Goal: Task Accomplishment & Management: Manage account settings

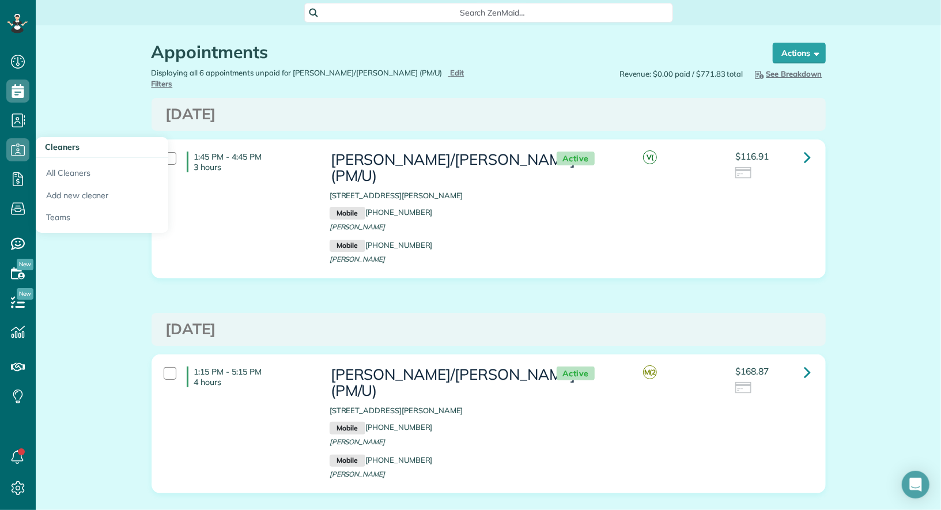
scroll to position [5, 5]
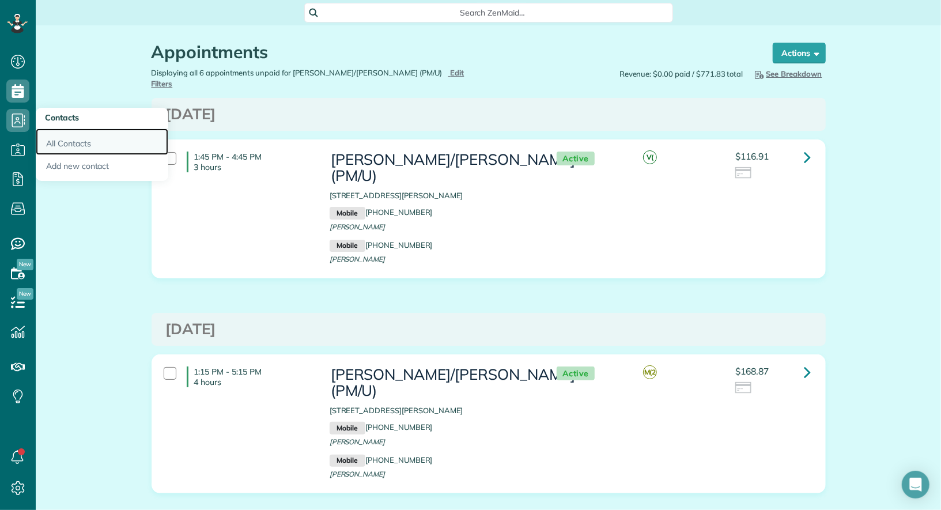
click at [65, 146] on link "All Contacts" at bounding box center [102, 142] width 133 height 27
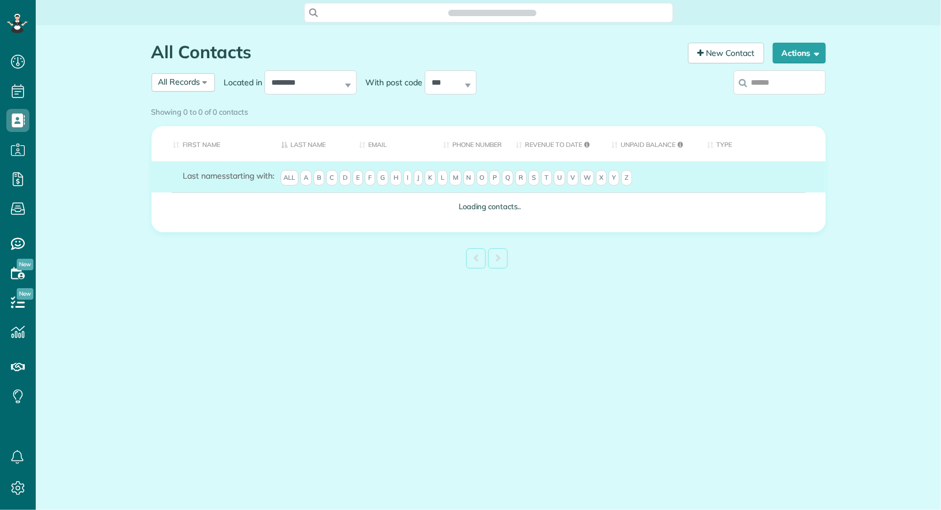
scroll to position [5, 5]
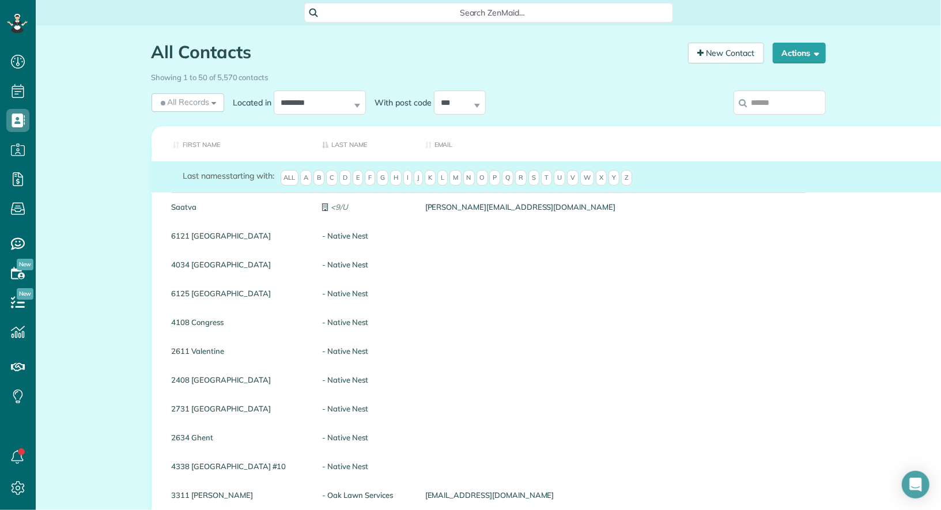
click at [777, 104] on input "search" at bounding box center [780, 102] width 92 height 24
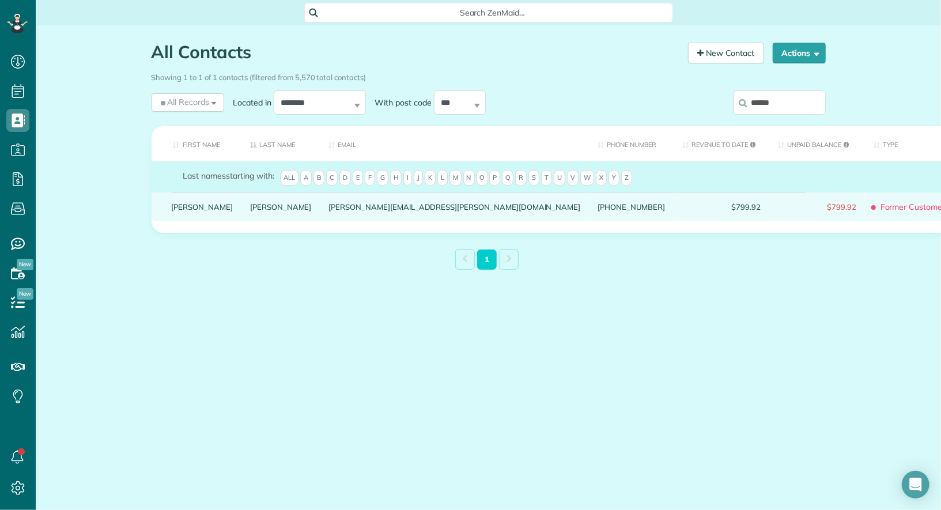
type input "******"
click at [181, 211] on link "Kate" at bounding box center [203, 207] width 62 height 8
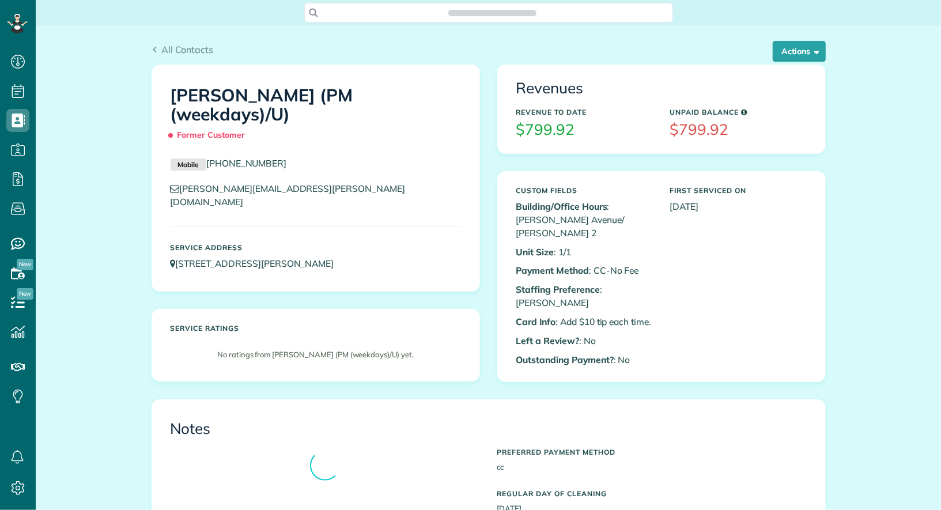
scroll to position [5, 5]
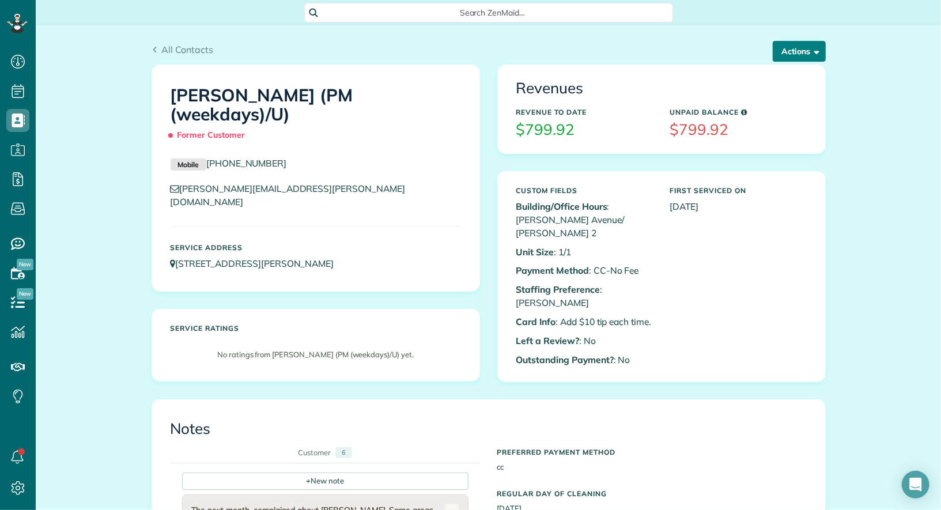
click at [796, 54] on button "Actions" at bounding box center [799, 51] width 53 height 21
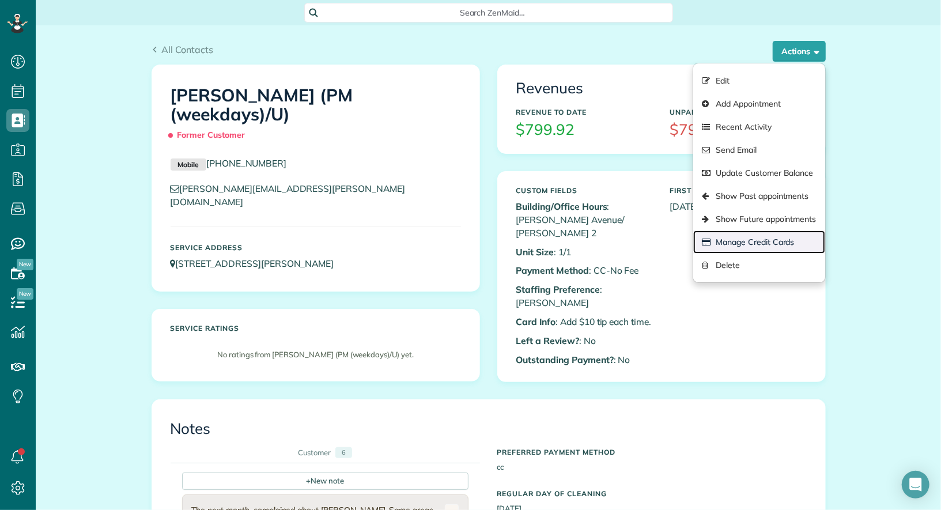
click at [782, 243] on link "Manage Credit Cards" at bounding box center [758, 242] width 131 height 23
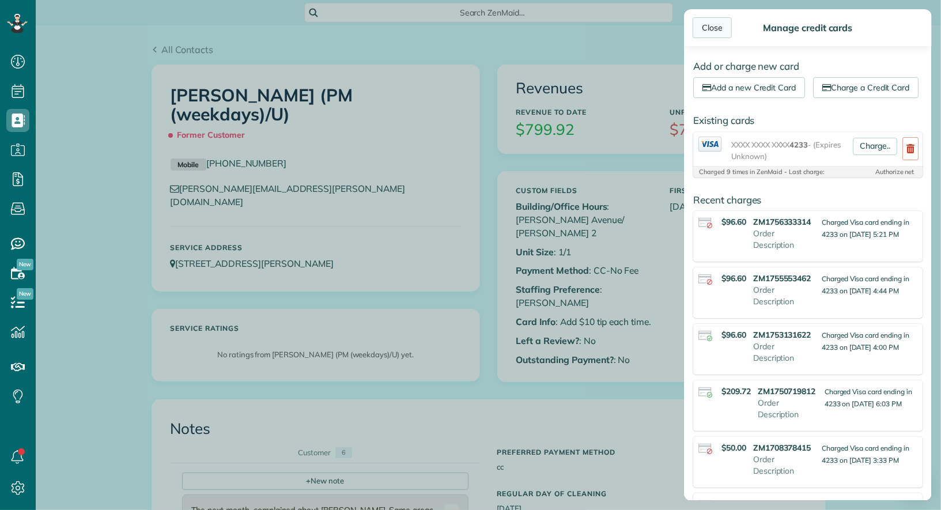
click at [711, 24] on div "Close" at bounding box center [712, 27] width 39 height 21
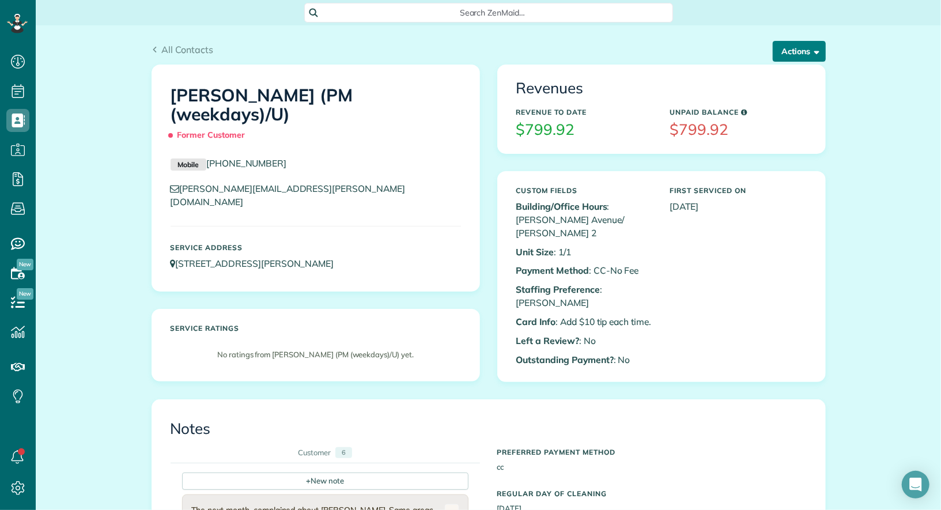
click at [806, 57] on button "Actions" at bounding box center [799, 51] width 53 height 21
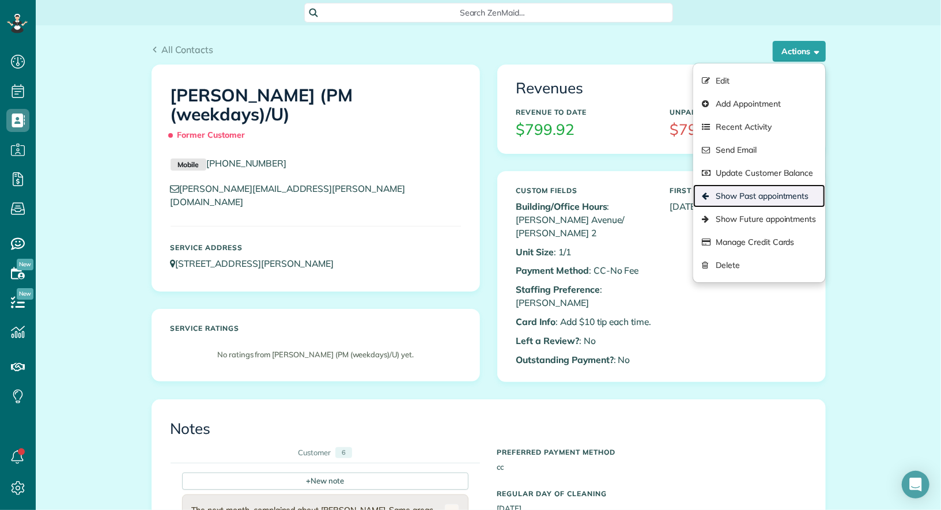
click at [782, 203] on link "Show Past appointments" at bounding box center [758, 195] width 131 height 23
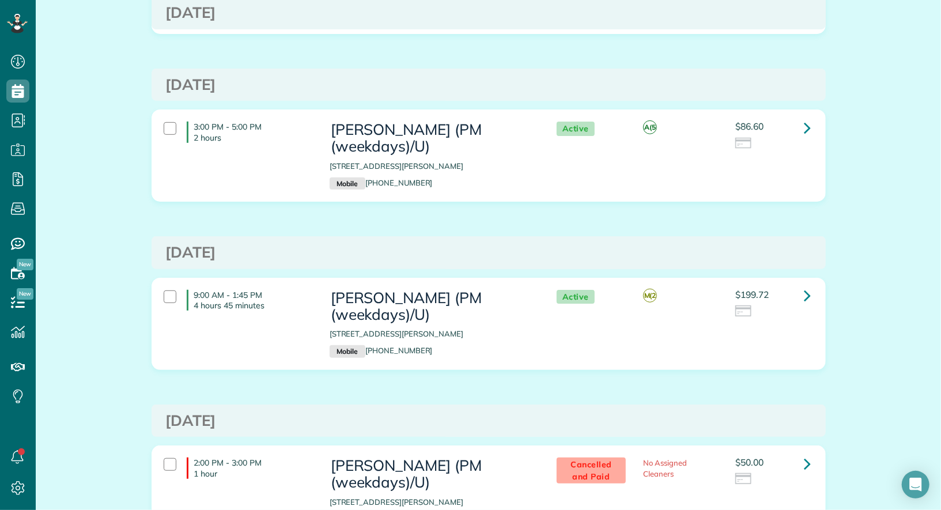
scroll to position [360, 0]
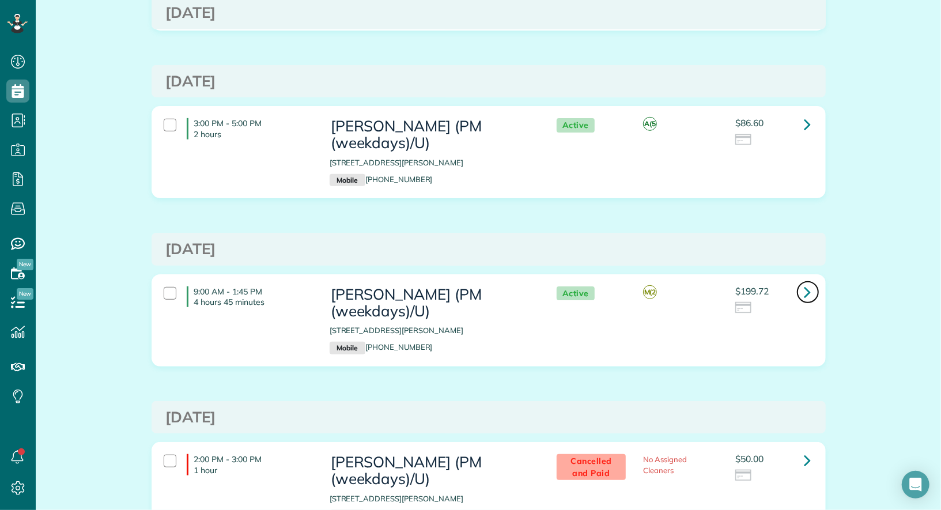
click at [810, 294] on icon at bounding box center [808, 292] width 7 height 20
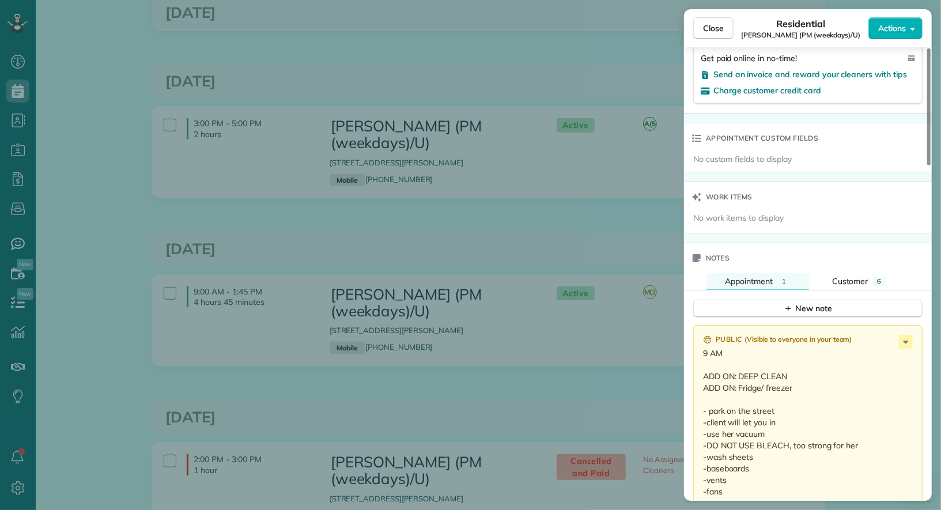
scroll to position [820, 0]
click at [725, 31] on button "Close" at bounding box center [713, 28] width 40 height 22
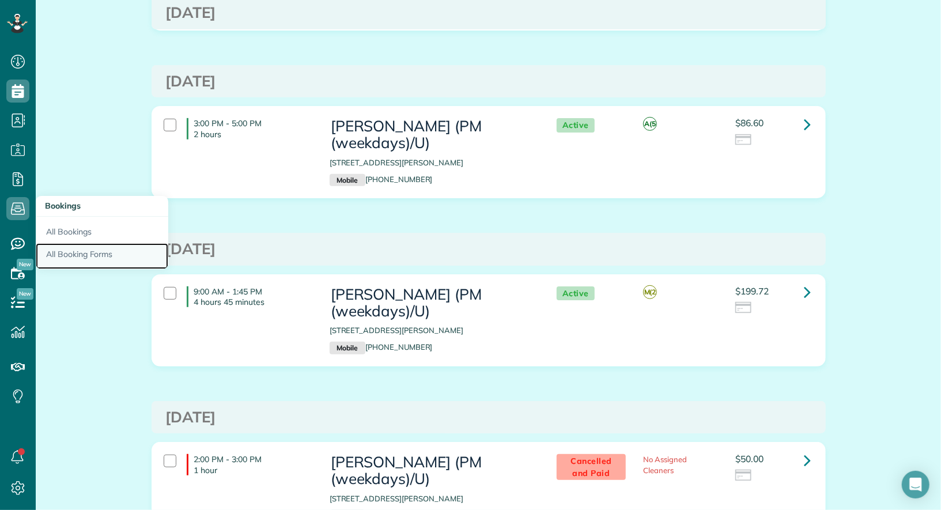
click at [77, 252] on link "All Booking Forms" at bounding box center [102, 256] width 133 height 27
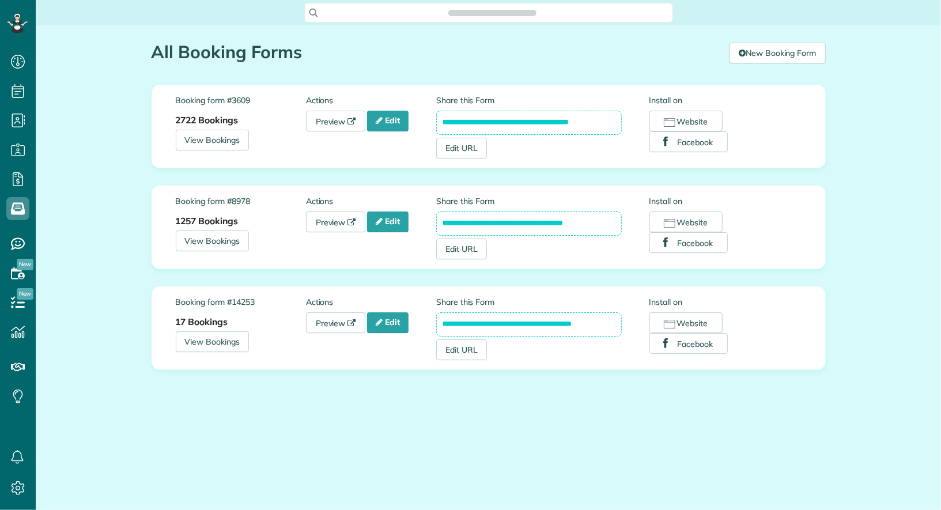
scroll to position [5, 5]
drag, startPoint x: 601, startPoint y: 225, endPoint x: 414, endPoint y: 220, distance: 186.8
click at [414, 220] on div "**********" at bounding box center [489, 227] width 626 height 64
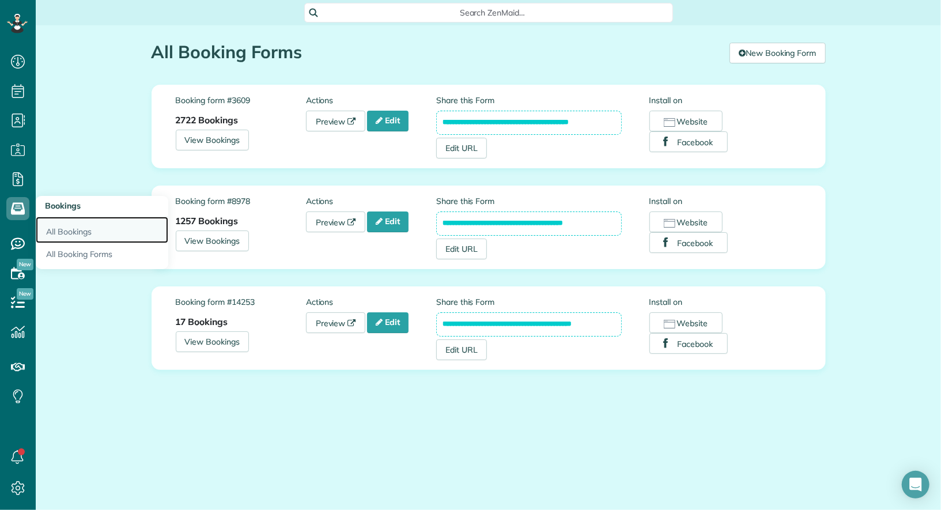
click at [69, 233] on link "All Bookings" at bounding box center [102, 230] width 133 height 27
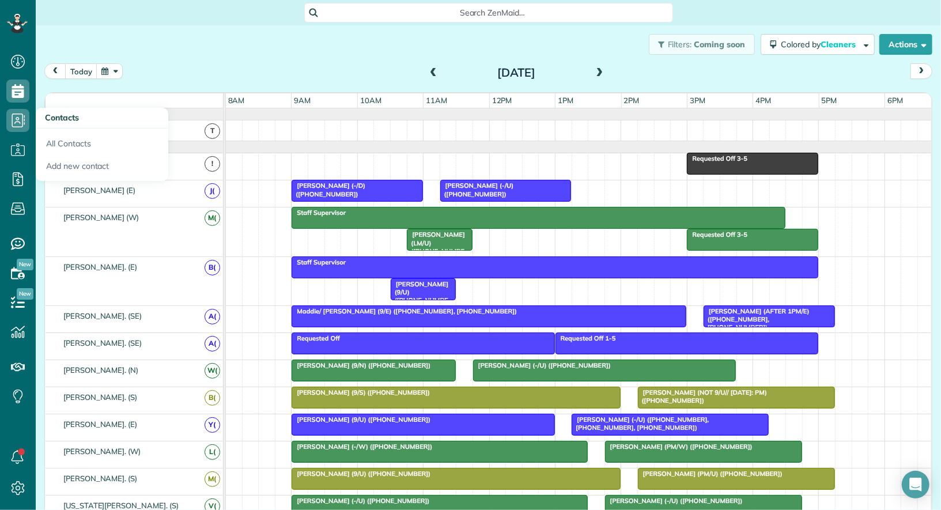
scroll to position [0, 1]
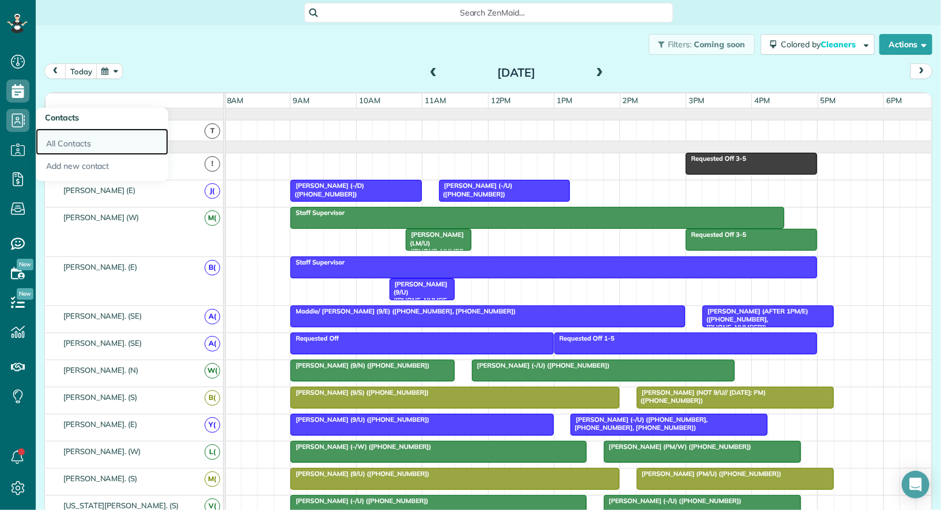
click at [71, 139] on link "All Contacts" at bounding box center [102, 142] width 133 height 27
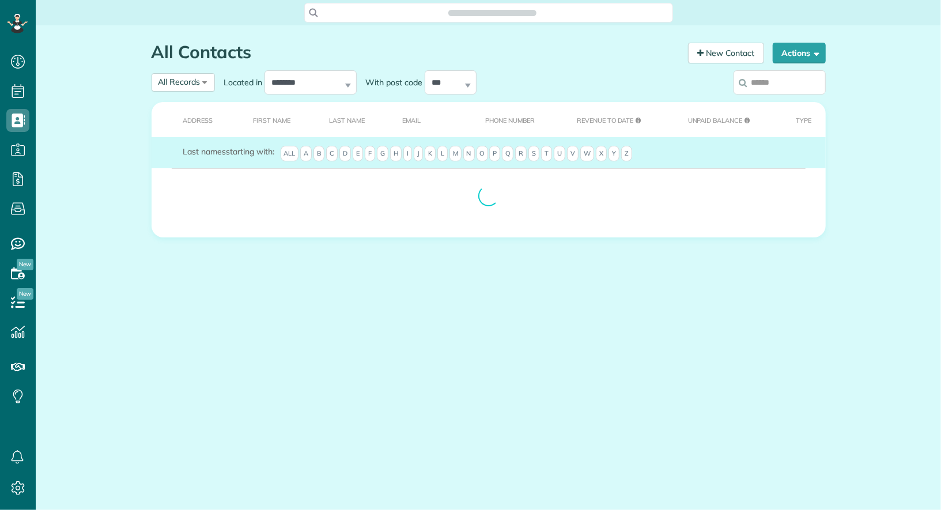
scroll to position [5, 5]
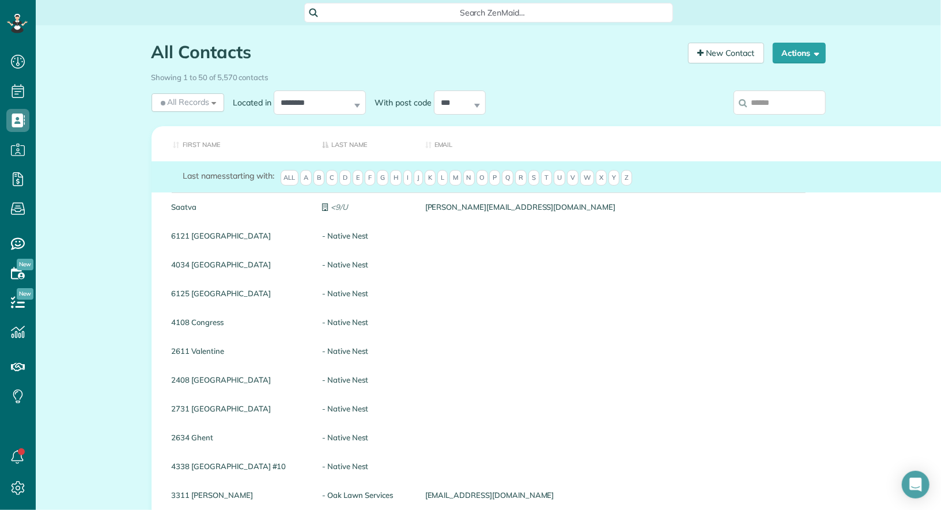
click at [783, 96] on input "search" at bounding box center [780, 102] width 92 height 24
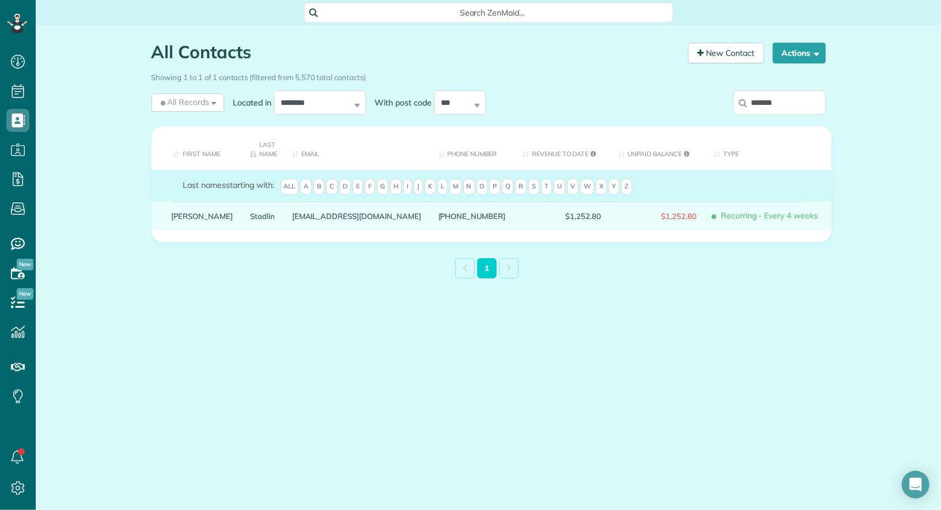
type input "*******"
click at [178, 212] on link "Kelly" at bounding box center [203, 216] width 62 height 8
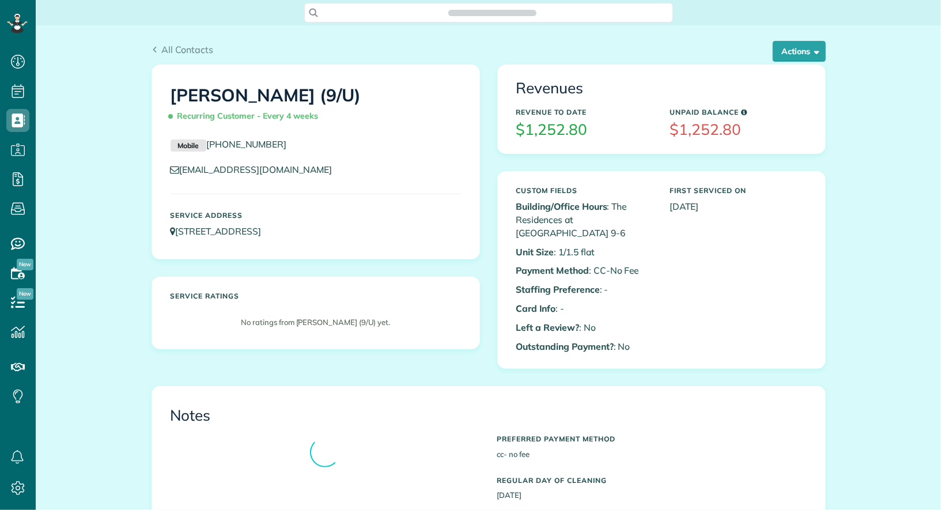
scroll to position [5, 5]
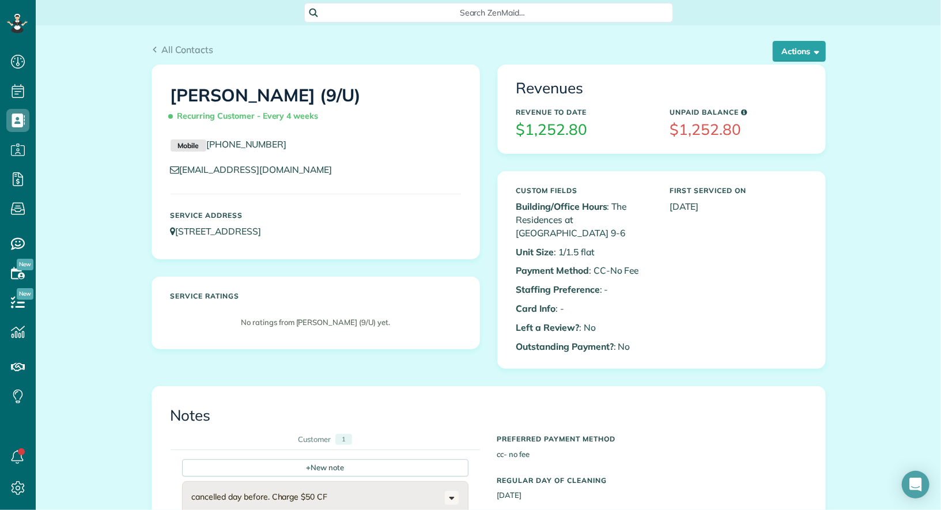
click at [798, 62] on div "All Contacts Actions Edit Add Appointment Recent Activity Send Email Update Cus…" at bounding box center [489, 54] width 674 height 22
click at [801, 55] on button "Actions" at bounding box center [799, 51] width 53 height 21
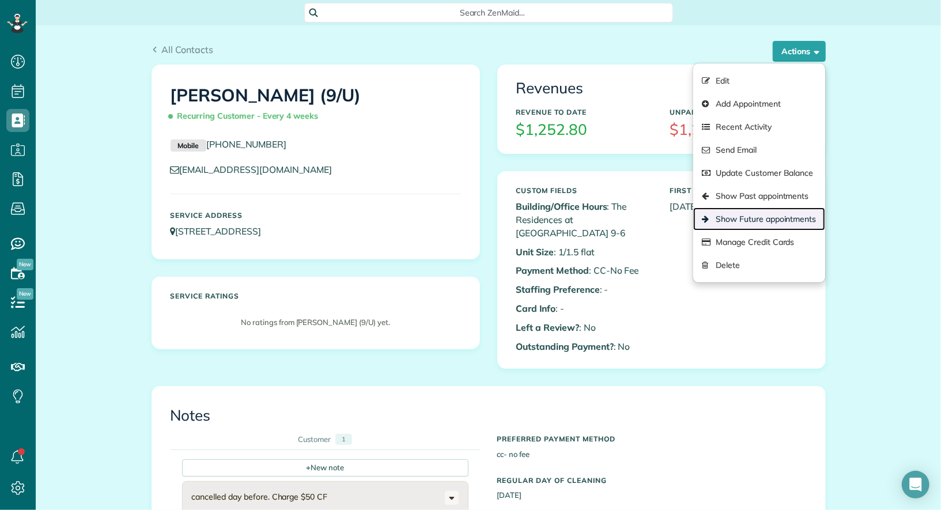
click at [776, 218] on link "Show Future appointments" at bounding box center [758, 218] width 131 height 23
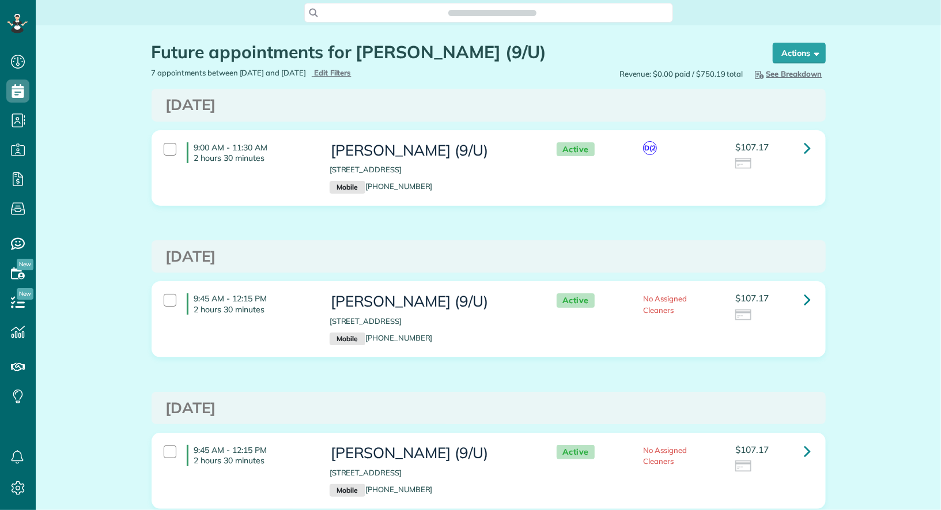
scroll to position [5, 5]
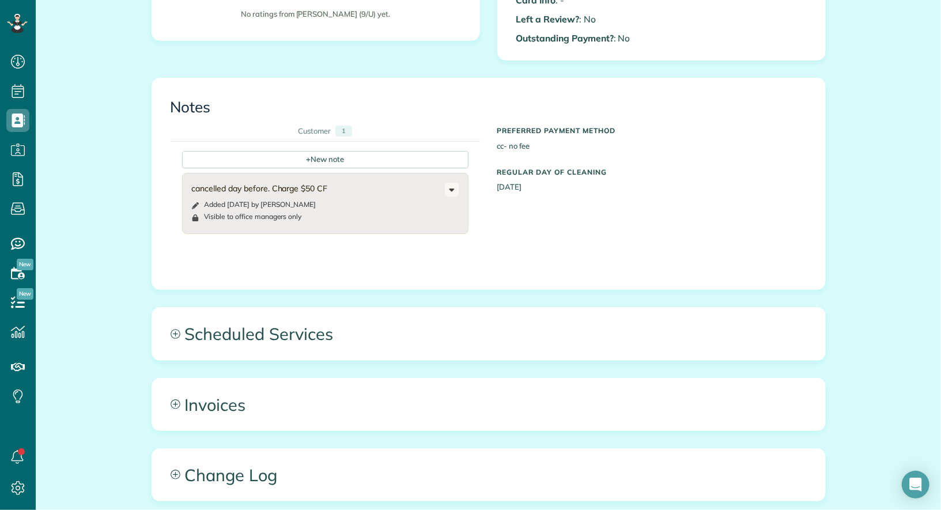
scroll to position [473, 0]
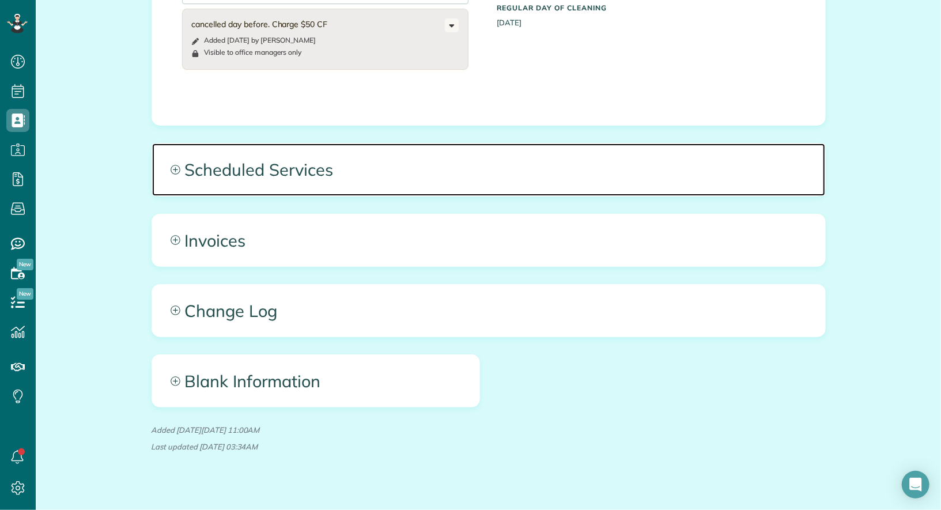
click at [392, 161] on span "Scheduled Services" at bounding box center [488, 170] width 673 height 52
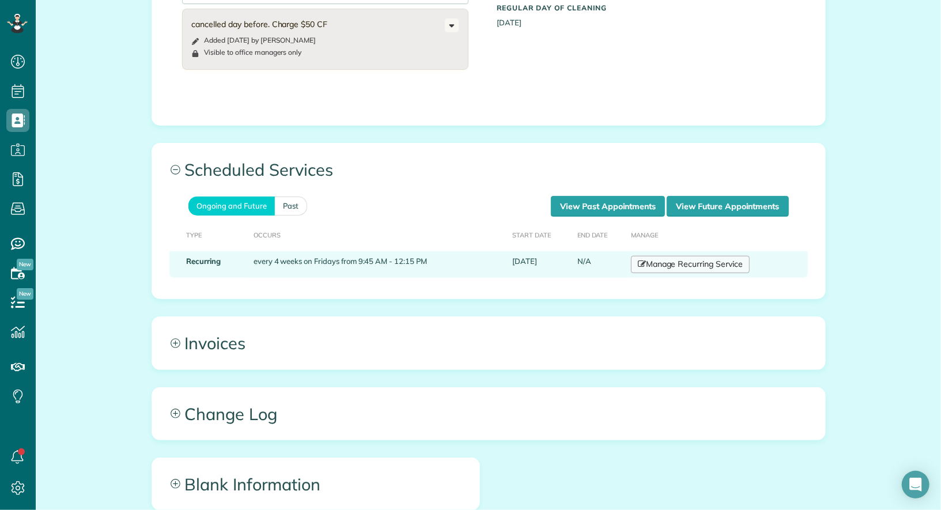
click at [726, 256] on link "Manage Recurring Service" at bounding box center [690, 264] width 119 height 17
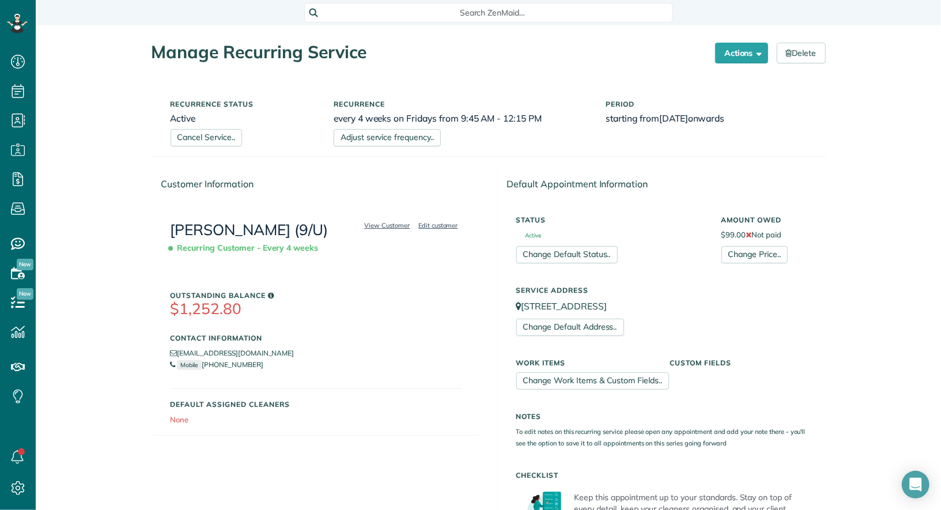
scroll to position [397, 0]
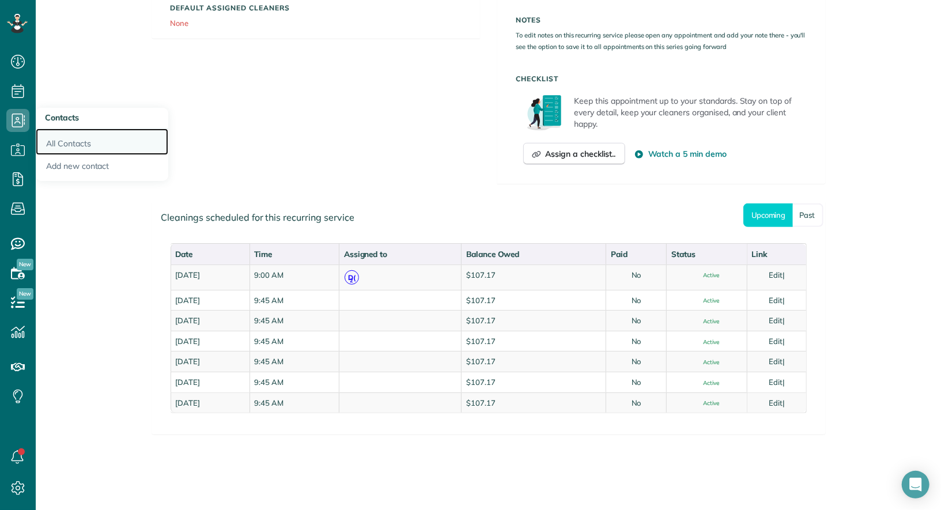
click at [71, 144] on link "All Contacts" at bounding box center [102, 142] width 133 height 27
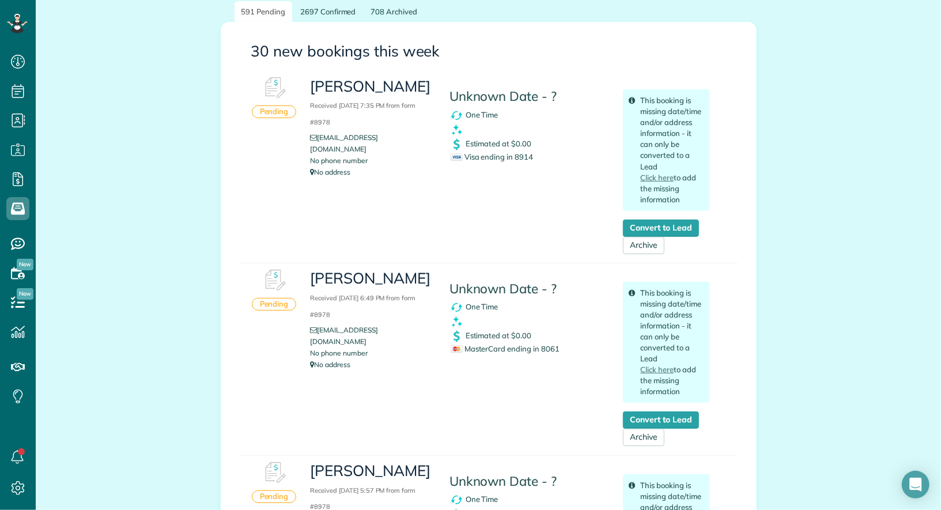
scroll to position [75, 0]
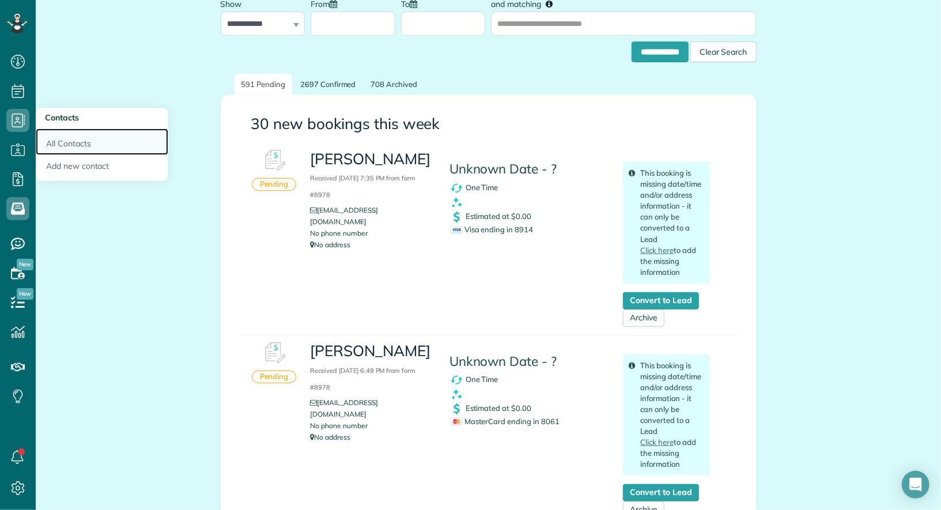
click at [55, 138] on link "All Contacts" at bounding box center [102, 142] width 133 height 27
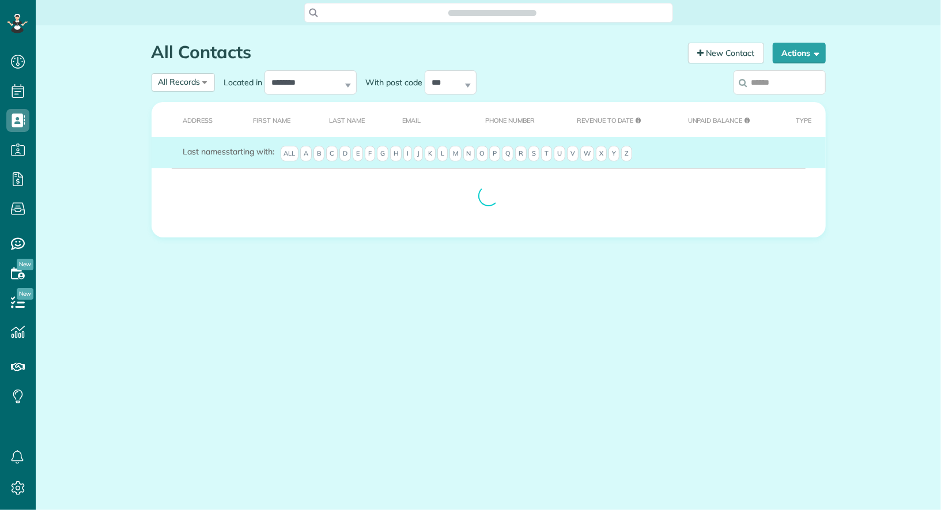
scroll to position [5, 5]
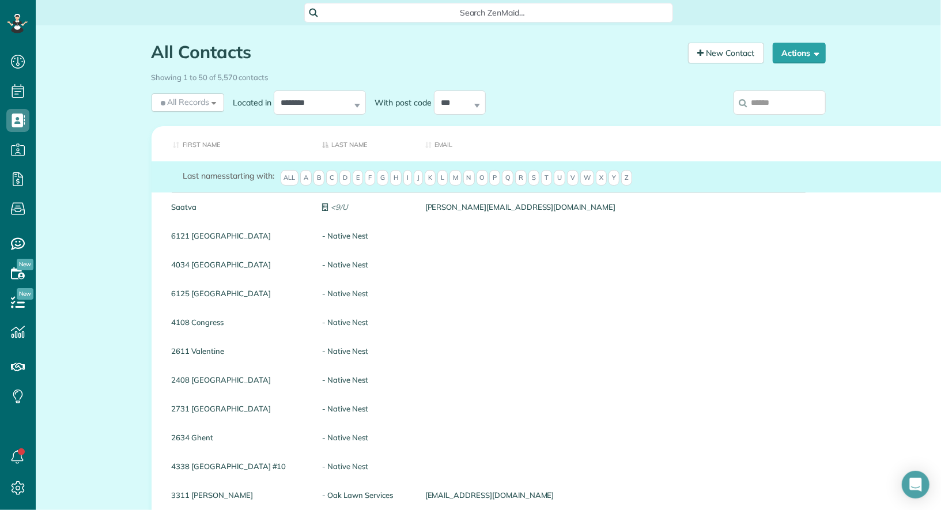
click at [756, 106] on input "search" at bounding box center [780, 102] width 92 height 24
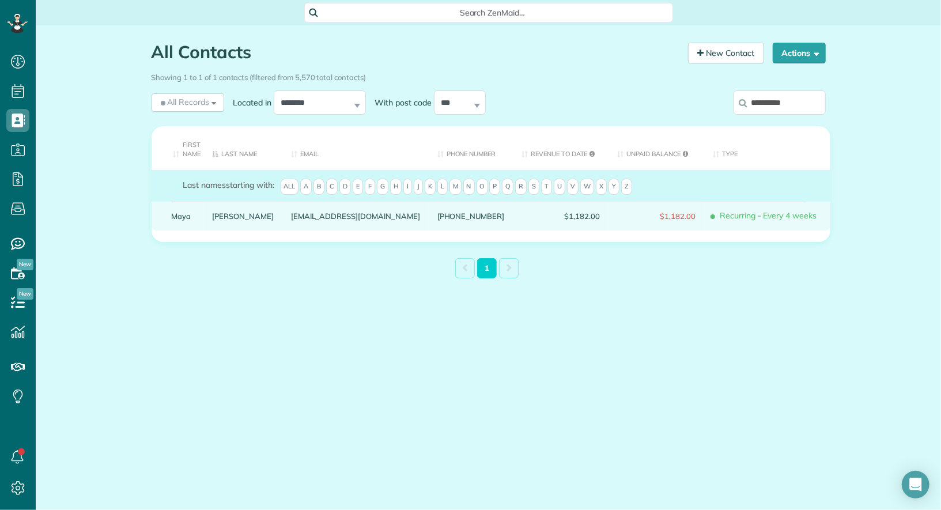
type input "**********"
click at [177, 216] on link "Maya" at bounding box center [184, 216] width 24 height 8
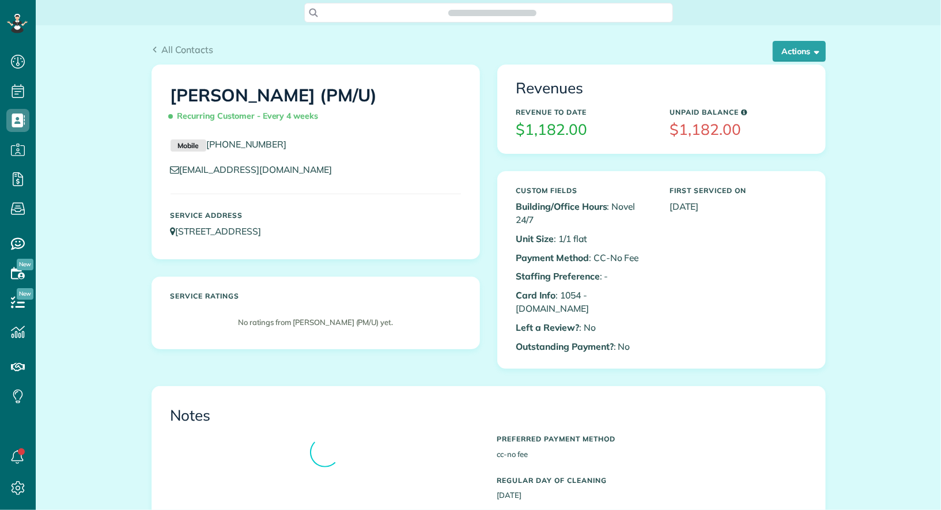
scroll to position [5, 5]
click at [208, 48] on span "All Contacts" at bounding box center [187, 50] width 52 height 12
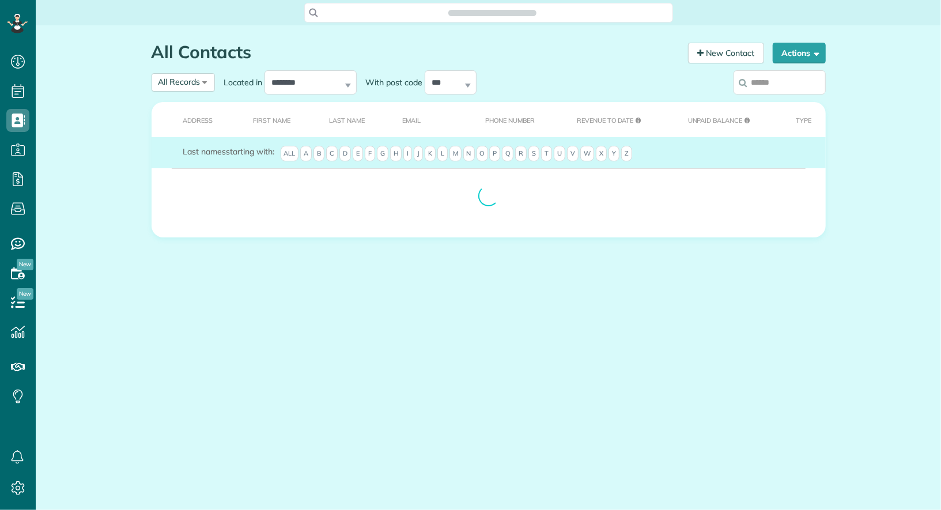
scroll to position [5, 5]
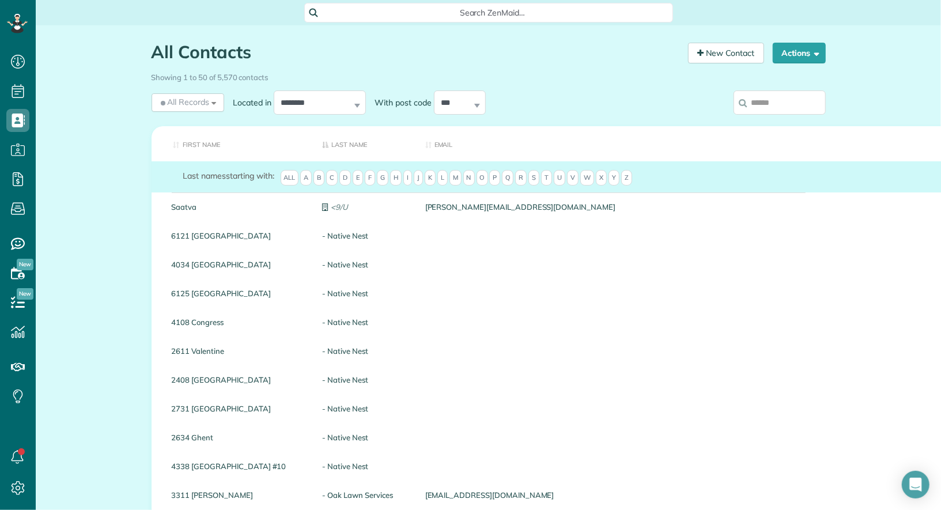
click at [763, 107] on input "search" at bounding box center [780, 102] width 92 height 24
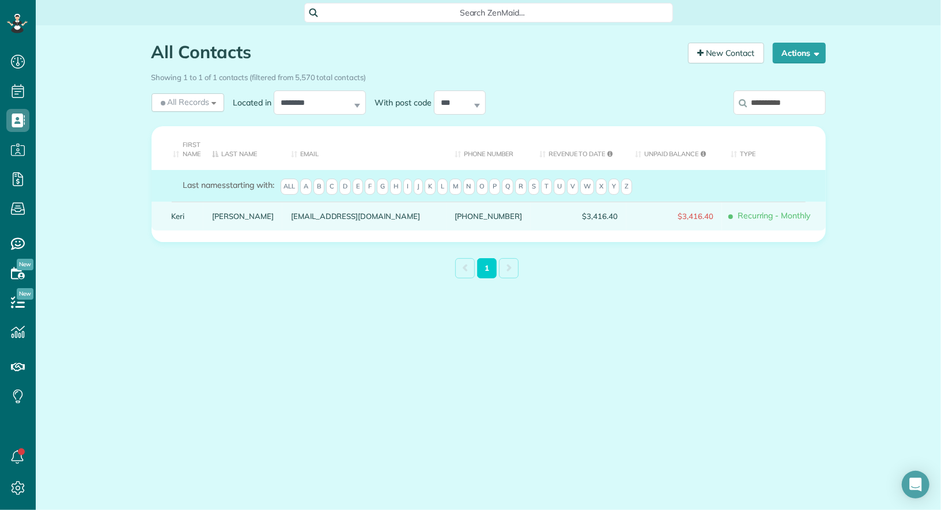
type input "**********"
click at [184, 213] on link "Keri" at bounding box center [184, 216] width 24 height 8
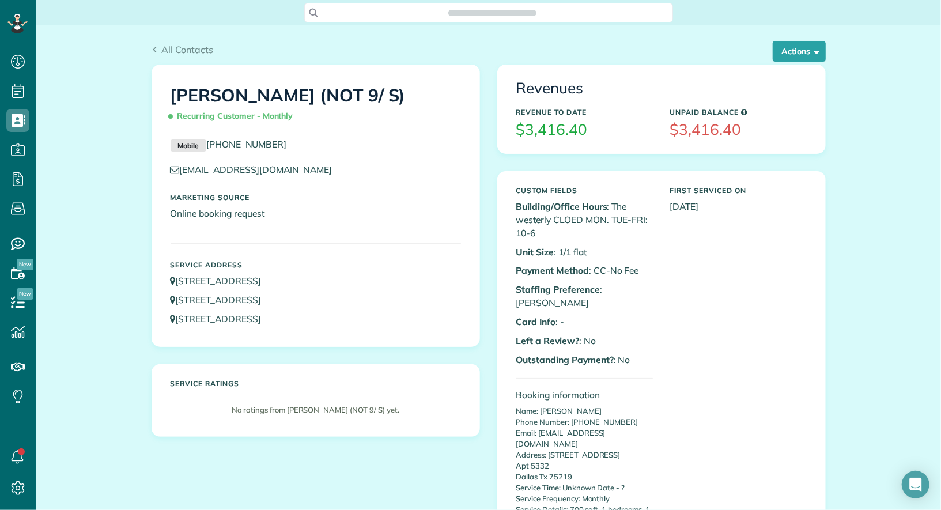
scroll to position [5, 5]
click at [786, 61] on button "Actions" at bounding box center [799, 51] width 53 height 21
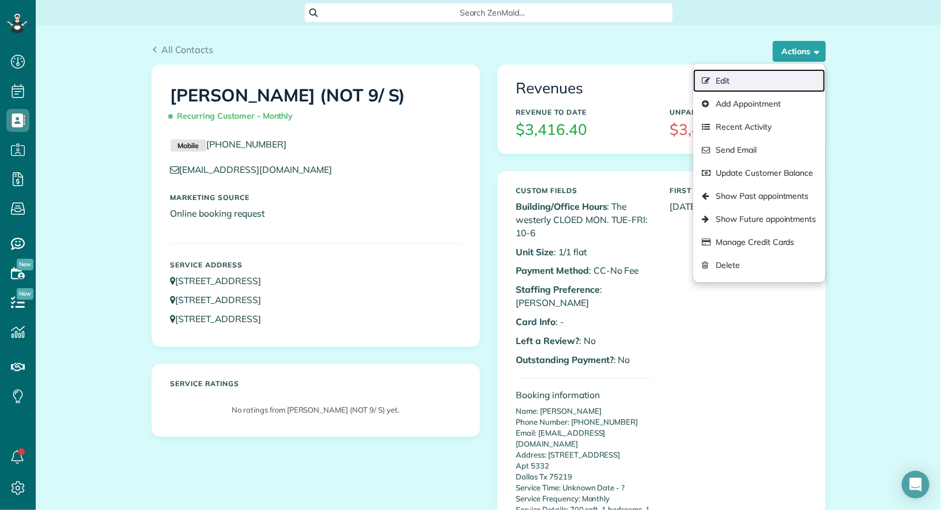
click at [780, 75] on link "Edit" at bounding box center [758, 80] width 131 height 23
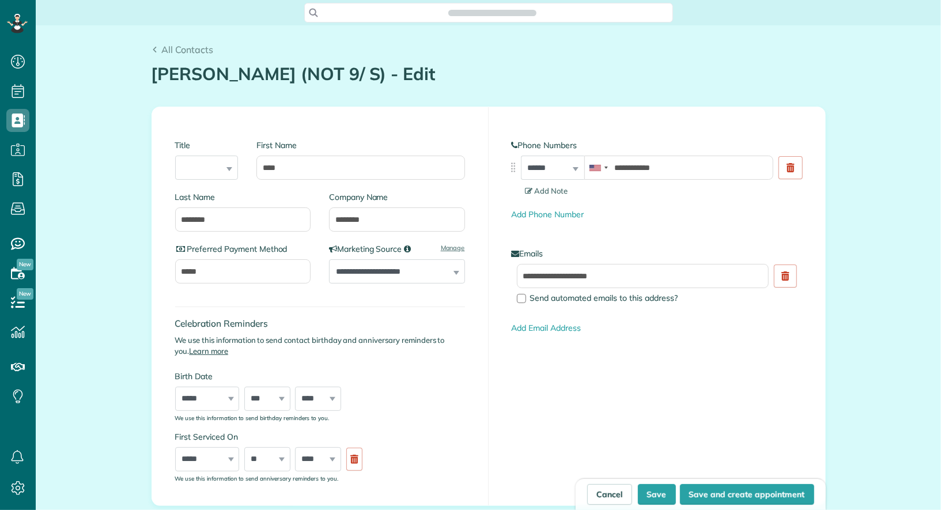
type input "**********"
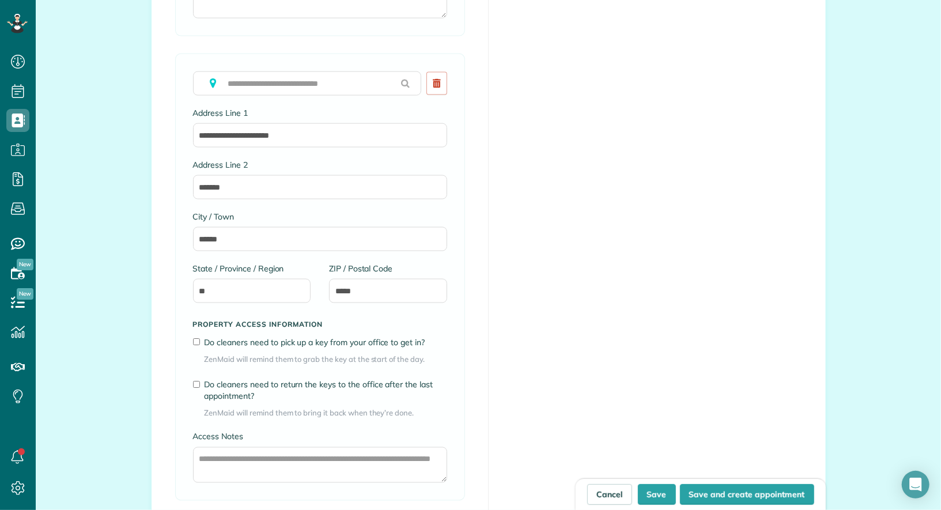
scroll to position [1852, 0]
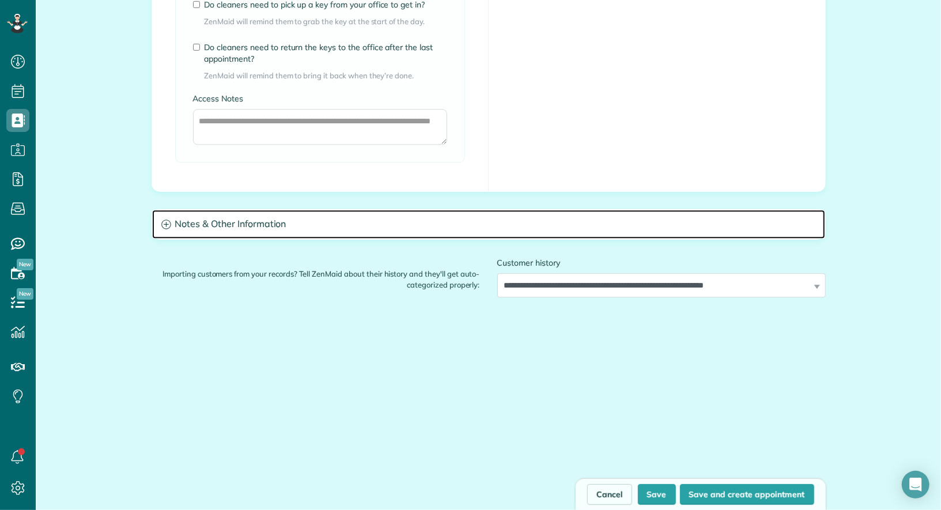
click at [330, 217] on h3 "Notes & Other Information" at bounding box center [488, 224] width 673 height 29
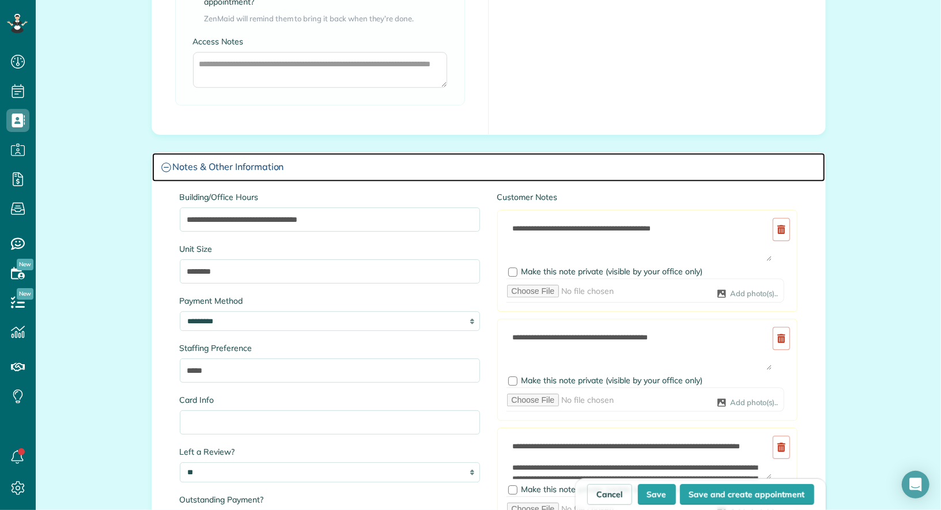
scroll to position [1910, 0]
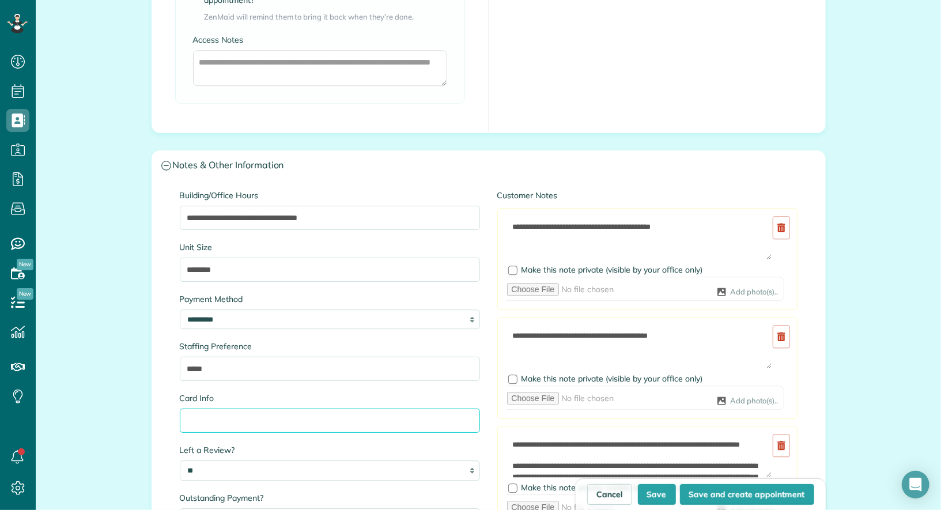
click at [223, 409] on input "Card Info" at bounding box center [330, 421] width 300 height 24
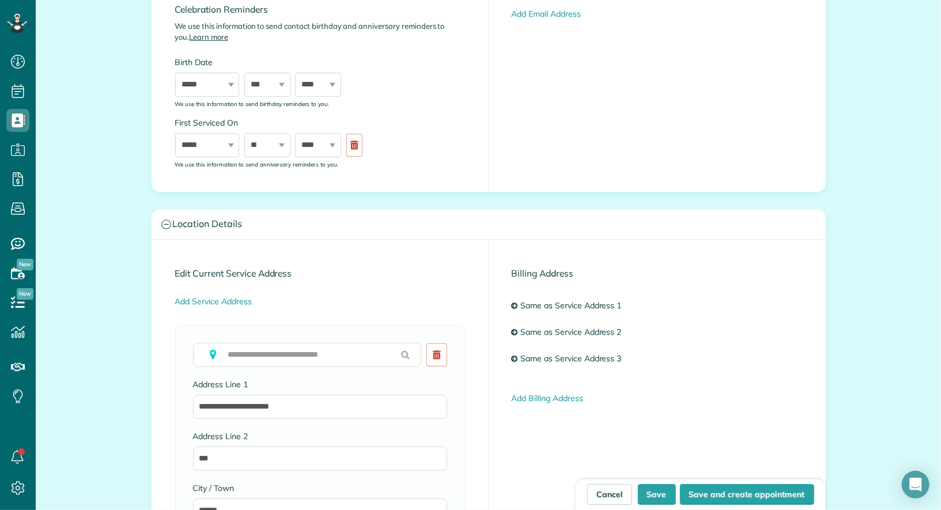
scroll to position [0, 0]
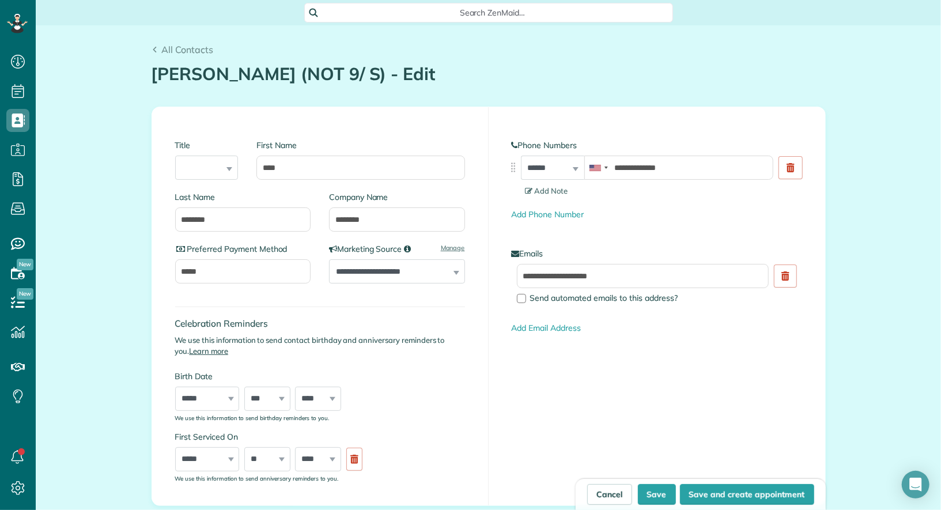
type input "**********"
drag, startPoint x: 228, startPoint y: 265, endPoint x: 137, endPoint y: 265, distance: 91.6
click at [659, 491] on button "Save" at bounding box center [657, 494] width 38 height 21
type input "**********"
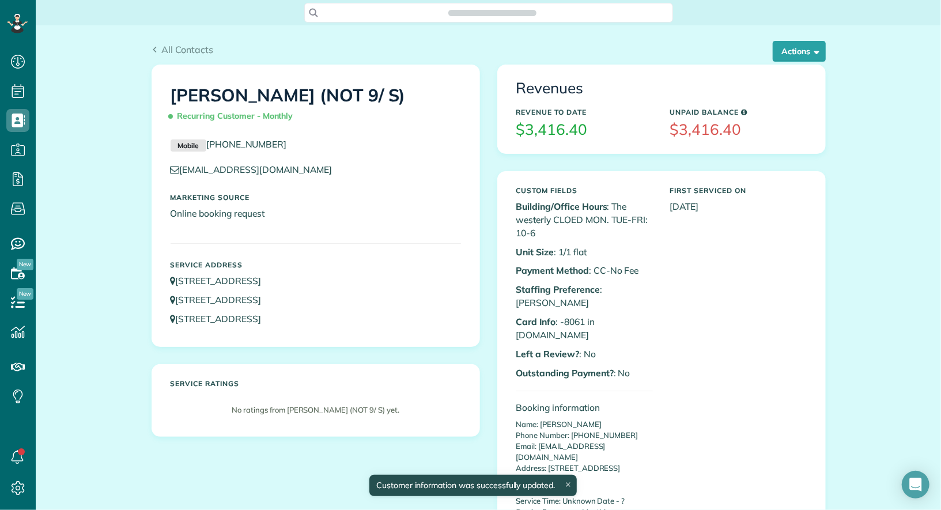
scroll to position [5, 5]
click at [195, 54] on span "All Contacts" at bounding box center [187, 50] width 52 height 12
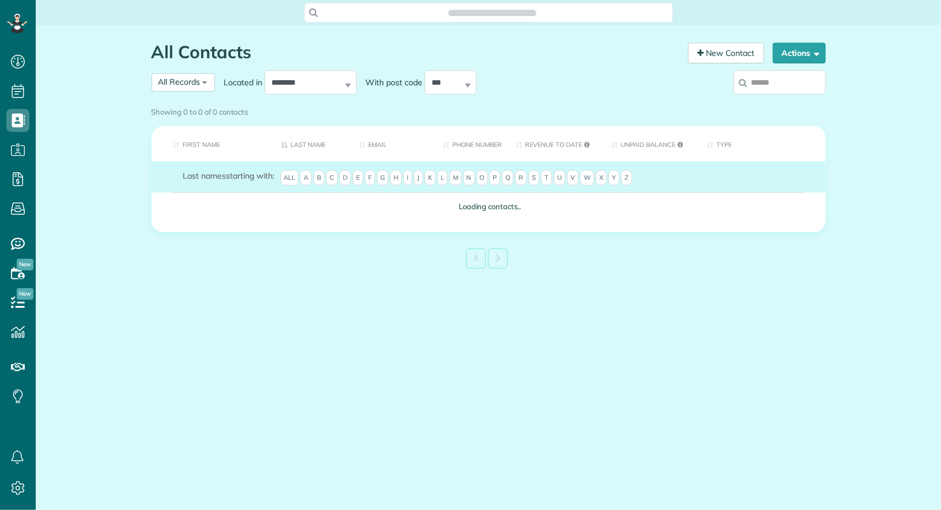
scroll to position [5, 5]
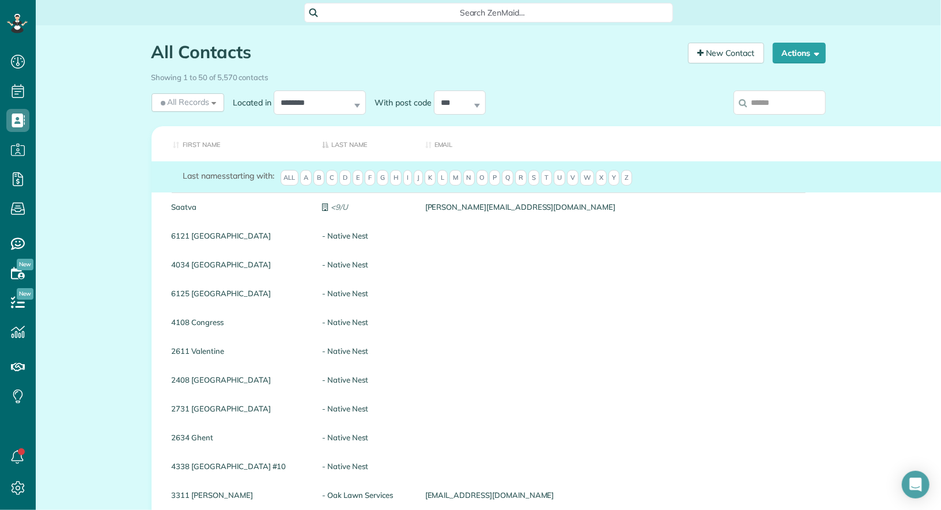
click at [773, 104] on input "search" at bounding box center [780, 102] width 92 height 24
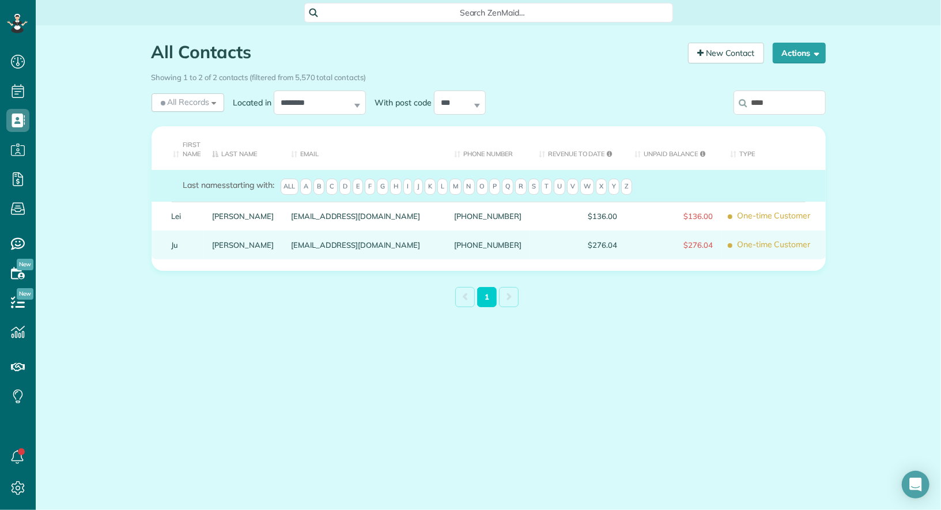
type input "****"
click at [170, 243] on div "Ju" at bounding box center [183, 245] width 41 height 29
click at [173, 244] on link "Ju" at bounding box center [184, 245] width 24 height 8
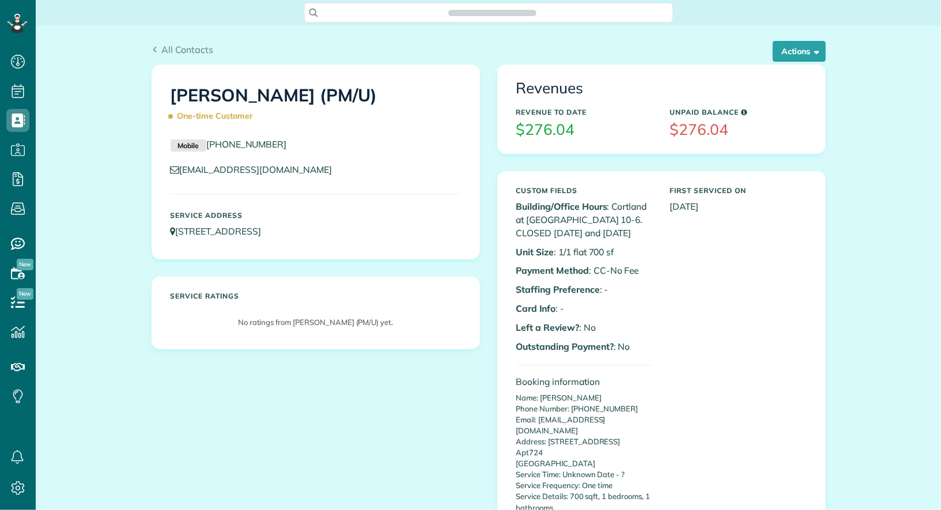
scroll to position [5, 5]
click at [794, 51] on button "Actions" at bounding box center [799, 51] width 53 height 21
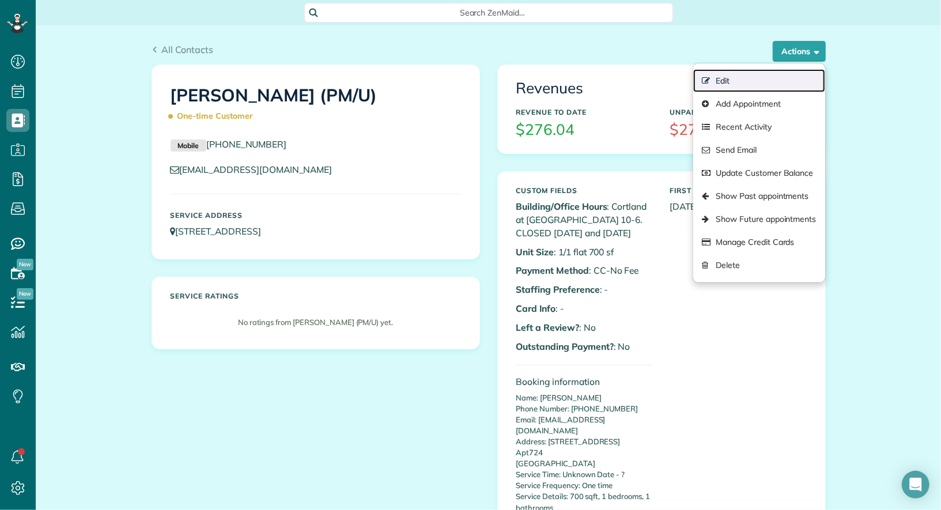
click at [775, 83] on link "Edit" at bounding box center [758, 80] width 131 height 23
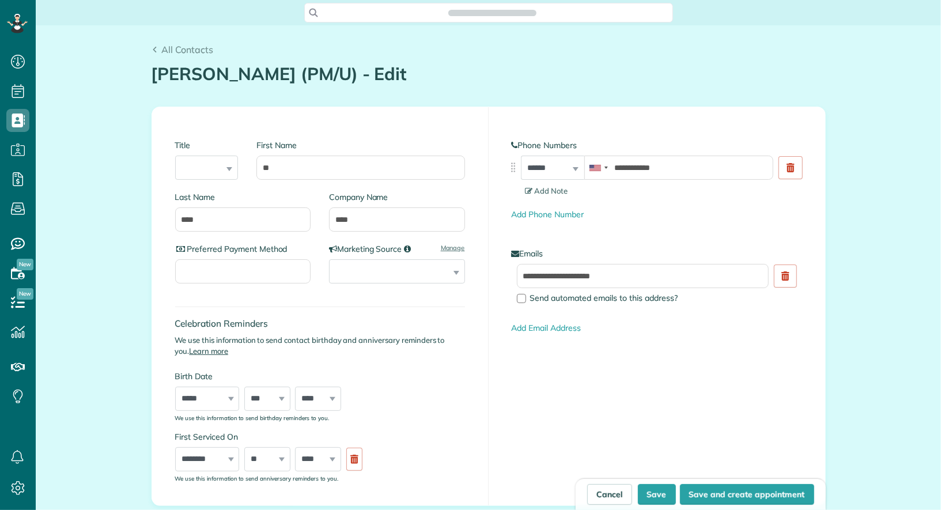
type input "**********"
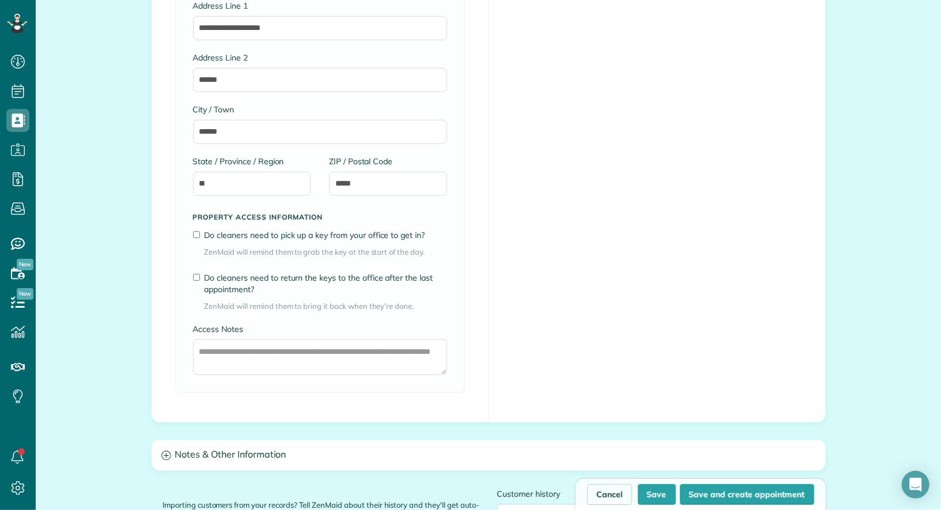
scroll to position [926, 0]
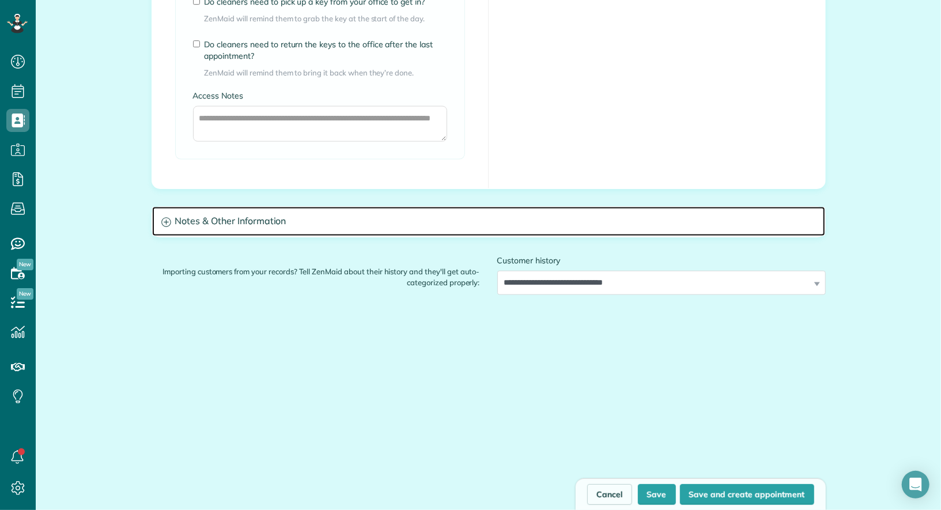
click at [240, 217] on h3 "Notes & Other Information" at bounding box center [488, 221] width 673 height 29
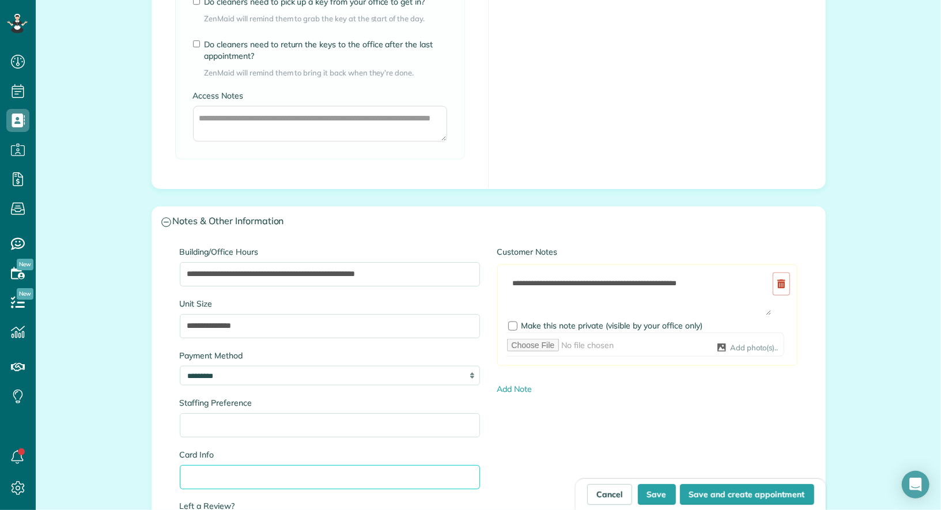
click at [254, 473] on input "Card Info" at bounding box center [330, 477] width 300 height 24
type input "**********"
click at [664, 492] on button "Save" at bounding box center [657, 494] width 38 height 21
type input "**********"
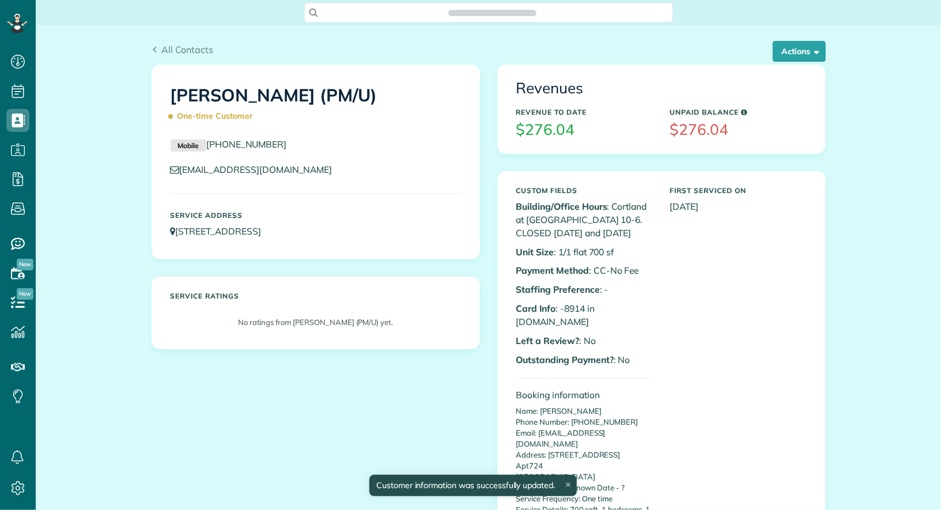
scroll to position [510, 35]
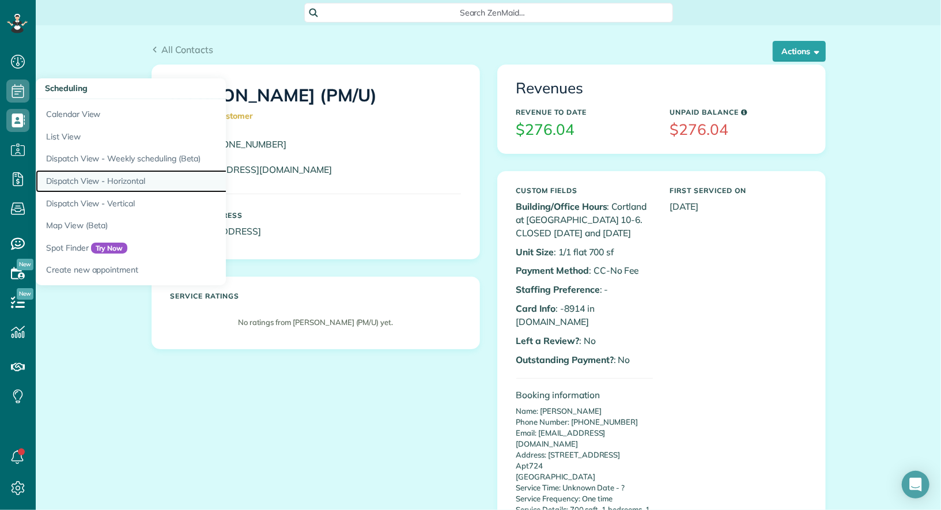
click at [90, 176] on link "Dispatch View - Horizontal" at bounding box center [180, 181] width 288 height 22
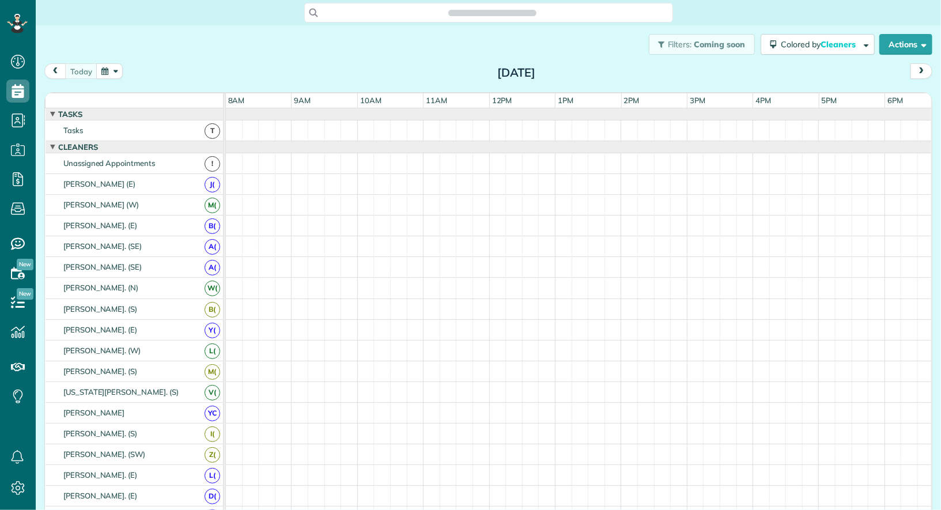
scroll to position [5, 5]
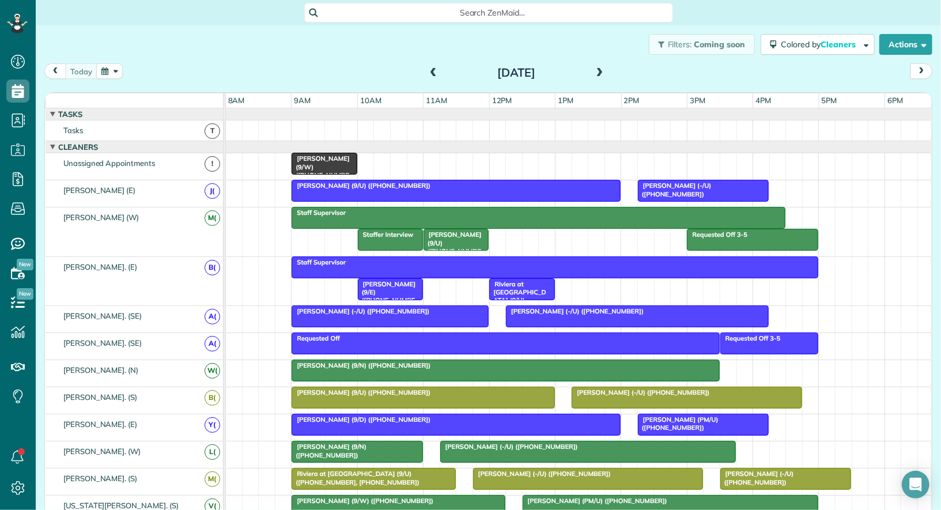
click at [603, 73] on span at bounding box center [600, 73] width 13 height 10
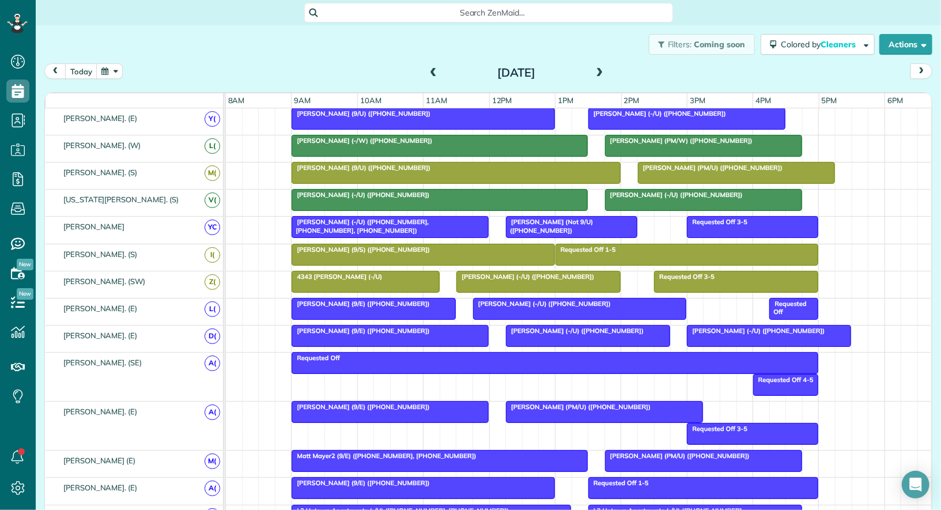
scroll to position [314, 0]
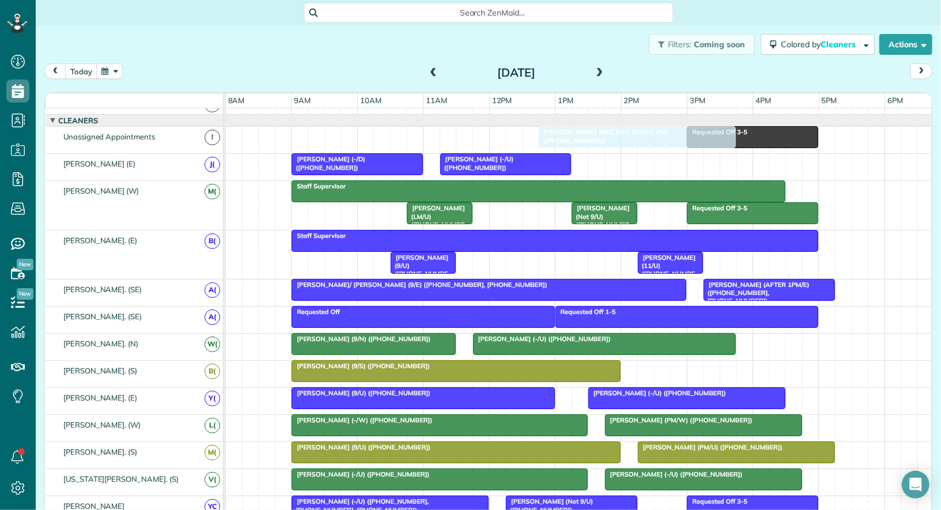
drag, startPoint x: 652, startPoint y: 326, endPoint x: 558, endPoint y: 131, distance: 216.5
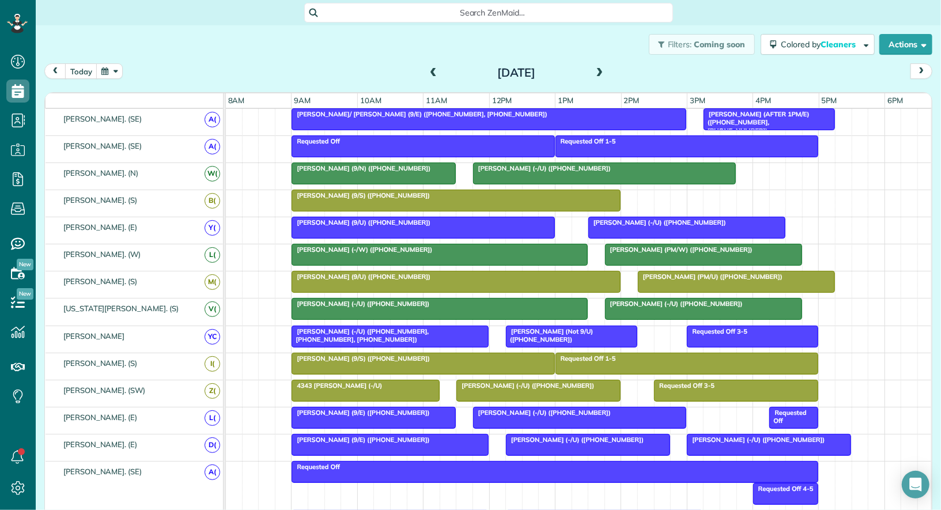
click at [399, 388] on div at bounding box center [365, 390] width 146 height 21
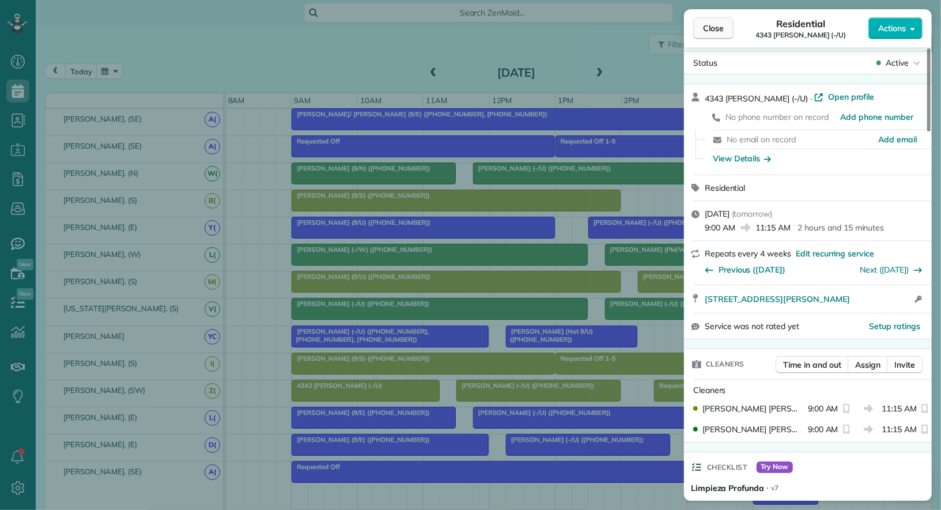
click at [718, 35] on button "Close" at bounding box center [713, 28] width 40 height 22
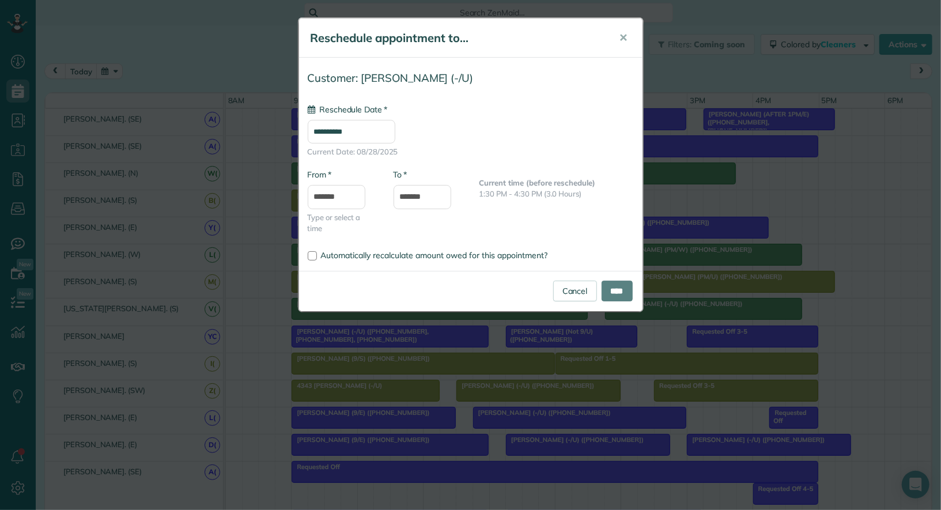
type input "**********"
click at [615, 285] on input "****" at bounding box center [617, 291] width 31 height 21
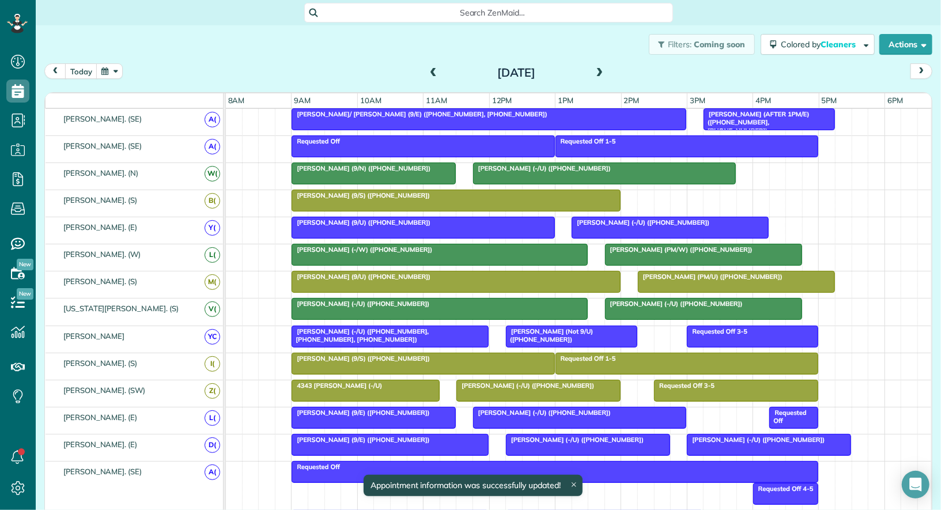
click at [622, 231] on div at bounding box center [670, 227] width 196 height 21
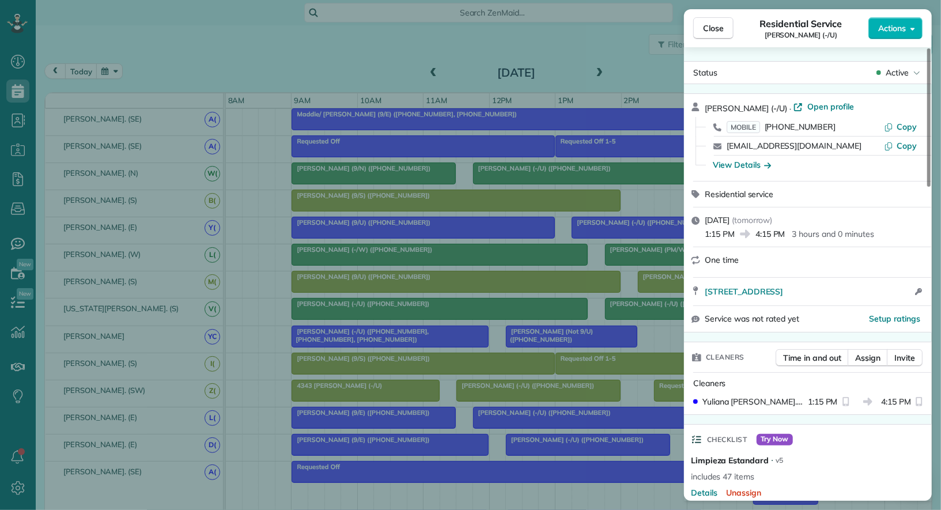
scroll to position [5, 0]
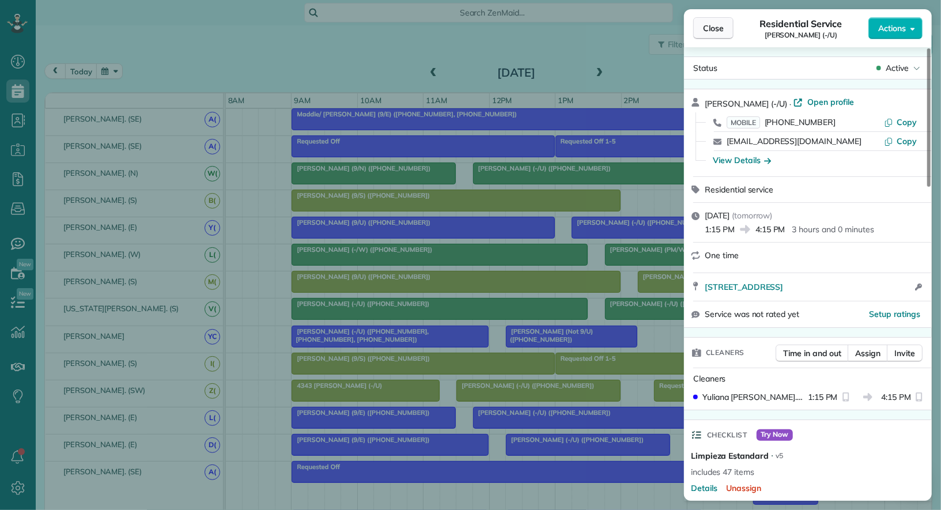
click at [715, 25] on span "Close" at bounding box center [713, 28] width 21 height 12
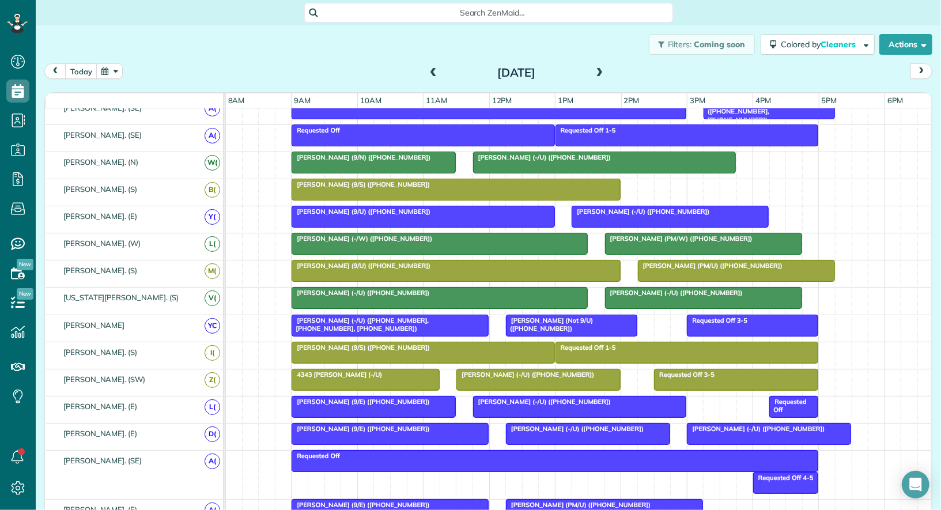
scroll to position [231, 0]
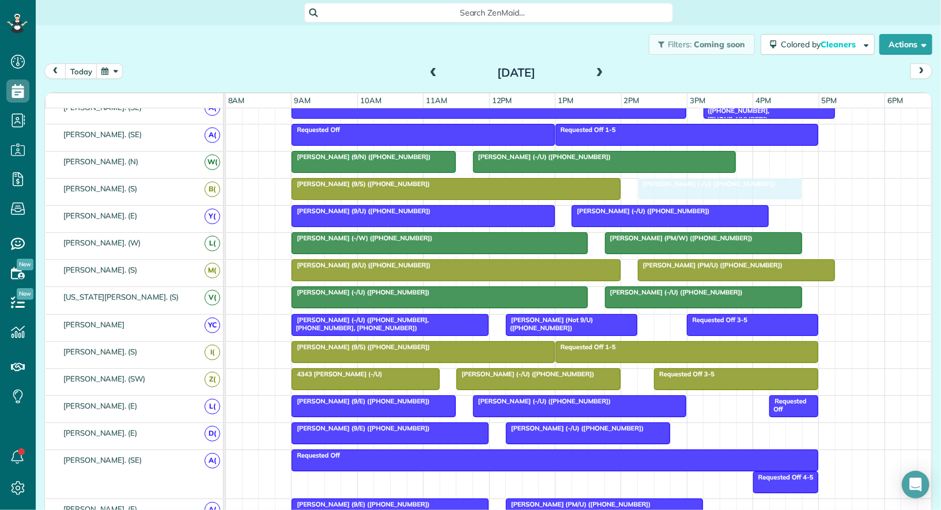
drag, startPoint x: 730, startPoint y: 423, endPoint x: 677, endPoint y: 186, distance: 243.3
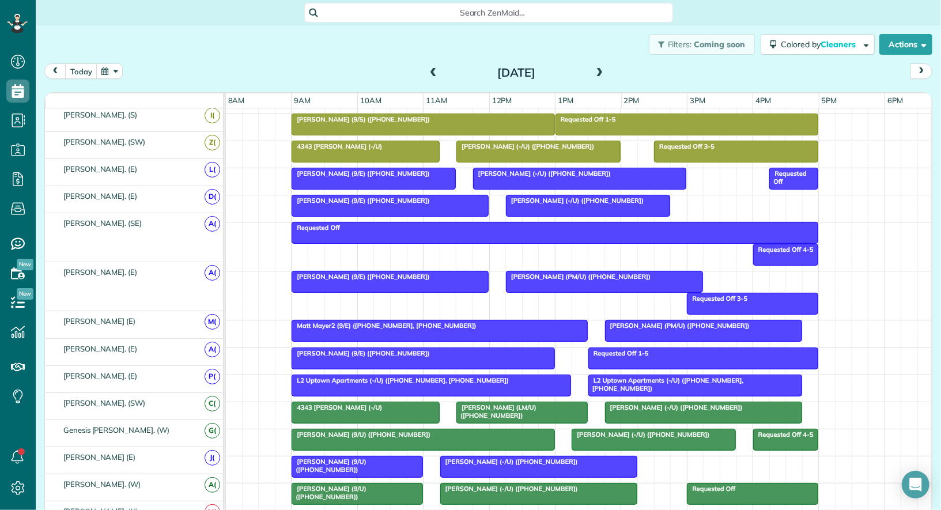
scroll to position [458, 0]
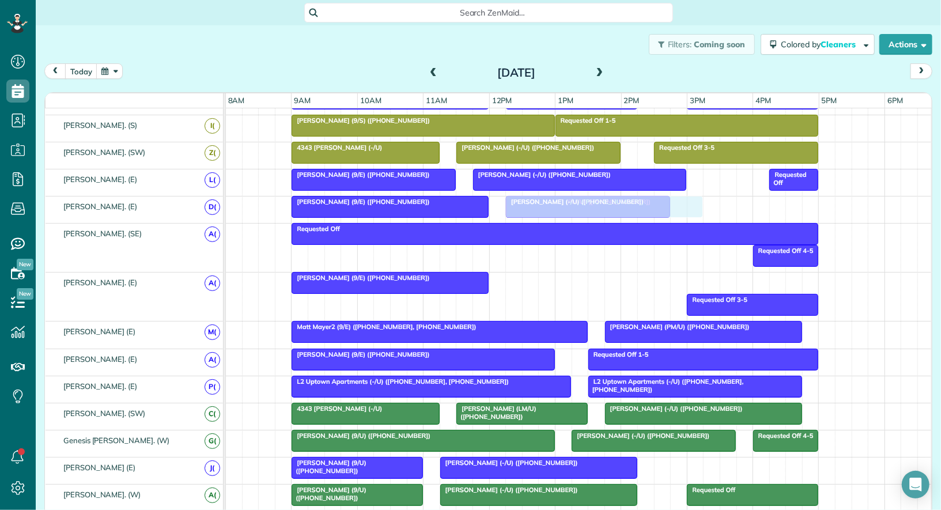
drag, startPoint x: 605, startPoint y: 274, endPoint x: 607, endPoint y: 205, distance: 68.6
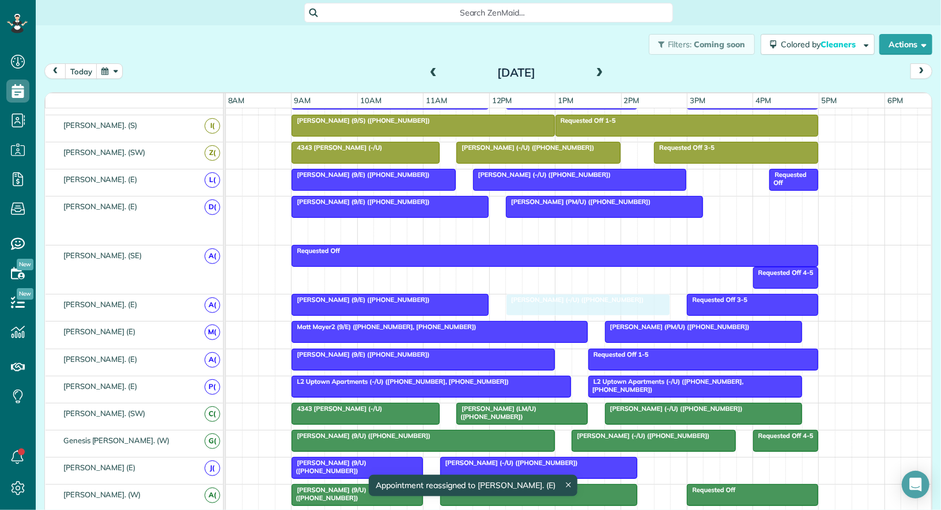
drag, startPoint x: 587, startPoint y: 218, endPoint x: 586, endPoint y: 292, distance: 74.4
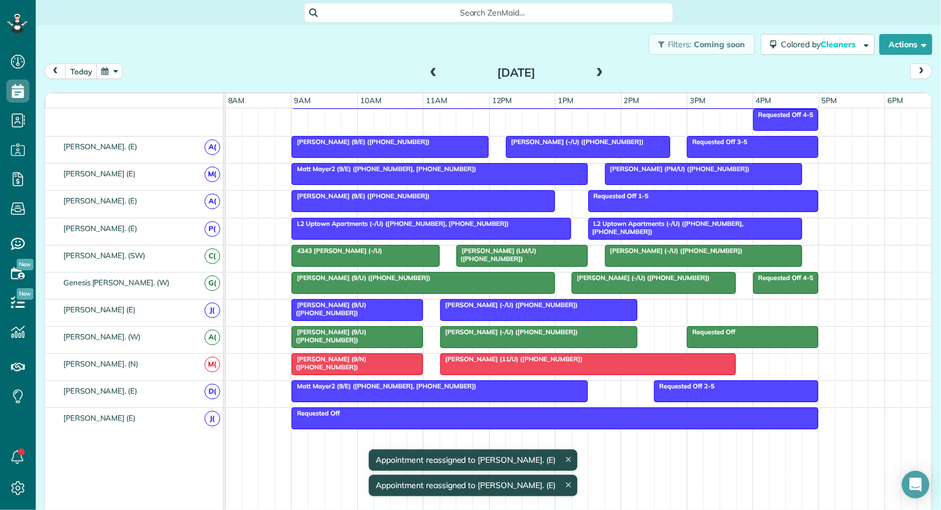
scroll to position [599, 0]
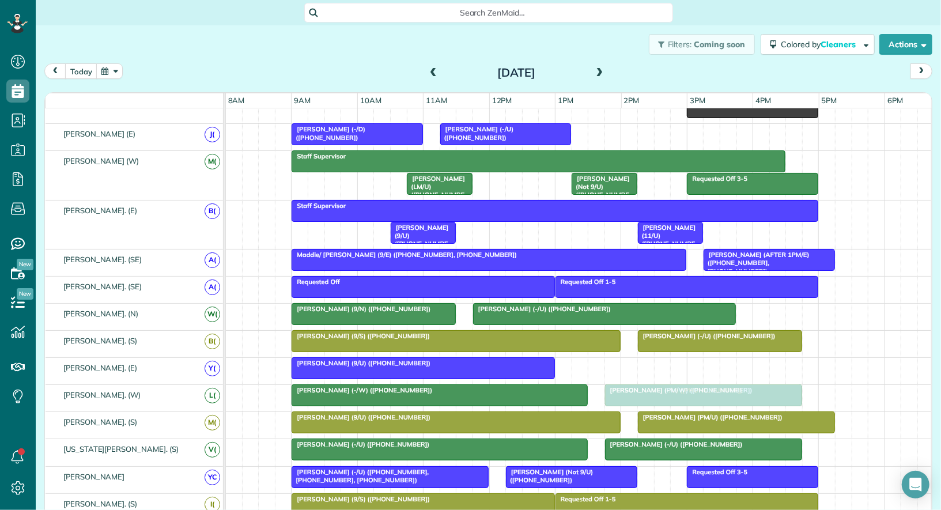
drag, startPoint x: 621, startPoint y: 362, endPoint x: 660, endPoint y: 394, distance: 50.4
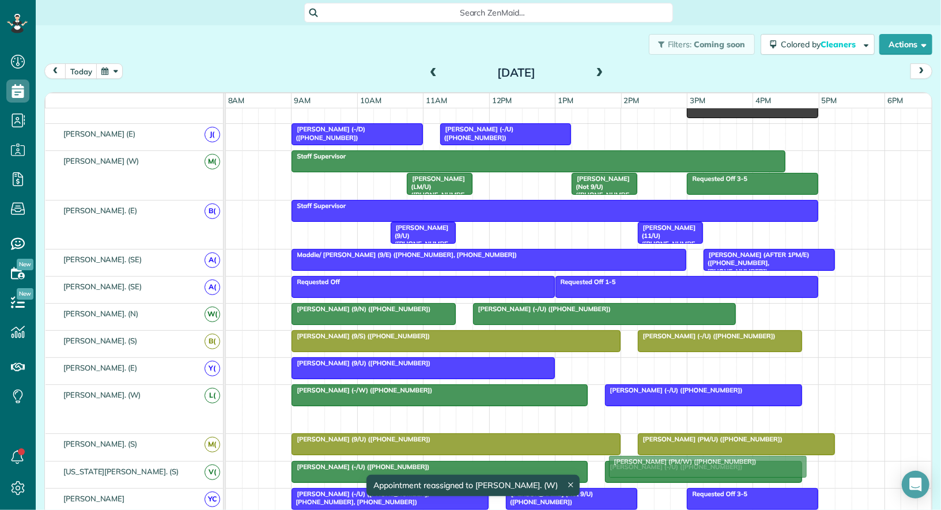
drag, startPoint x: 665, startPoint y: 410, endPoint x: 670, endPoint y: 463, distance: 53.2
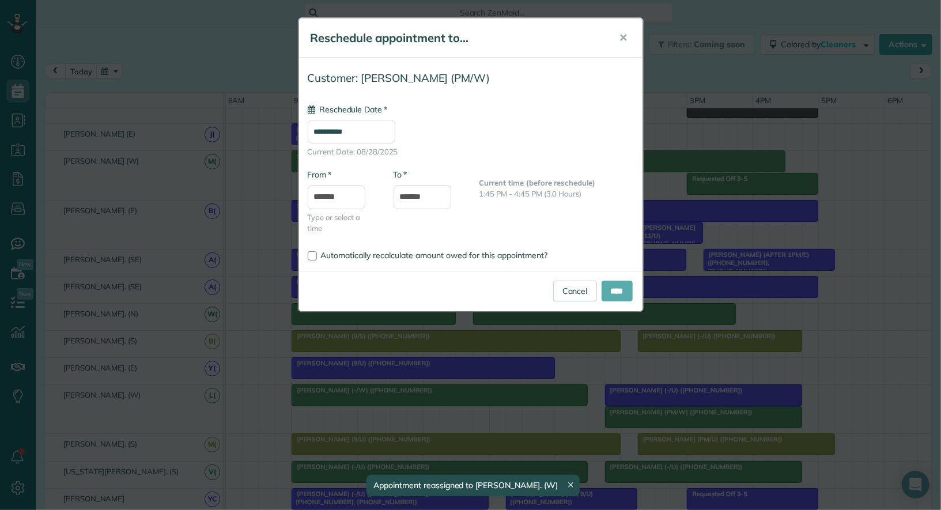
type input "**********"
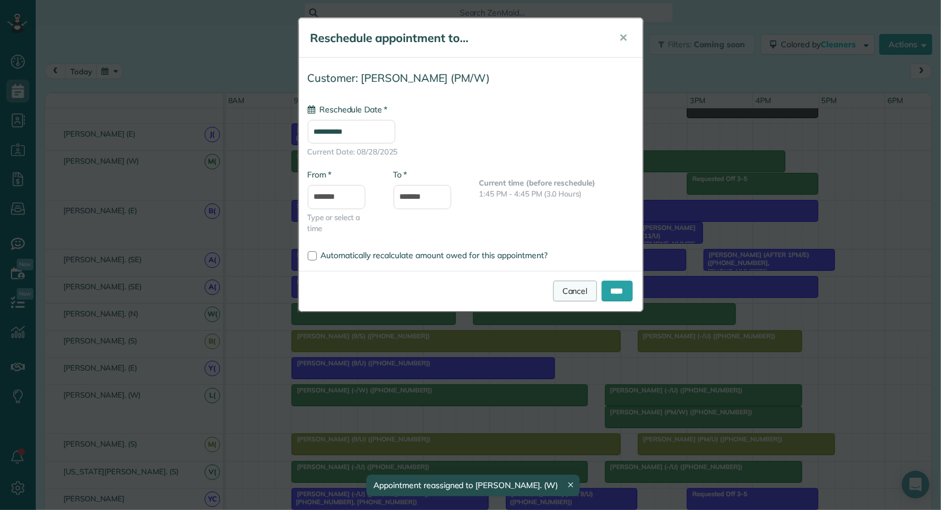
click at [579, 284] on link "Cancel" at bounding box center [575, 291] width 44 height 21
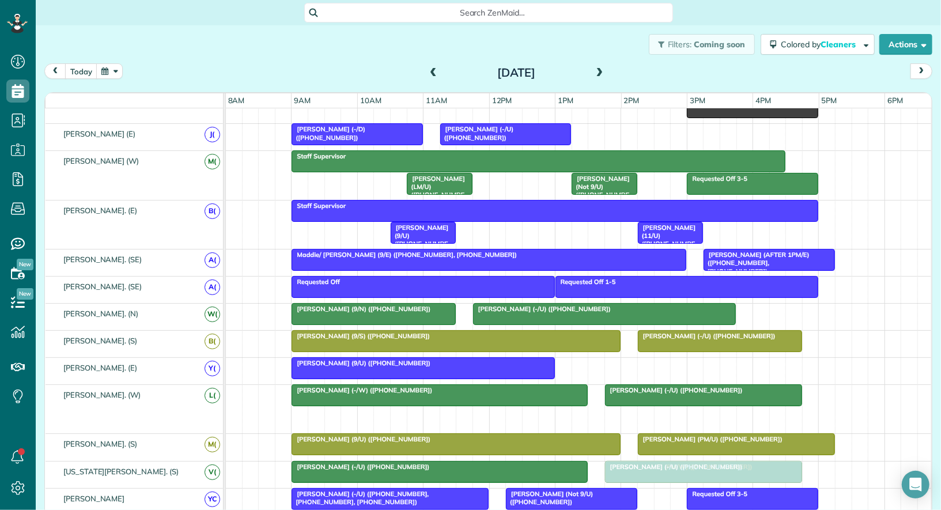
drag, startPoint x: 660, startPoint y: 410, endPoint x: 657, endPoint y: 455, distance: 45.0
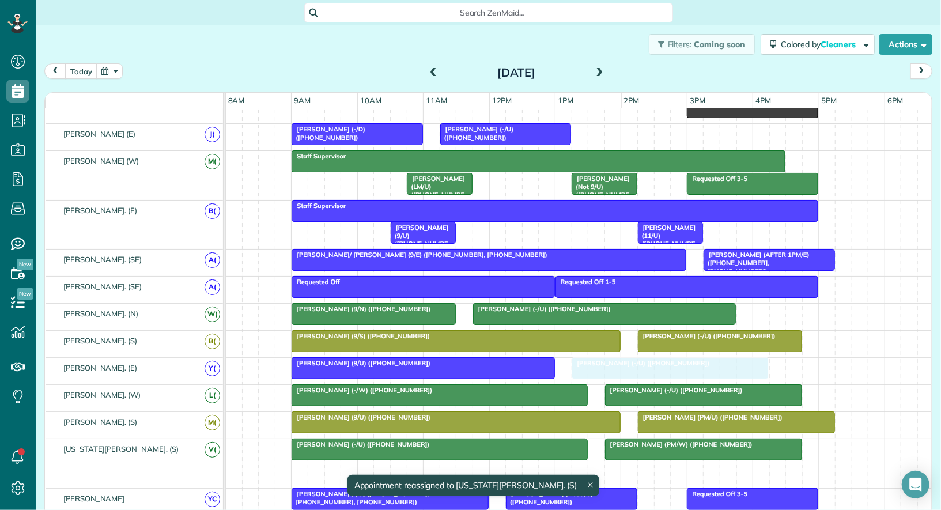
drag, startPoint x: 654, startPoint y: 465, endPoint x: 621, endPoint y: 360, distance: 109.4
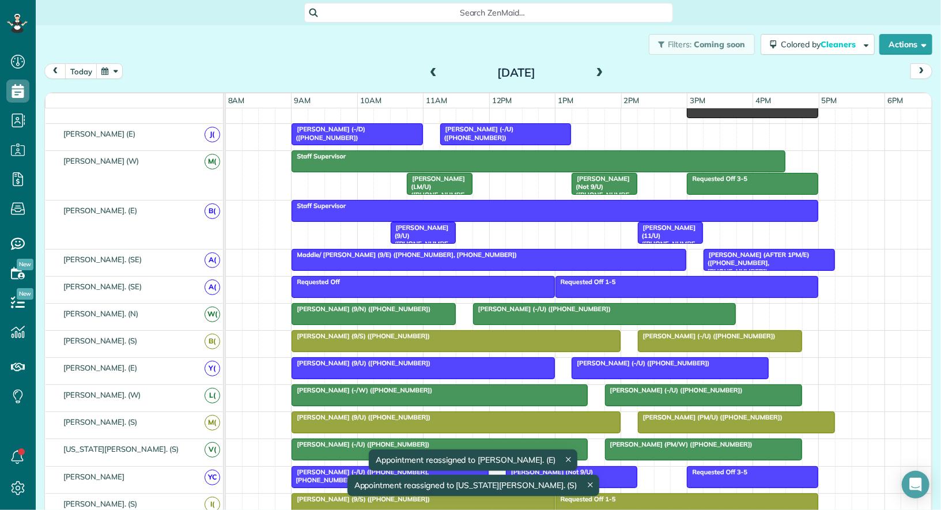
click at [652, 391] on div at bounding box center [704, 395] width 196 height 21
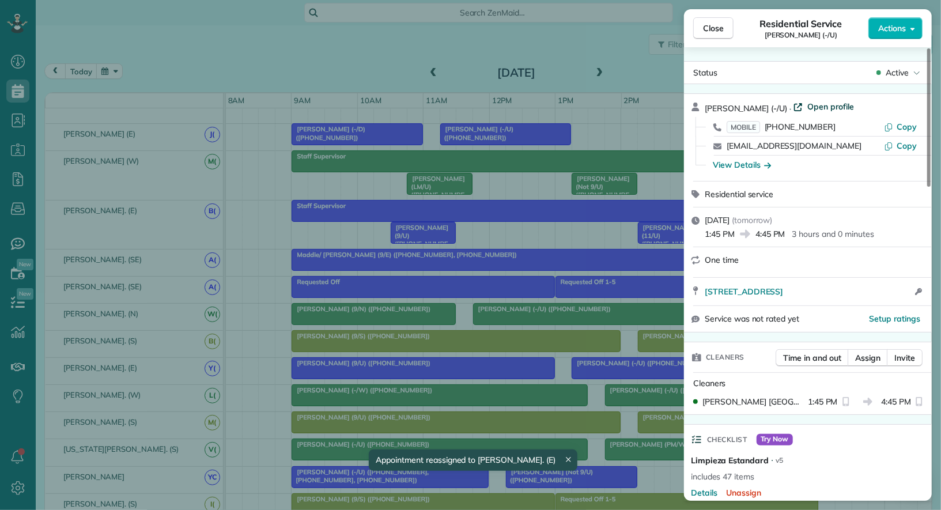
click at [840, 104] on span "Open profile" at bounding box center [830, 107] width 47 height 12
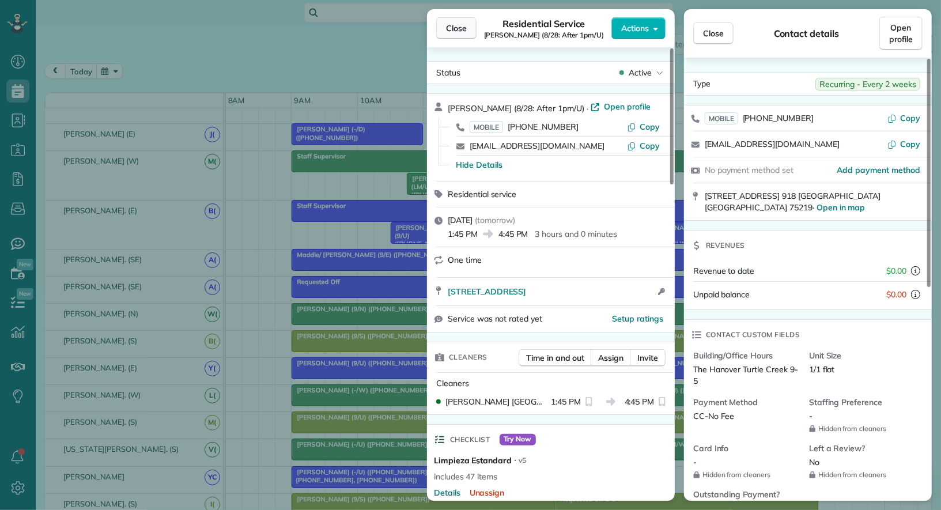
click at [459, 28] on span "Close" at bounding box center [456, 28] width 21 height 12
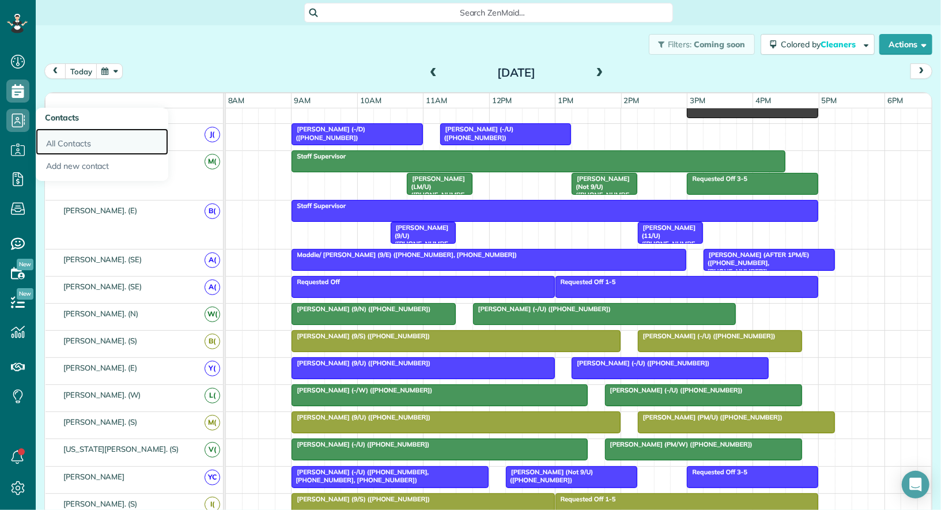
click at [63, 141] on link "All Contacts" at bounding box center [102, 142] width 133 height 27
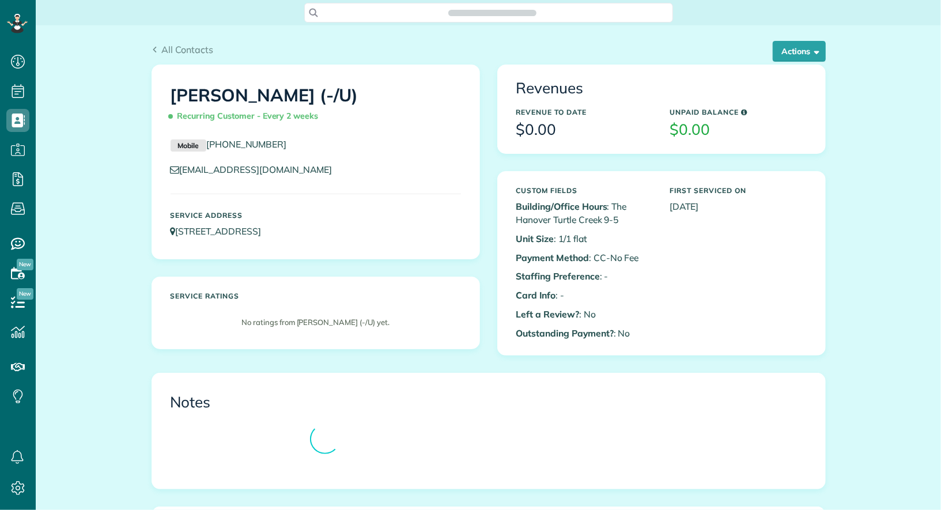
scroll to position [5, 5]
click at [812, 53] on span "button" at bounding box center [815, 51] width 9 height 9
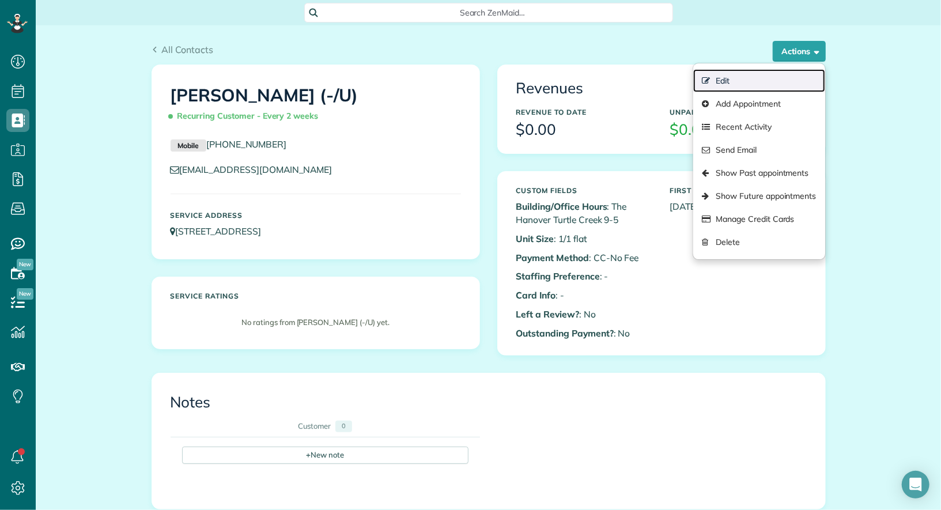
click at [770, 74] on link "Edit" at bounding box center [758, 80] width 131 height 23
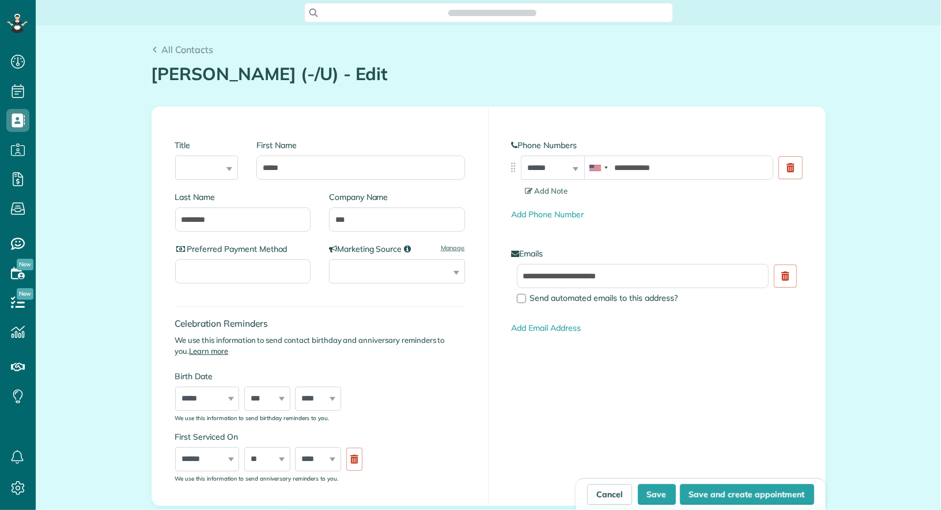
type input "**********"
click at [337, 218] on input "***" at bounding box center [397, 219] width 136 height 24
type input "**********"
click at [655, 492] on button "Save" at bounding box center [657, 494] width 38 height 21
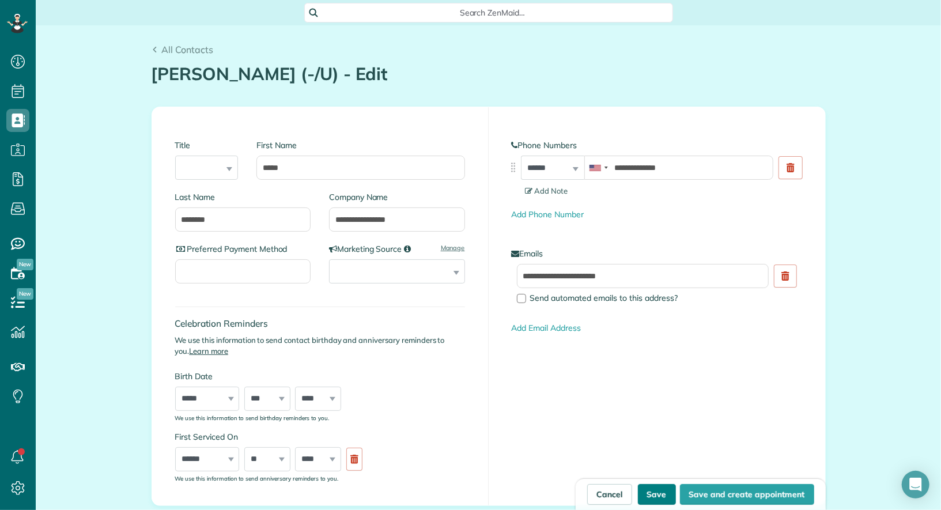
type input "**********"
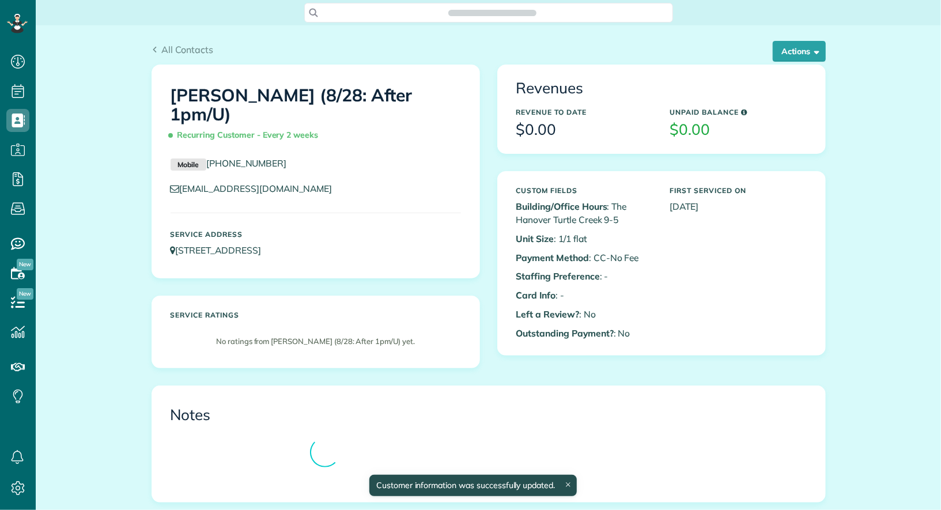
scroll to position [5, 5]
click at [803, 50] on button "Actions" at bounding box center [799, 51] width 53 height 21
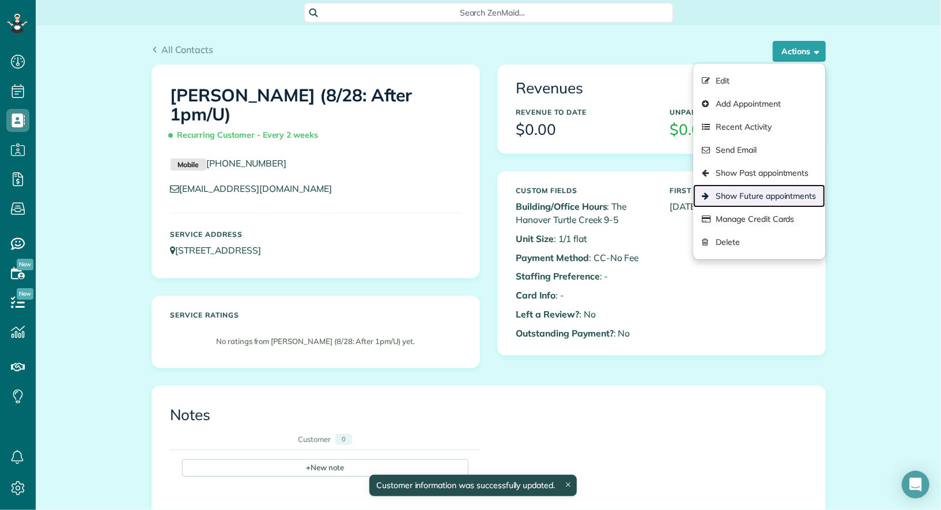
click at [792, 202] on link "Show Future appointments" at bounding box center [758, 195] width 131 height 23
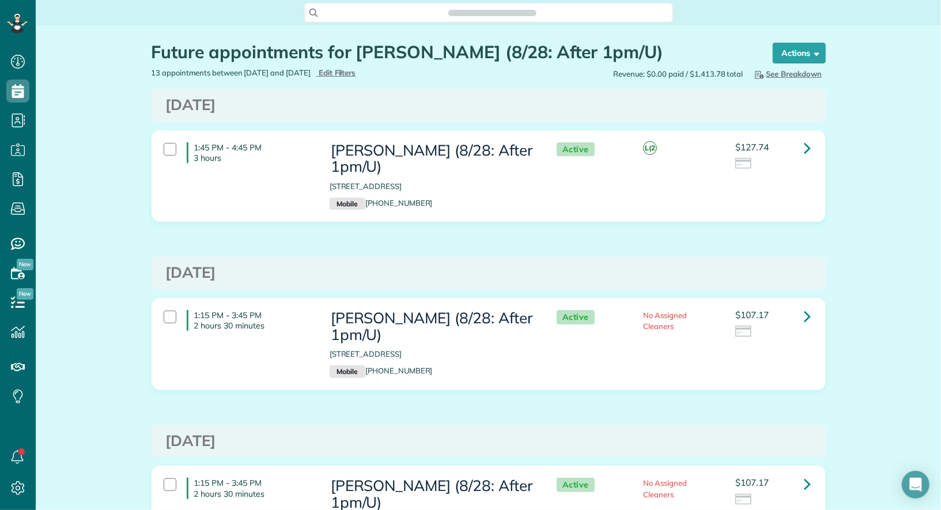
scroll to position [5, 5]
click at [807, 148] on icon at bounding box center [808, 148] width 7 height 20
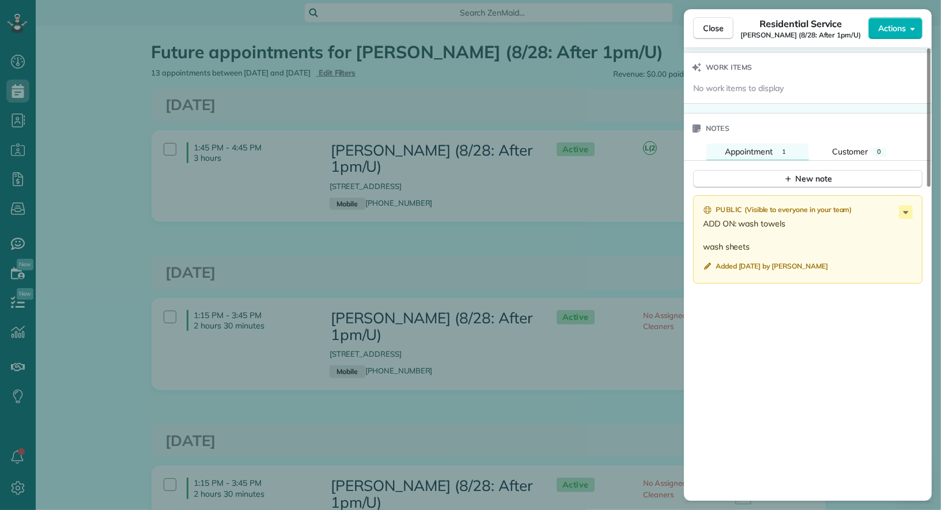
scroll to position [813, 0]
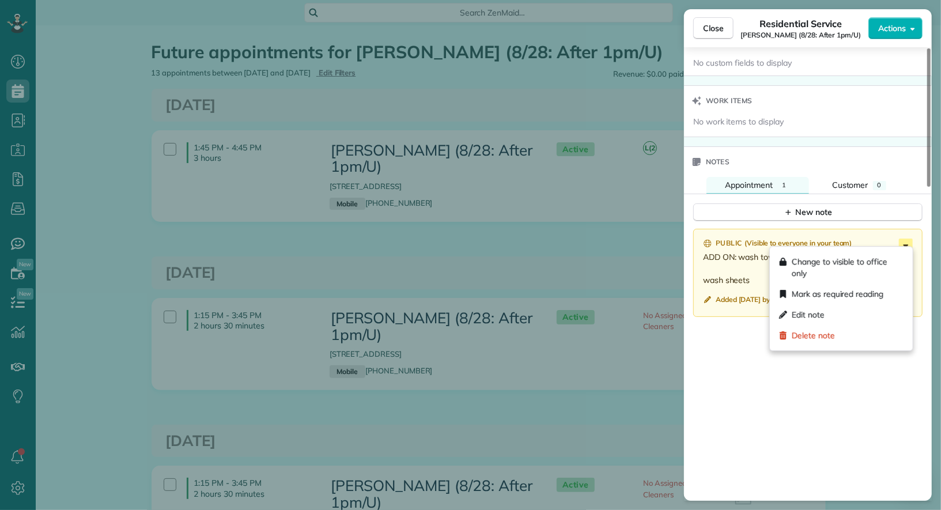
click at [906, 244] on icon at bounding box center [906, 245] width 5 height 3
click at [874, 308] on div "Edit note" at bounding box center [842, 314] width 134 height 21
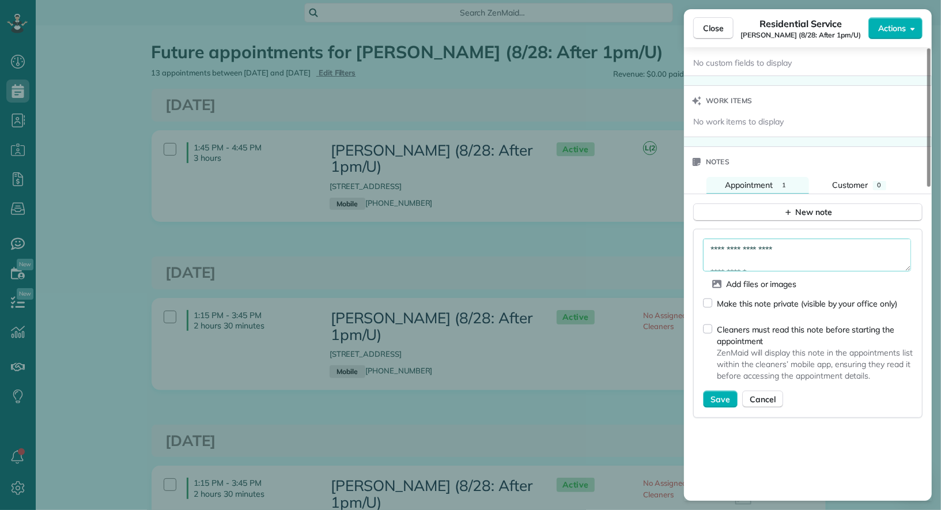
click at [712, 244] on textarea "**********" at bounding box center [807, 255] width 208 height 33
type textarea "**********"
click at [727, 394] on span "Save" at bounding box center [721, 400] width 20 height 12
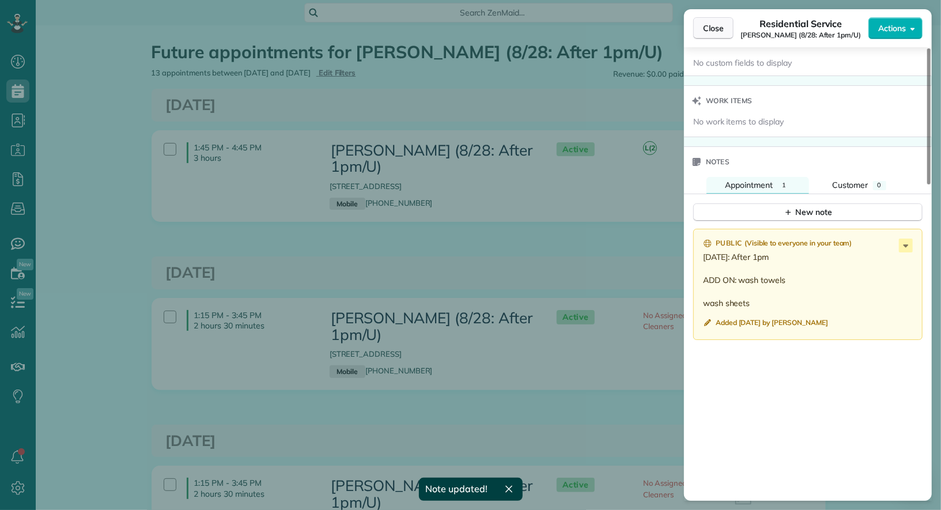
click at [711, 30] on span "Close" at bounding box center [713, 28] width 21 height 12
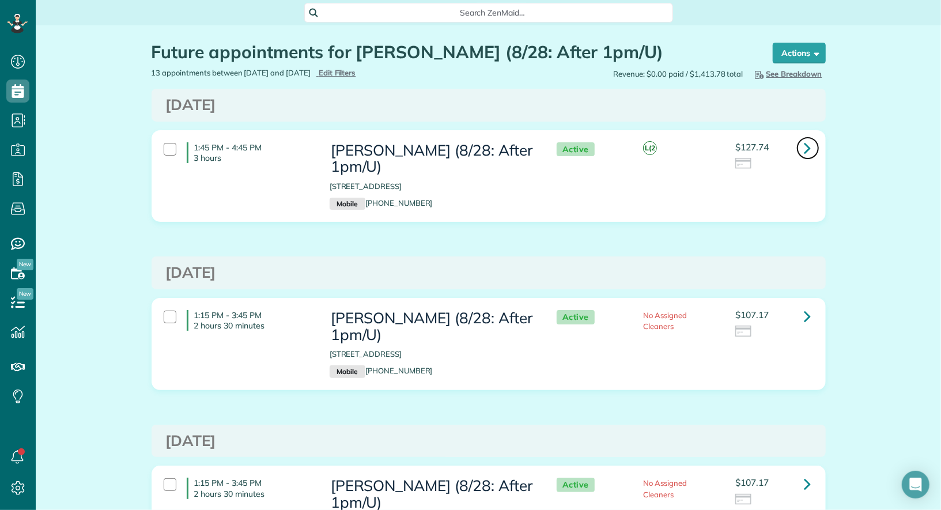
click at [807, 153] on icon at bounding box center [808, 148] width 7 height 20
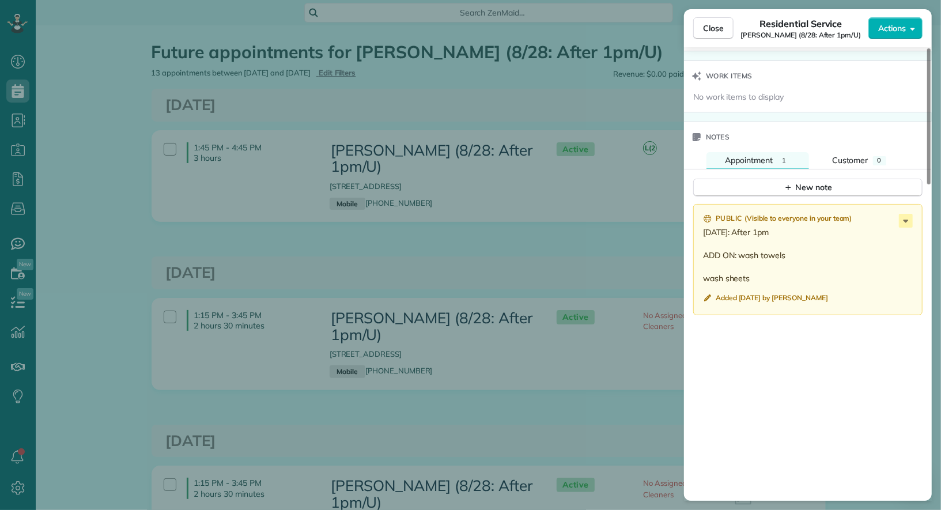
scroll to position [858, 0]
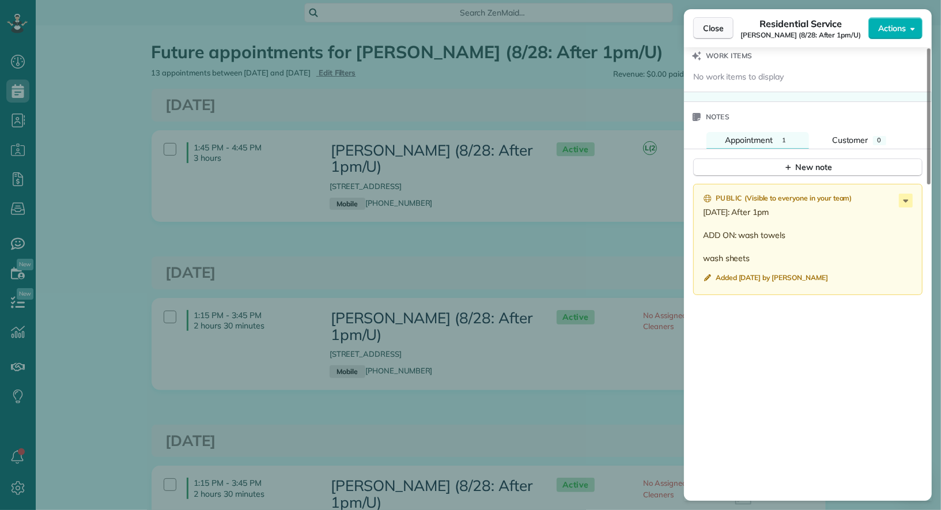
click at [705, 38] on button "Close" at bounding box center [713, 28] width 40 height 22
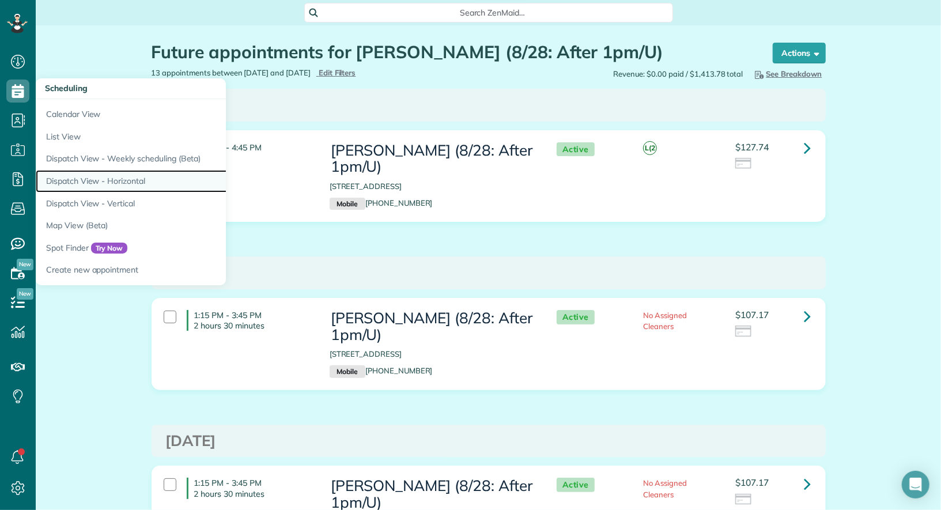
click at [101, 182] on link "Dispatch View - Horizontal" at bounding box center [180, 181] width 288 height 22
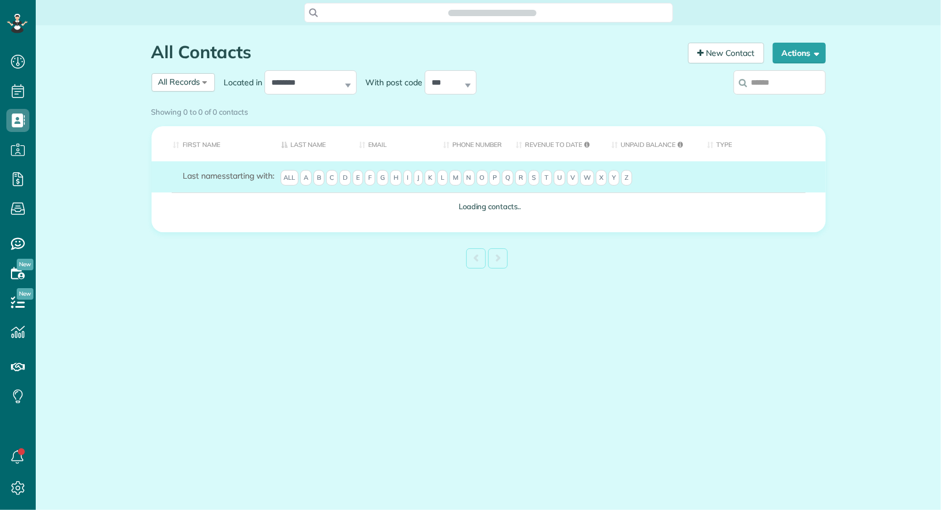
scroll to position [5, 5]
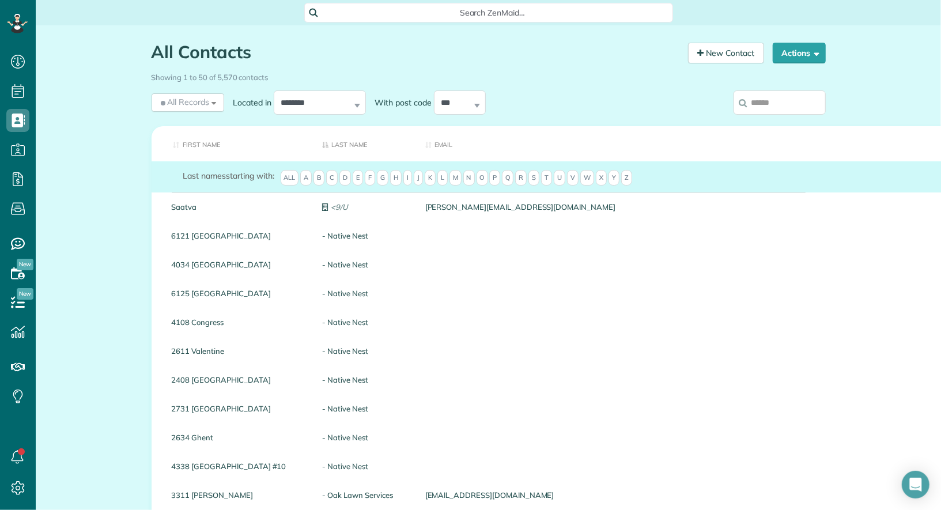
click at [798, 103] on input "search" at bounding box center [780, 102] width 92 height 24
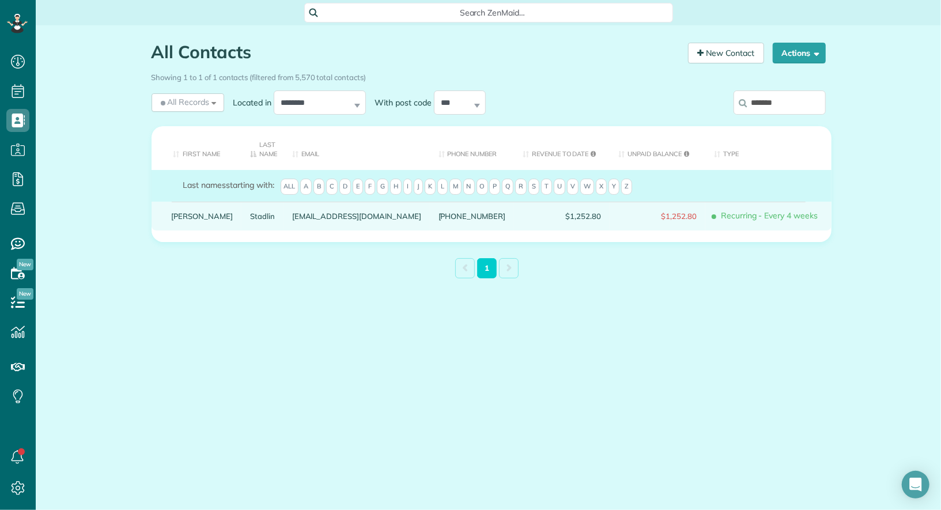
type input "*******"
click at [183, 213] on link "Kelly" at bounding box center [203, 216] width 62 height 8
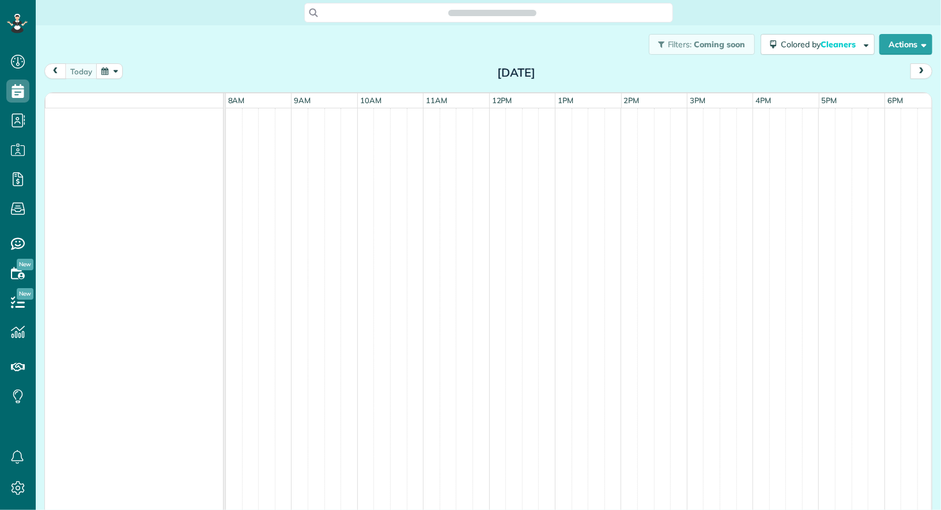
scroll to position [5, 5]
click at [110, 72] on button "button" at bounding box center [109, 71] width 27 height 16
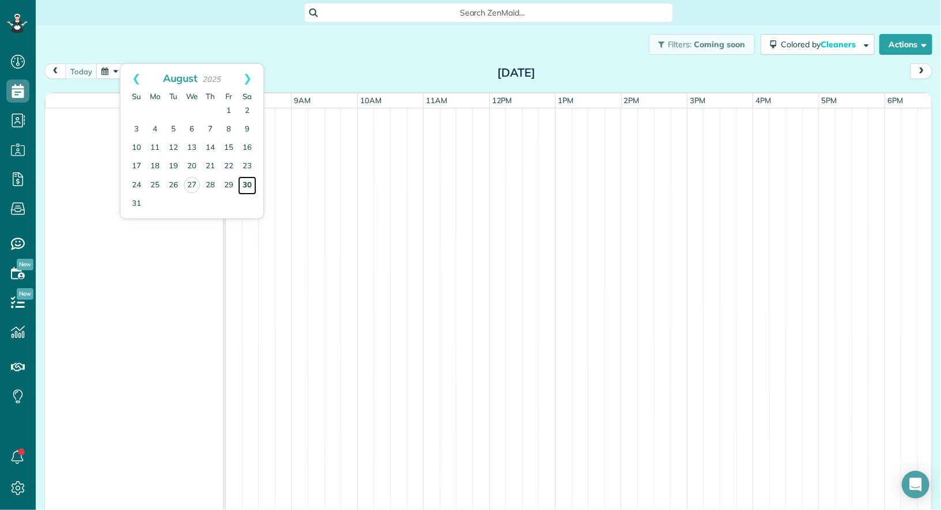
click at [243, 187] on link "30" at bounding box center [247, 185] width 18 height 18
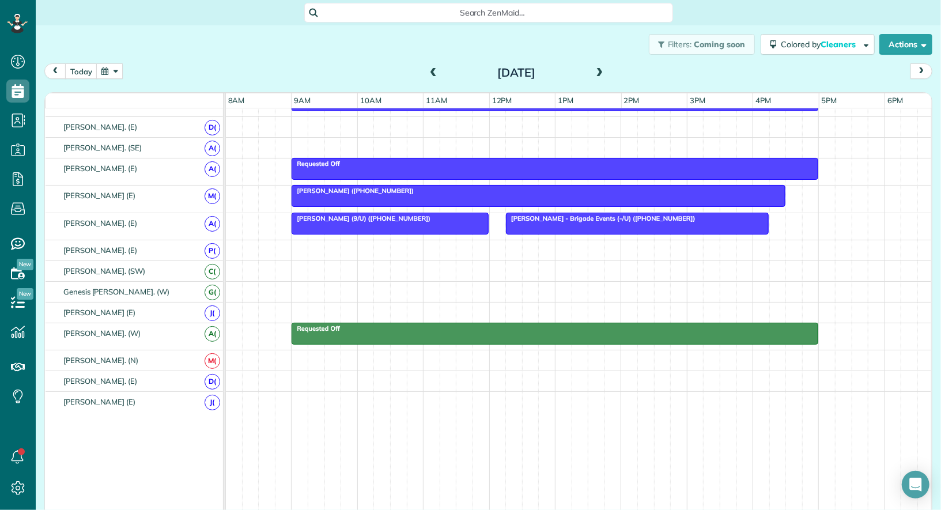
scroll to position [0, 0]
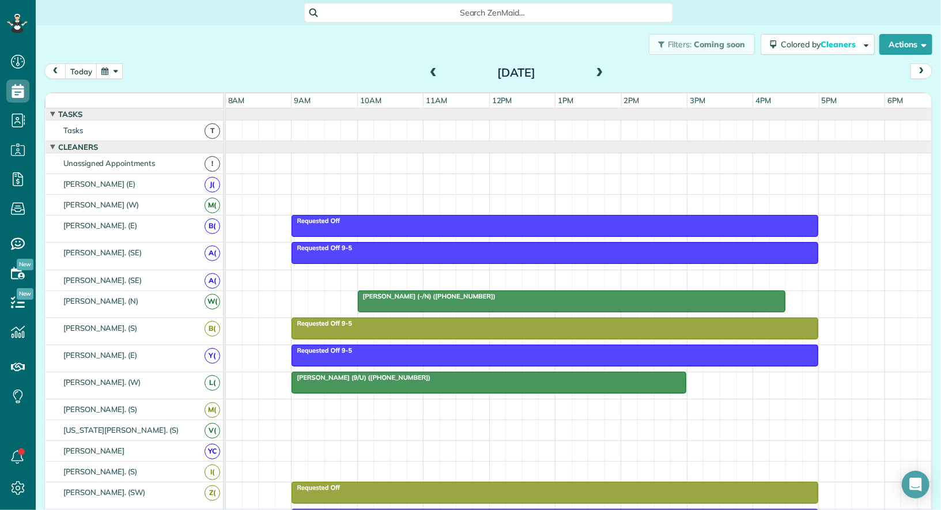
click at [605, 73] on span at bounding box center [600, 73] width 13 height 10
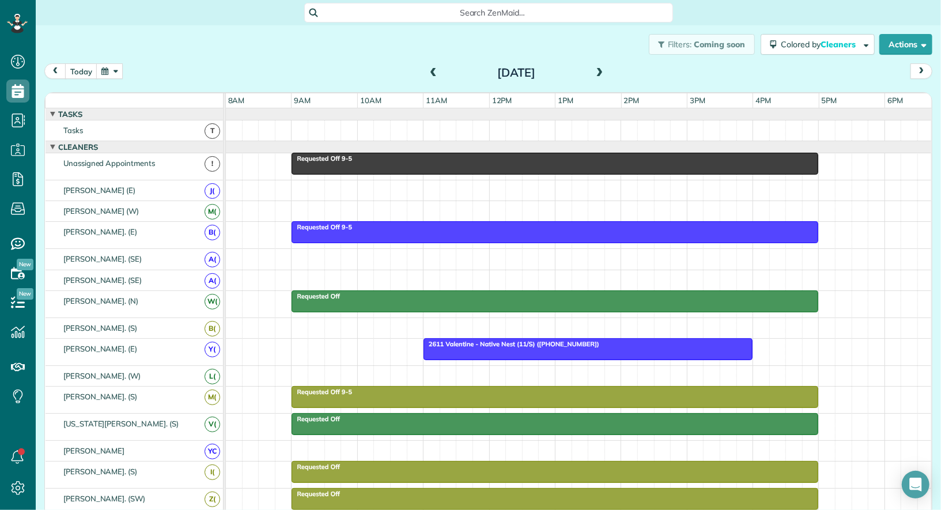
click at [571, 165] on div at bounding box center [555, 163] width 526 height 21
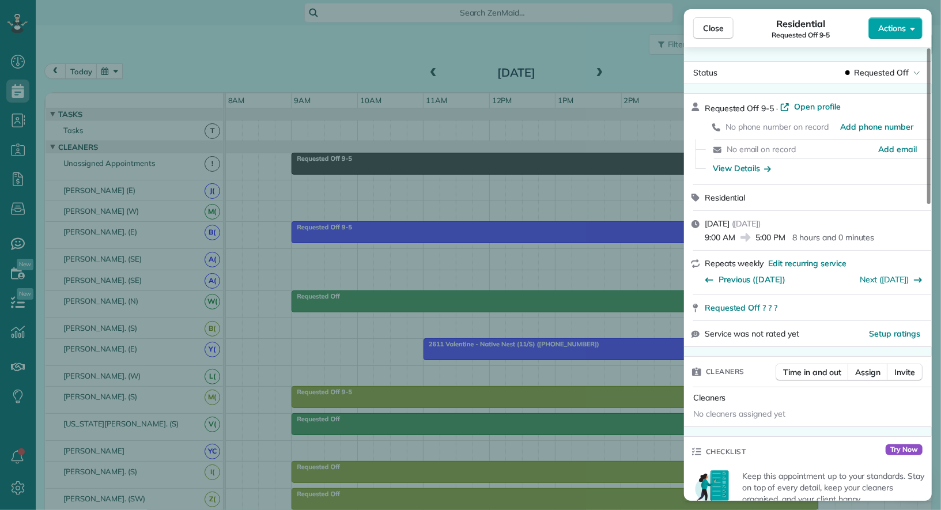
click at [882, 35] on button "Actions" at bounding box center [896, 28] width 54 height 22
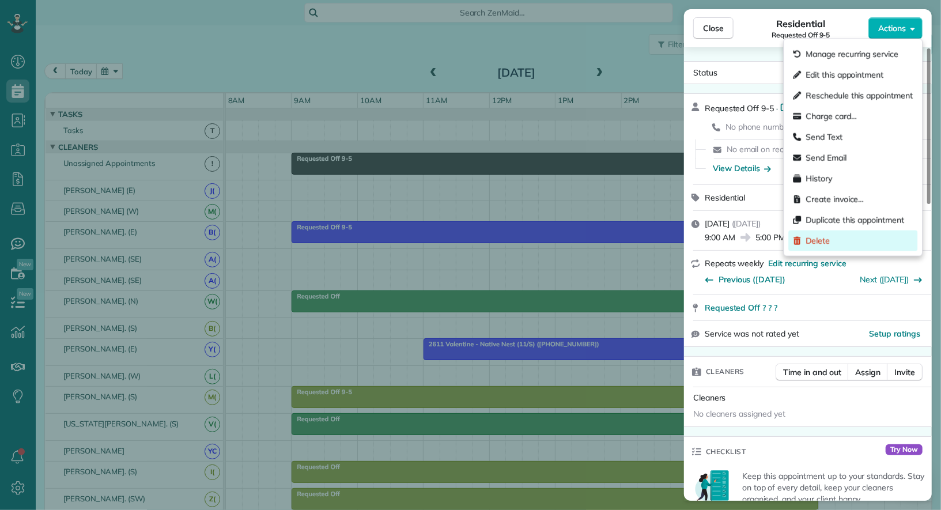
click at [830, 231] on div "Delete" at bounding box center [852, 241] width 129 height 21
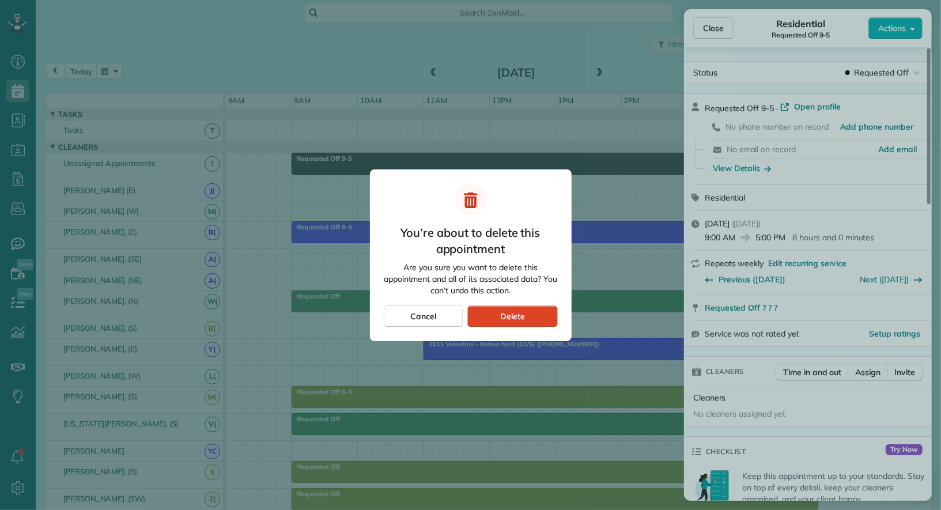
click at [526, 318] on div "Delete" at bounding box center [512, 316] width 90 height 22
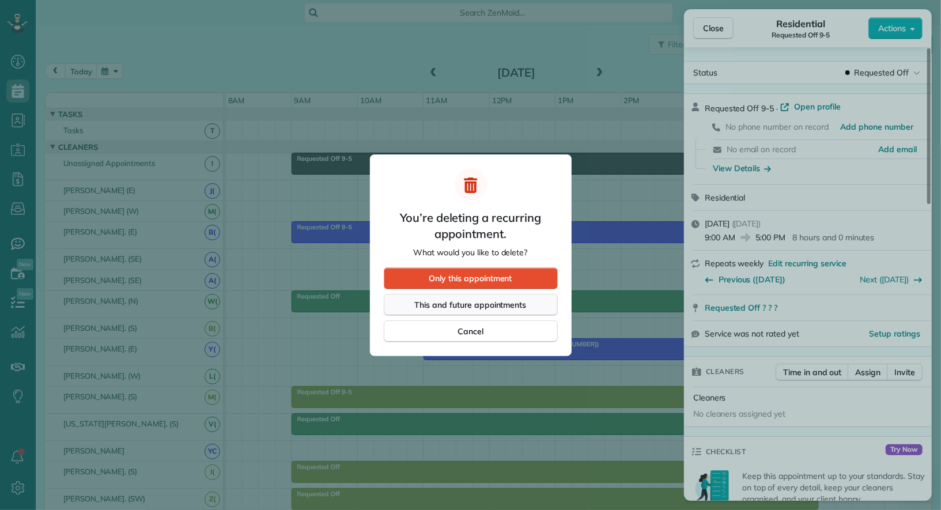
click at [523, 308] on span "This and future appointments" at bounding box center [471, 305] width 112 height 12
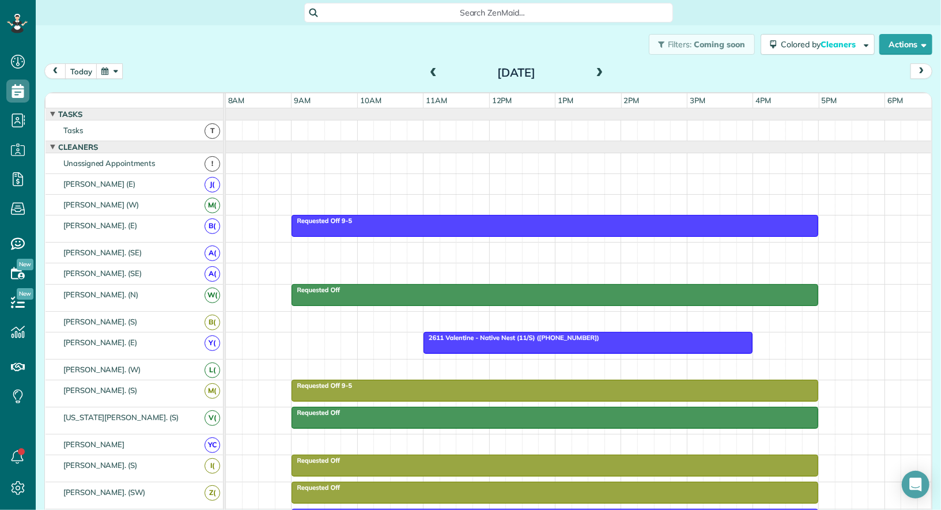
click at [101, 70] on button "button" at bounding box center [109, 71] width 27 height 16
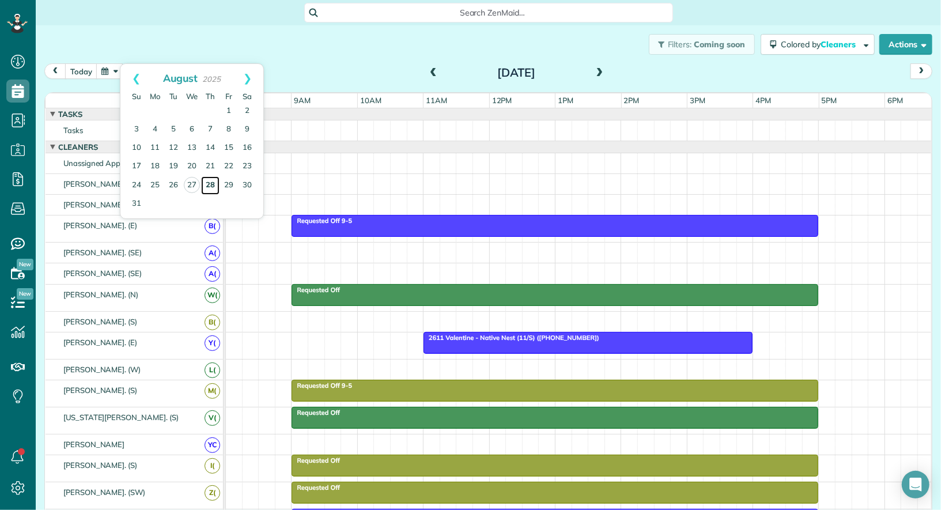
click at [211, 185] on link "28" at bounding box center [210, 185] width 18 height 18
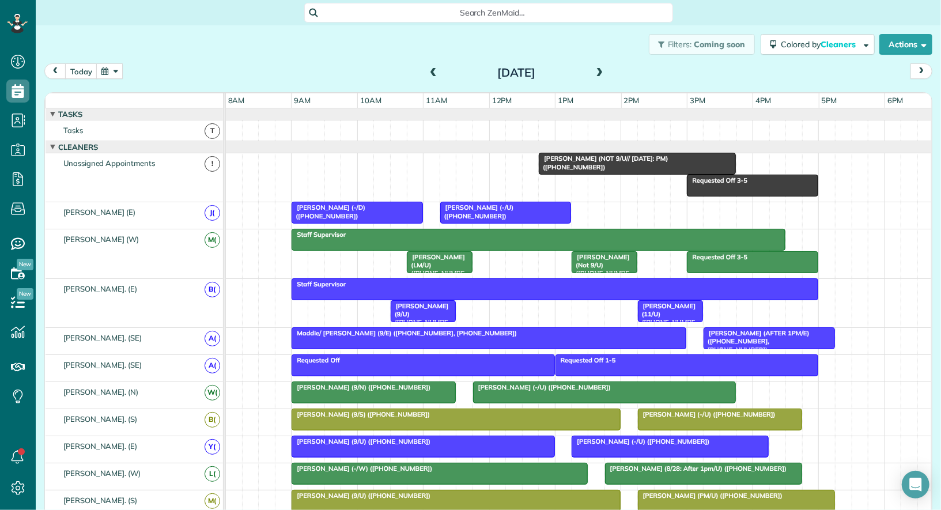
click at [624, 164] on div at bounding box center [637, 163] width 196 height 21
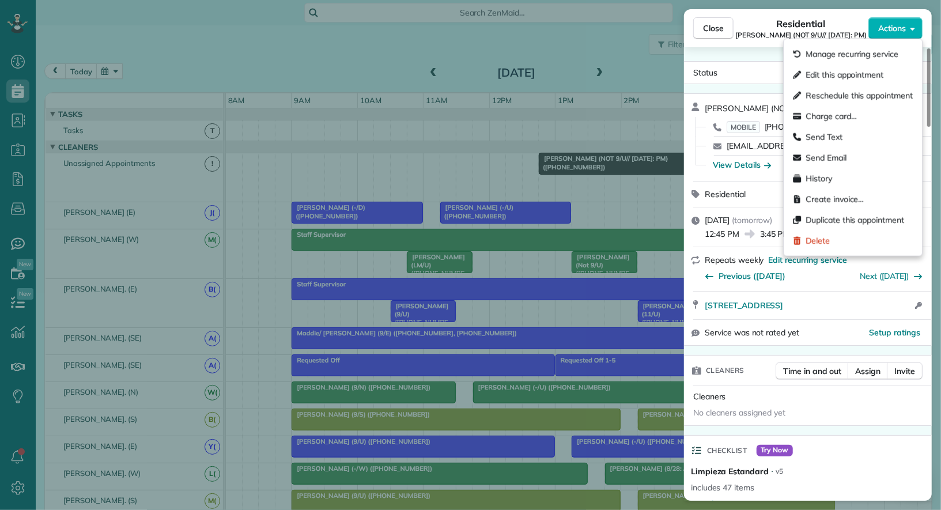
click at [898, 32] on span "Actions" at bounding box center [892, 28] width 28 height 12
click at [874, 75] on span "Edit this appointment" at bounding box center [845, 75] width 78 height 12
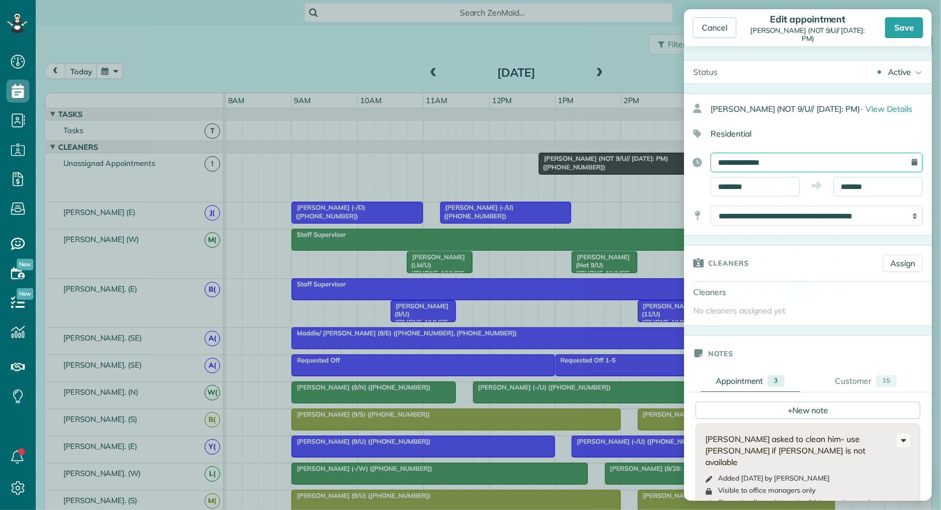
click at [833, 163] on input "**********" at bounding box center [817, 163] width 212 height 20
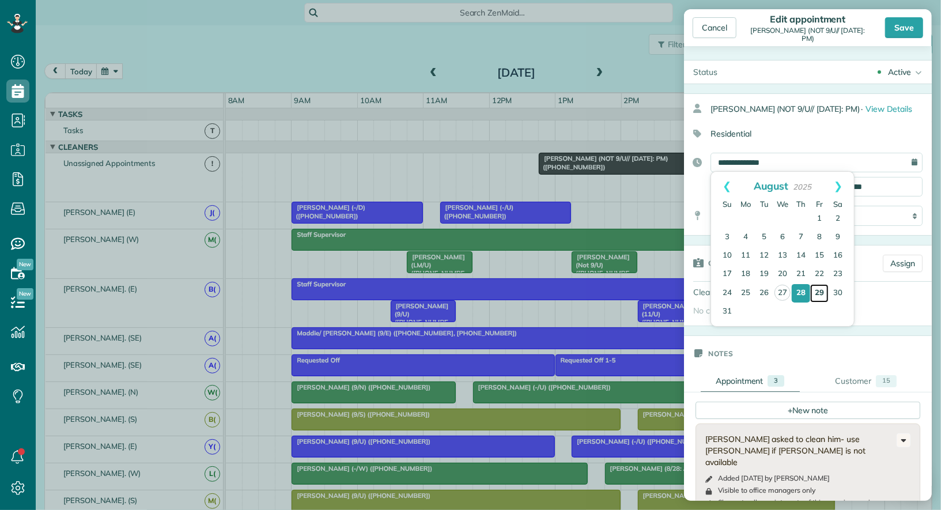
click at [819, 292] on link "29" at bounding box center [819, 293] width 18 height 18
type input "**********"
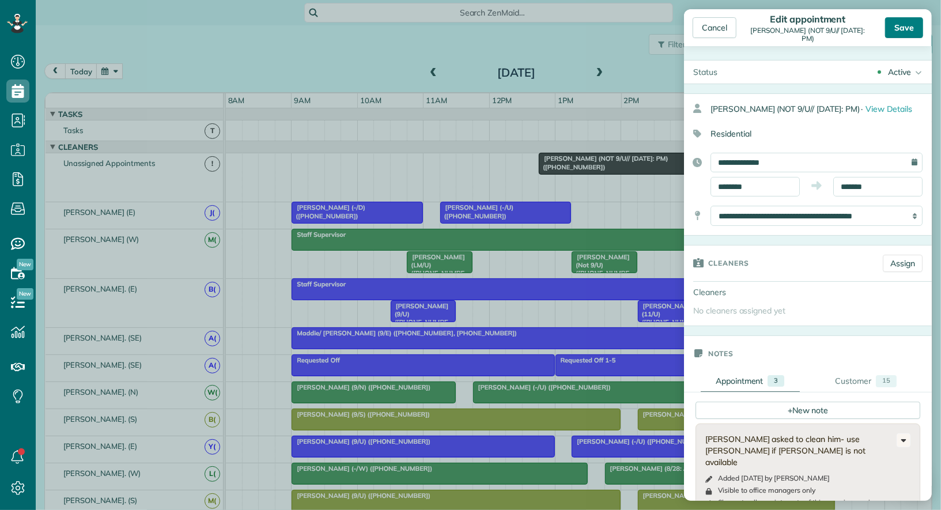
click at [907, 28] on div "Save" at bounding box center [904, 27] width 38 height 21
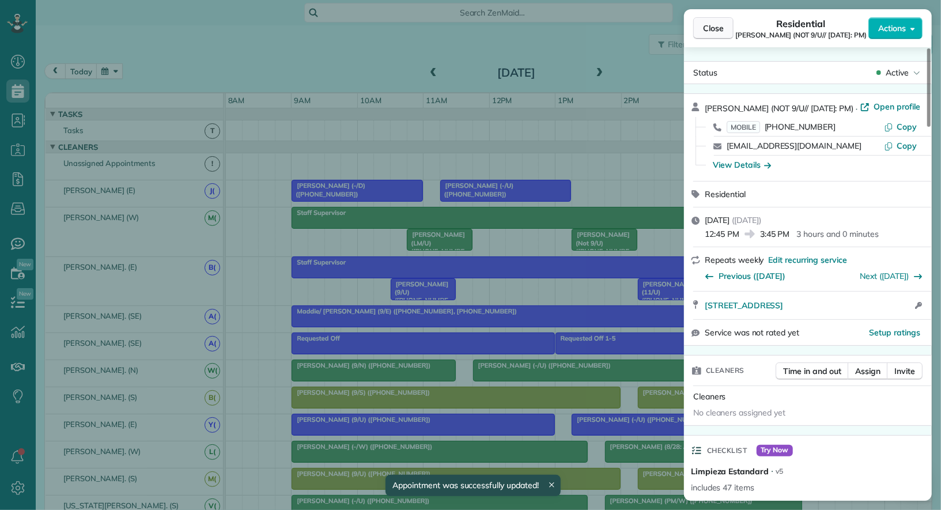
click at [716, 29] on span "Close" at bounding box center [713, 28] width 21 height 12
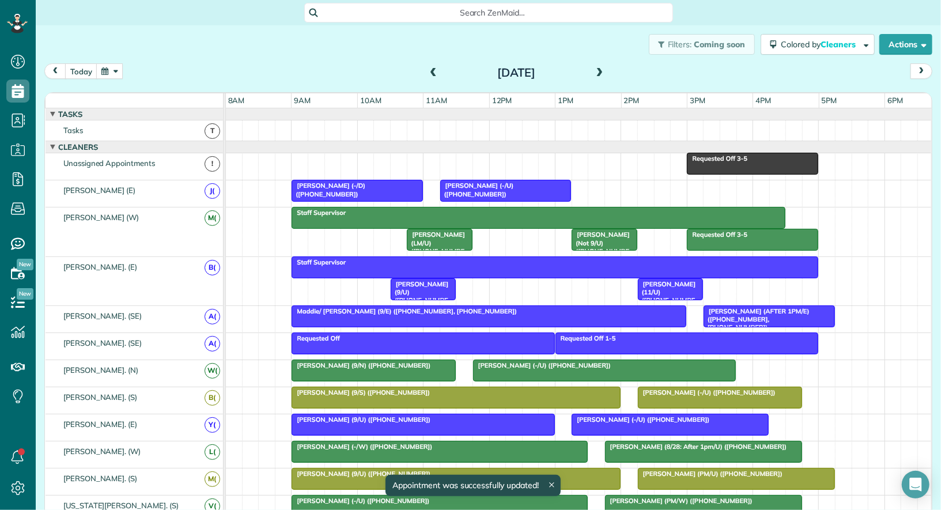
click at [600, 73] on span at bounding box center [600, 73] width 13 height 10
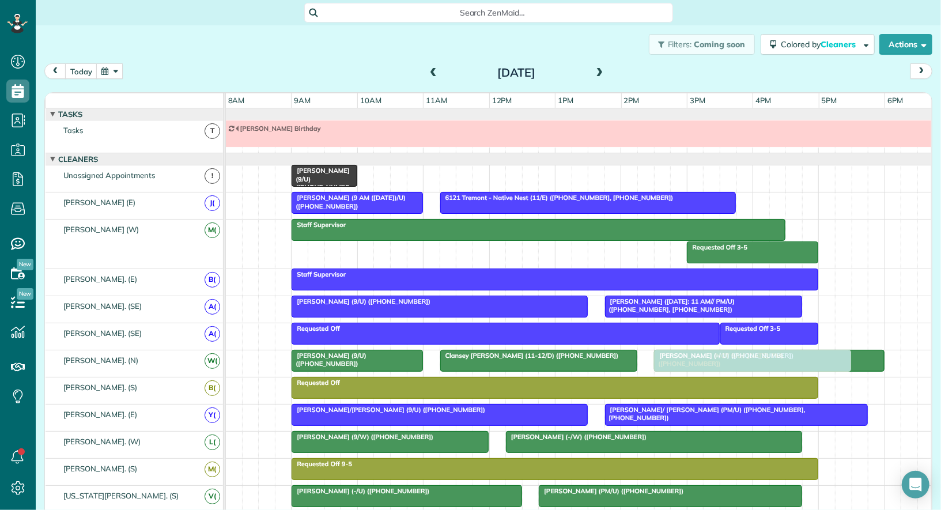
drag, startPoint x: 584, startPoint y: 167, endPoint x: 696, endPoint y: 360, distance: 223.1
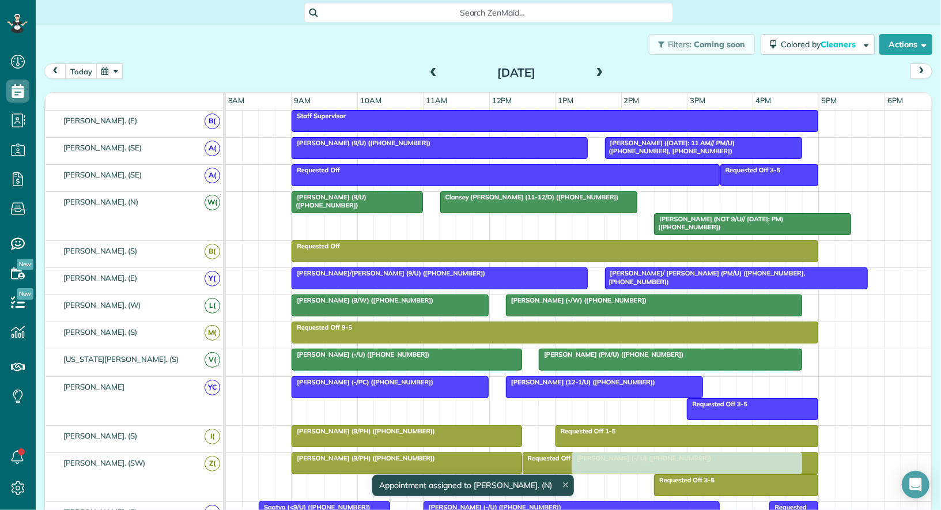
drag, startPoint x: 716, startPoint y: 194, endPoint x: 634, endPoint y: 463, distance: 282.0
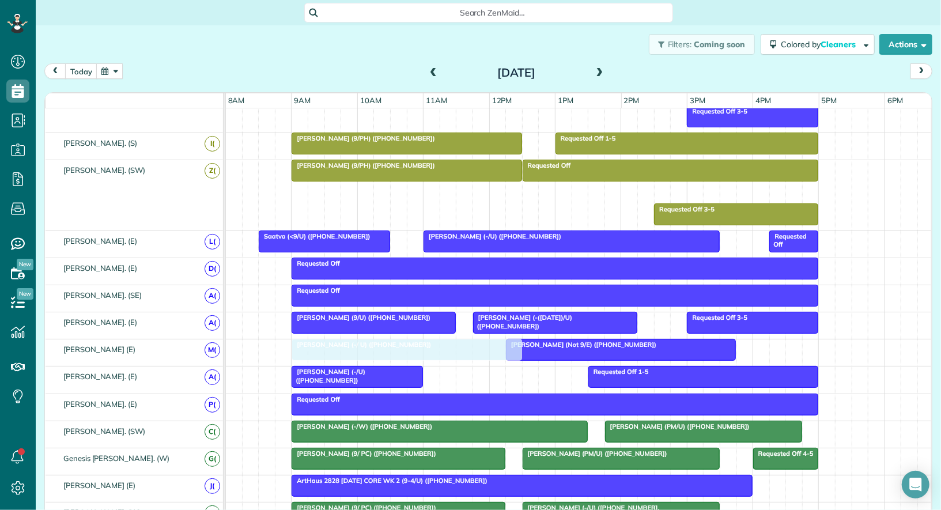
drag, startPoint x: 637, startPoint y: 183, endPoint x: 363, endPoint y: 345, distance: 318.3
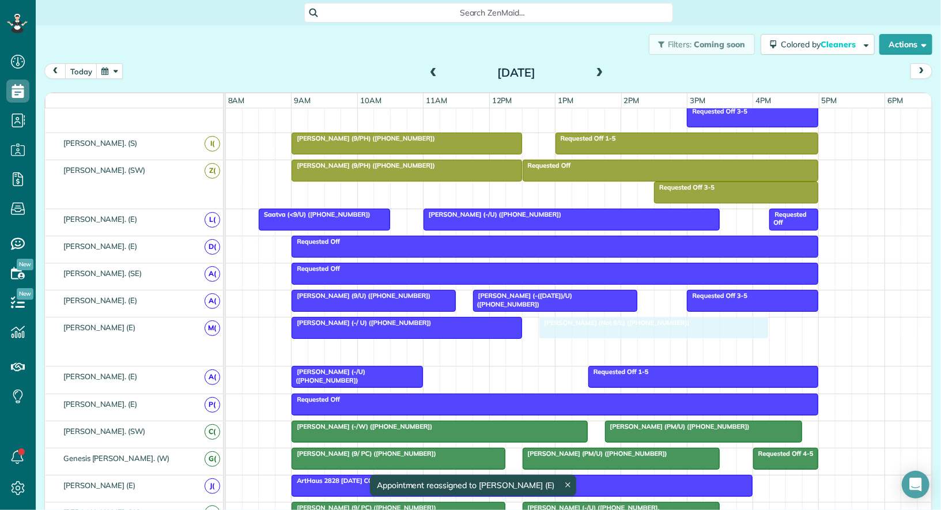
drag, startPoint x: 629, startPoint y: 346, endPoint x: 663, endPoint y: 343, distance: 34.1
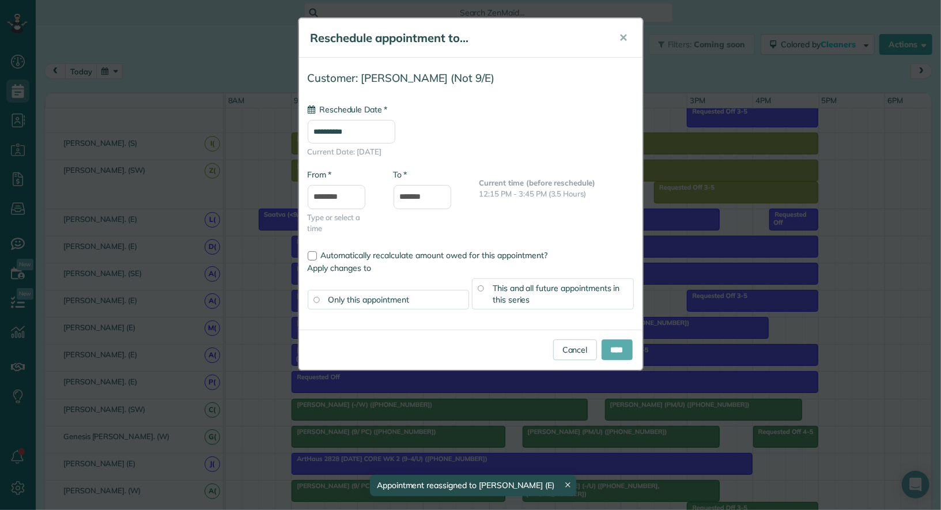
type input "**********"
click at [614, 346] on input "****" at bounding box center [617, 349] width 31 height 21
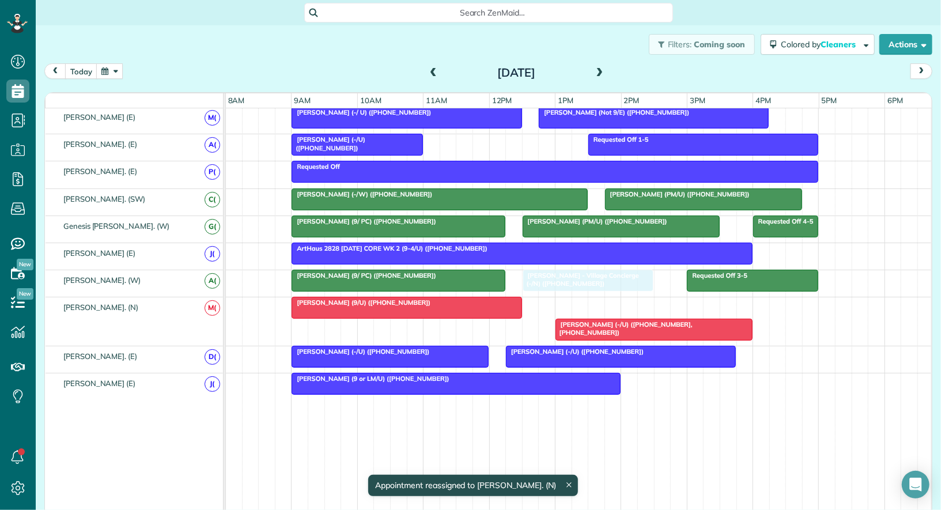
drag, startPoint x: 586, startPoint y: 299, endPoint x: 573, endPoint y: 274, distance: 27.8
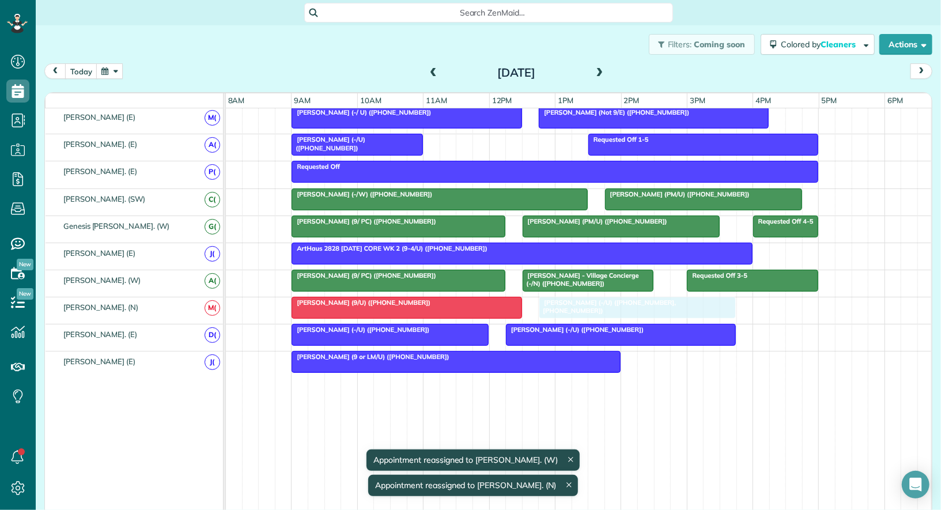
drag, startPoint x: 592, startPoint y: 301, endPoint x: 575, endPoint y: 301, distance: 16.7
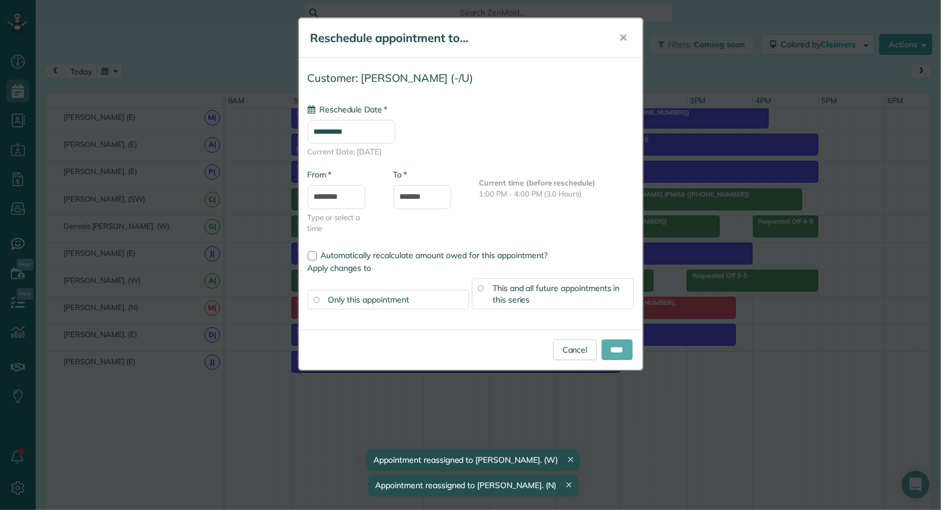
type input "**********"
click at [610, 350] on input "****" at bounding box center [617, 349] width 31 height 21
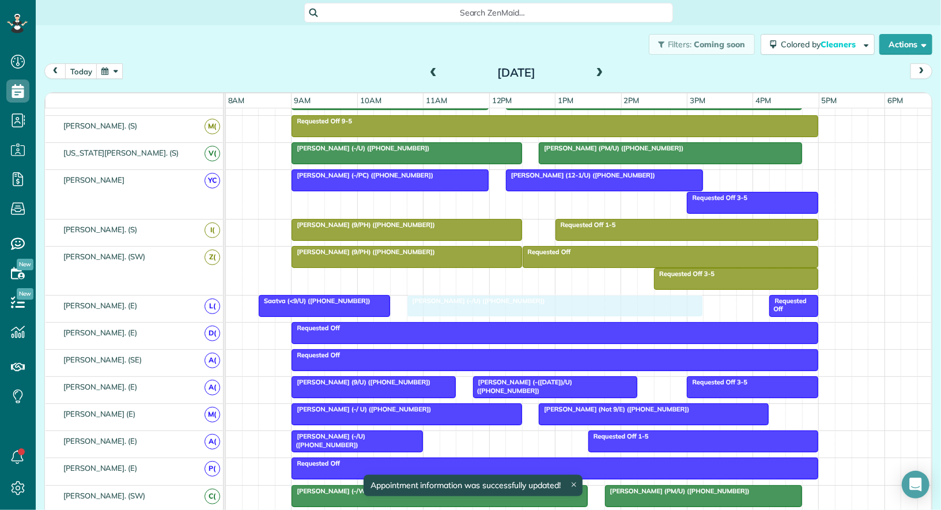
drag, startPoint x: 553, startPoint y: 298, endPoint x: 534, endPoint y: 297, distance: 19.1
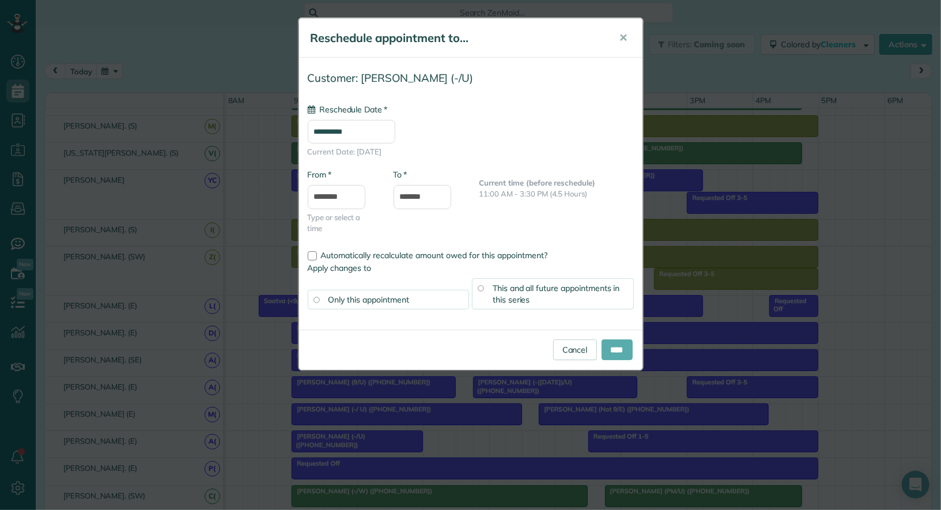
type input "**********"
click at [615, 351] on input "****" at bounding box center [617, 349] width 31 height 21
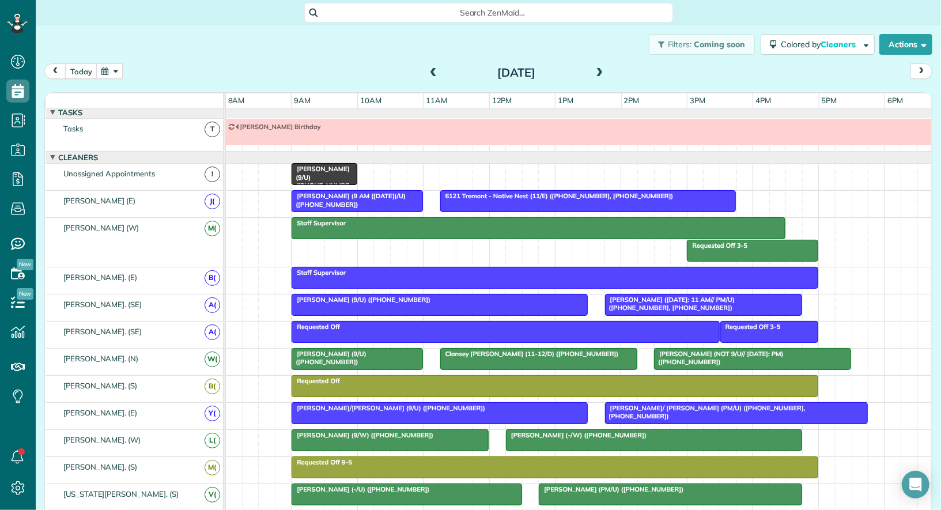
click at [430, 75] on span at bounding box center [433, 73] width 13 height 10
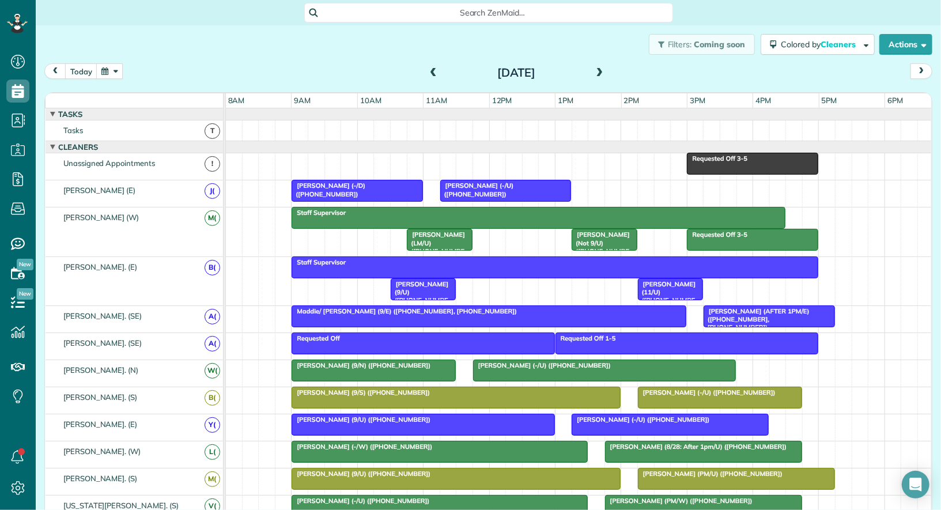
click at [597, 73] on span at bounding box center [600, 73] width 13 height 10
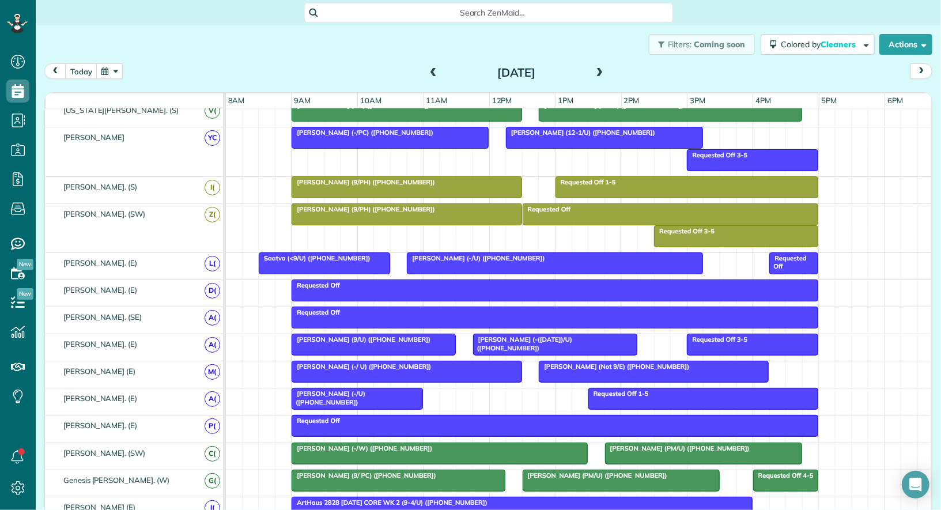
scroll to position [577, 0]
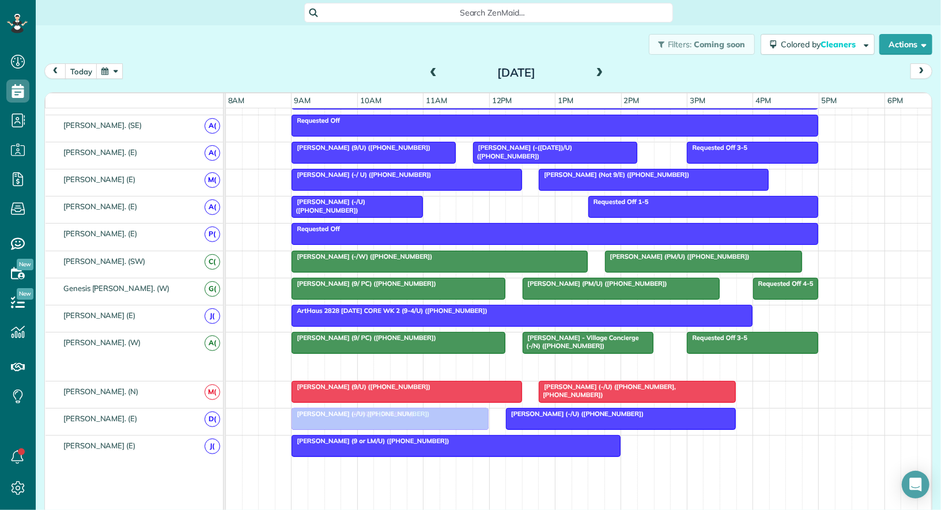
drag, startPoint x: 446, startPoint y: 354, endPoint x: 446, endPoint y: 400, distance: 46.1
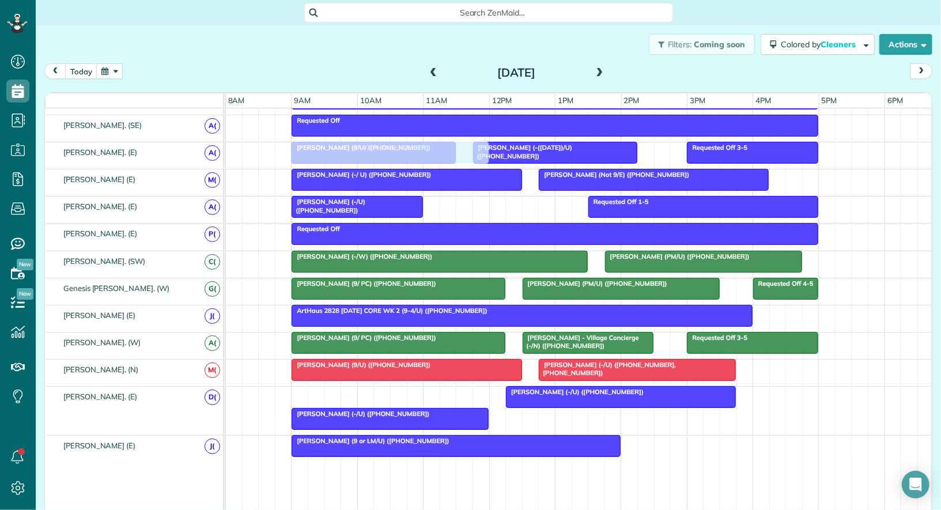
drag, startPoint x: 362, startPoint y: 386, endPoint x: 363, endPoint y: 154, distance: 232.3
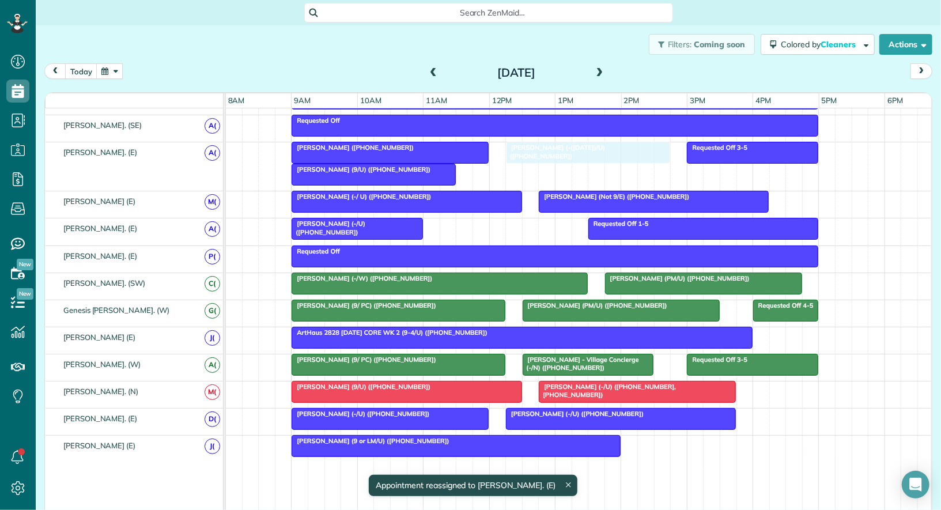
drag, startPoint x: 512, startPoint y: 165, endPoint x: 545, endPoint y: 163, distance: 32.4
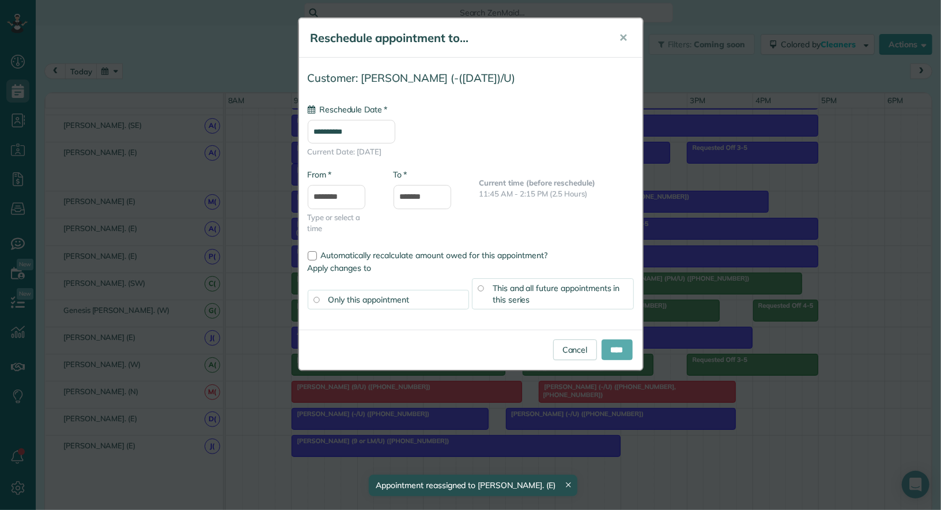
type input "**********"
click at [610, 347] on input "****" at bounding box center [617, 349] width 31 height 21
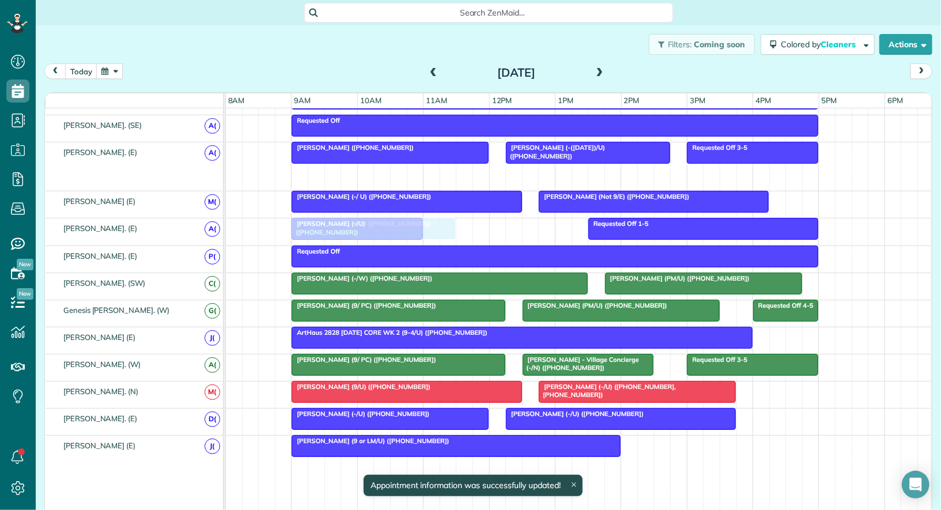
drag, startPoint x: 365, startPoint y: 173, endPoint x: 365, endPoint y: 217, distance: 44.4
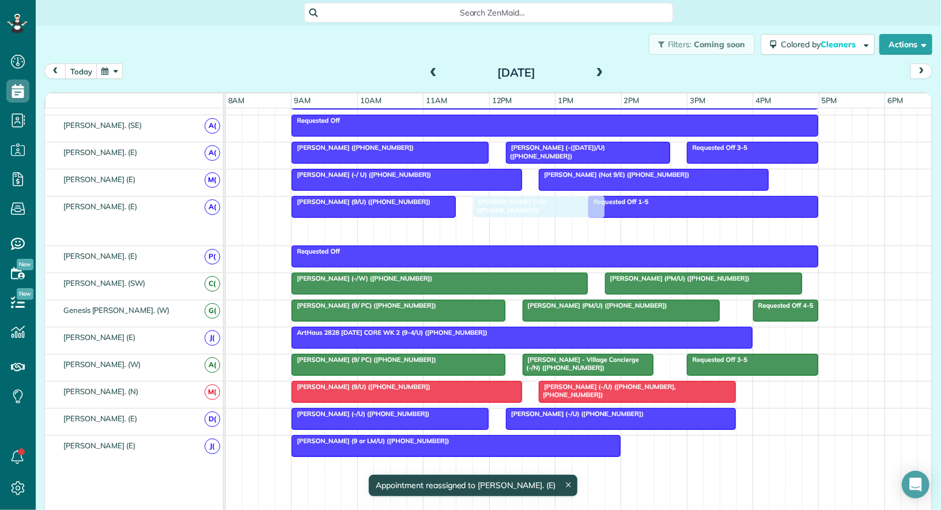
drag, startPoint x: 335, startPoint y: 217, endPoint x: 515, endPoint y: 215, distance: 180.4
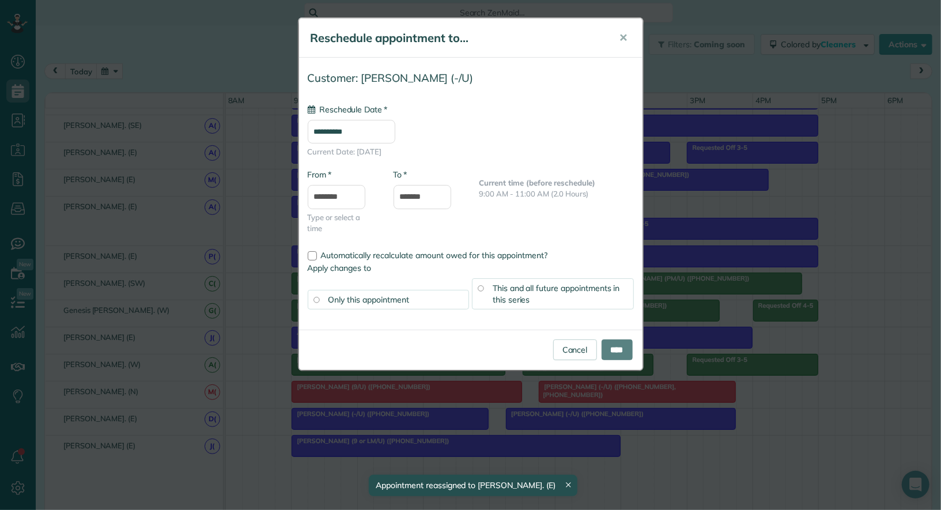
type input "**********"
click at [614, 349] on input "****" at bounding box center [617, 349] width 31 height 21
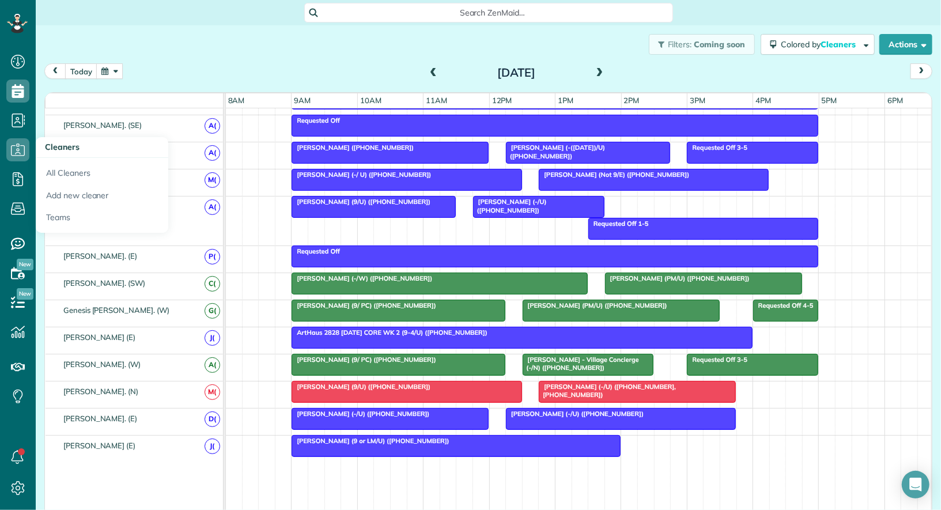
click at [52, 141] on h3 "Cleaners" at bounding box center [102, 147] width 133 height 21
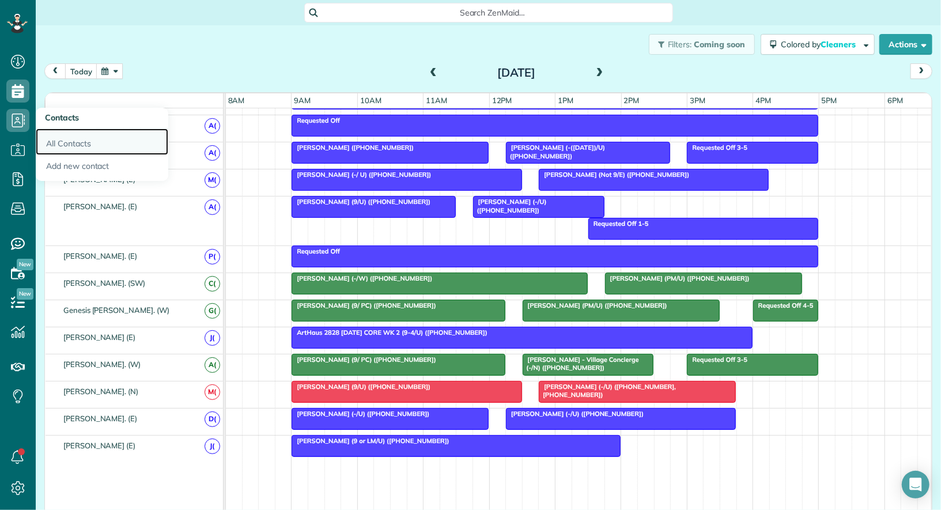
click at [59, 139] on link "All Contacts" at bounding box center [102, 142] width 133 height 27
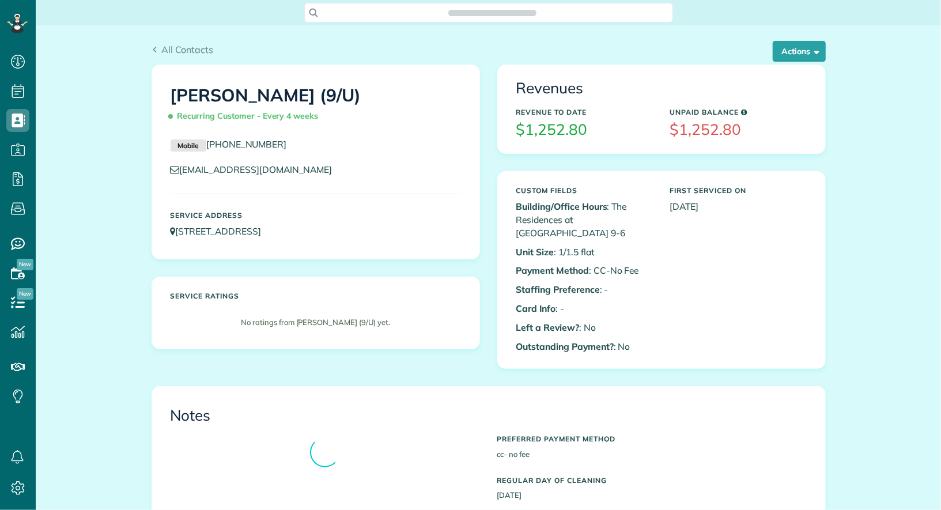
scroll to position [5, 5]
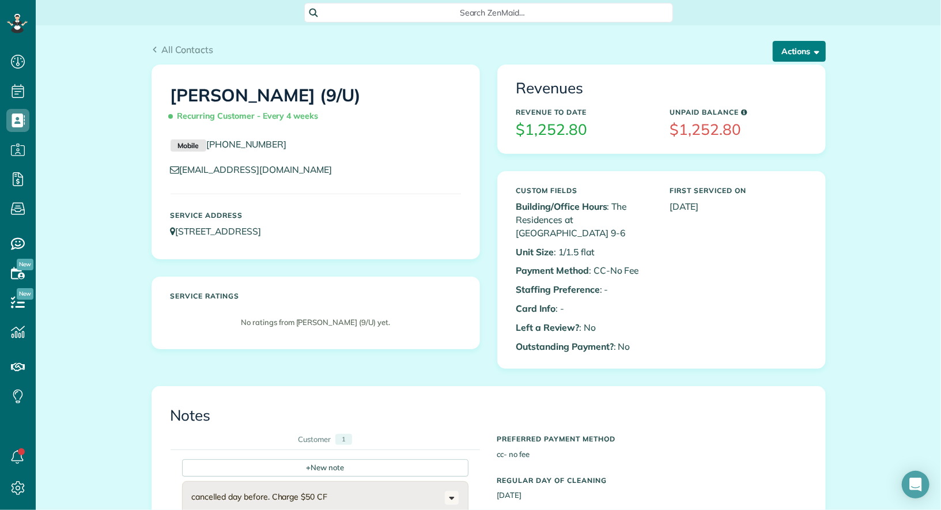
click at [819, 50] on span "button" at bounding box center [815, 51] width 9 height 9
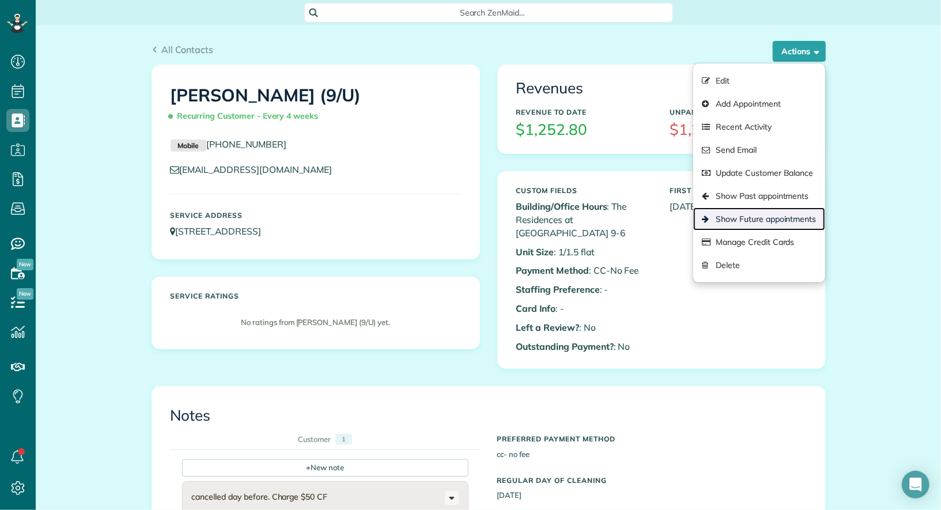
click at [801, 211] on link "Show Future appointments" at bounding box center [758, 218] width 131 height 23
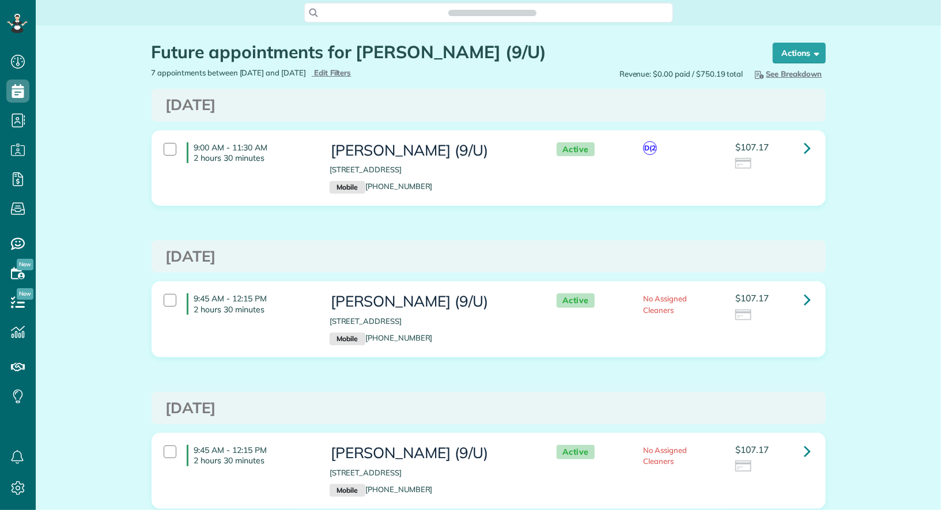
scroll to position [5, 5]
click at [810, 145] on icon at bounding box center [808, 148] width 7 height 20
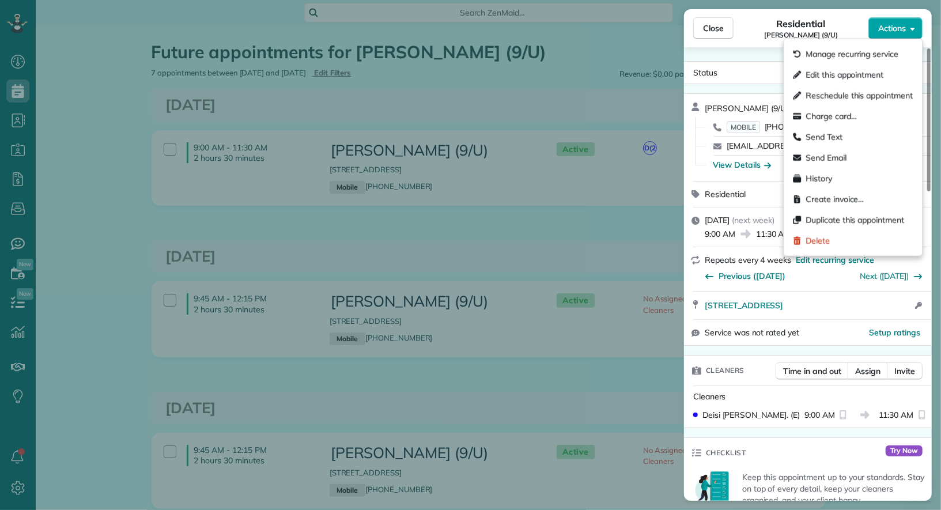
click at [888, 32] on span "Actions" at bounding box center [892, 28] width 28 height 12
click at [864, 74] on span "Edit this appointment" at bounding box center [845, 75] width 78 height 12
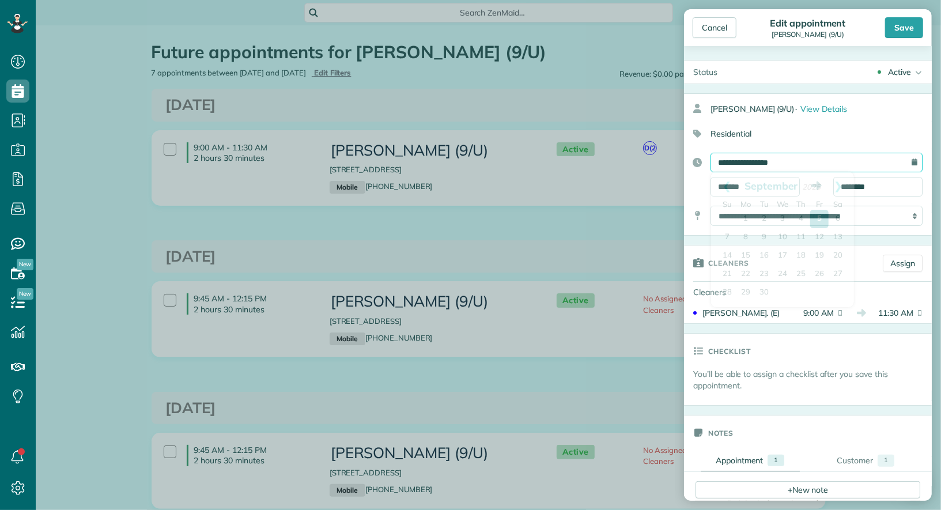
click at [808, 165] on input "**********" at bounding box center [817, 163] width 212 height 20
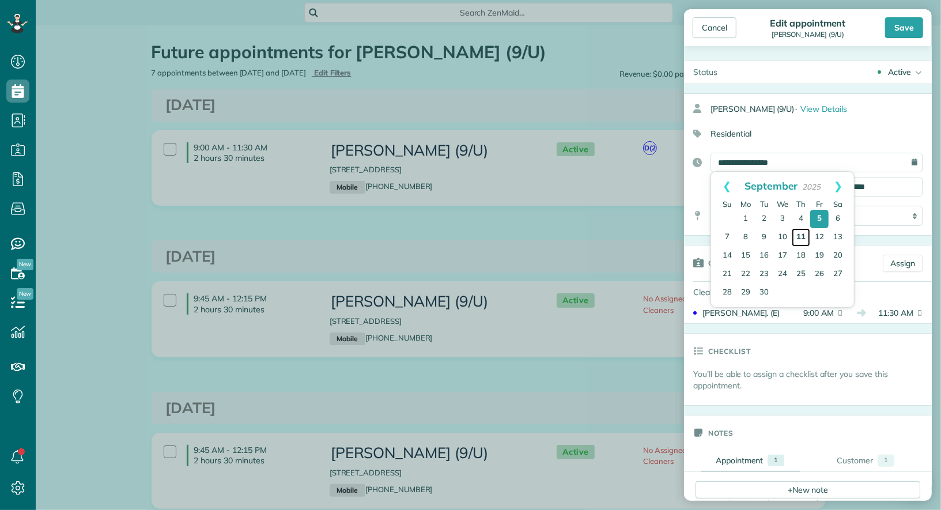
click at [803, 235] on link "11" at bounding box center [801, 237] width 18 height 18
type input "**********"
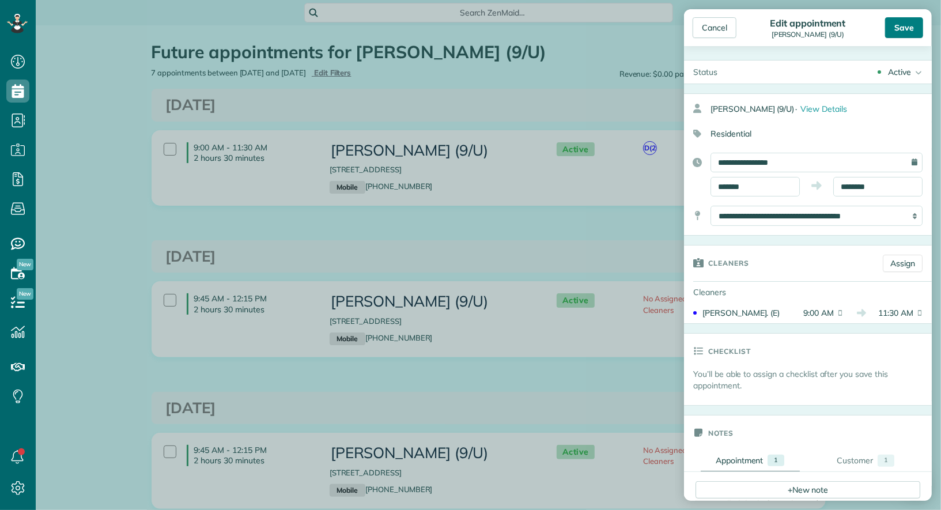
click at [905, 29] on div "Save" at bounding box center [904, 27] width 38 height 21
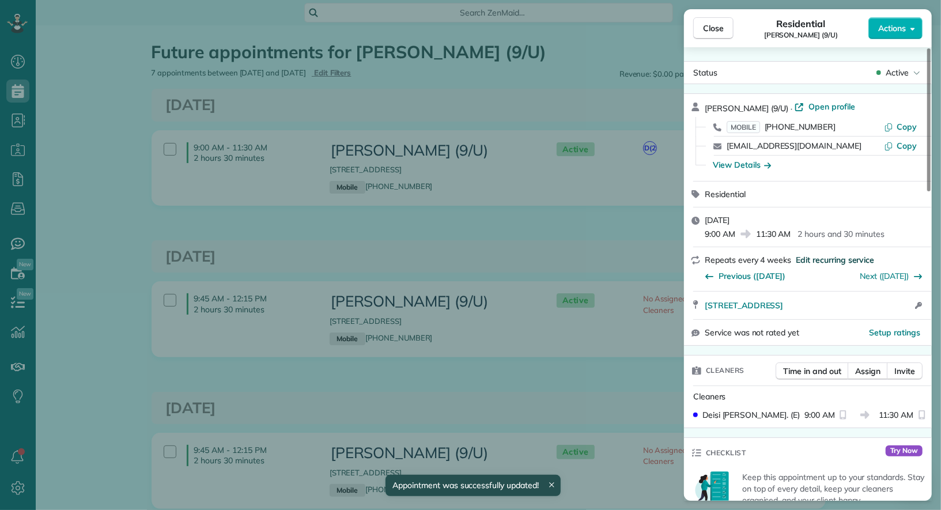
click at [828, 258] on span "Edit recurring service" at bounding box center [835, 260] width 78 height 12
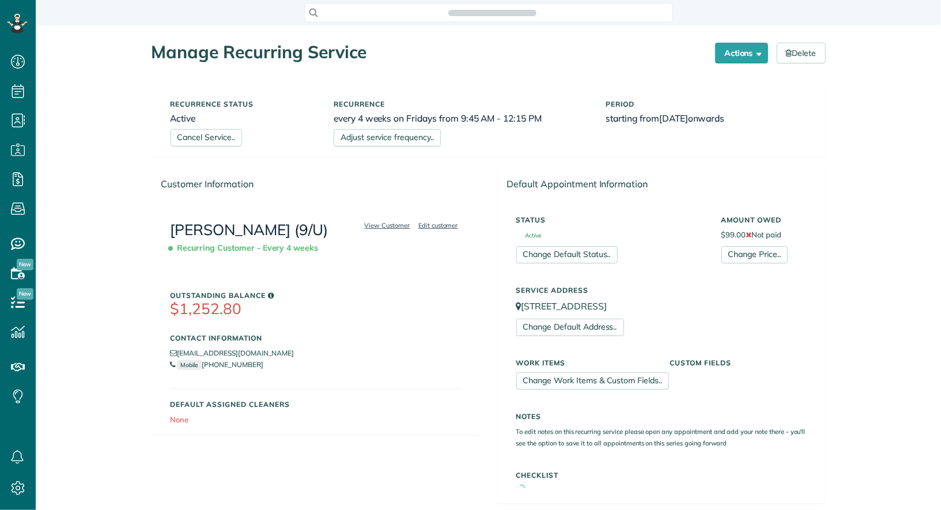
scroll to position [5, 5]
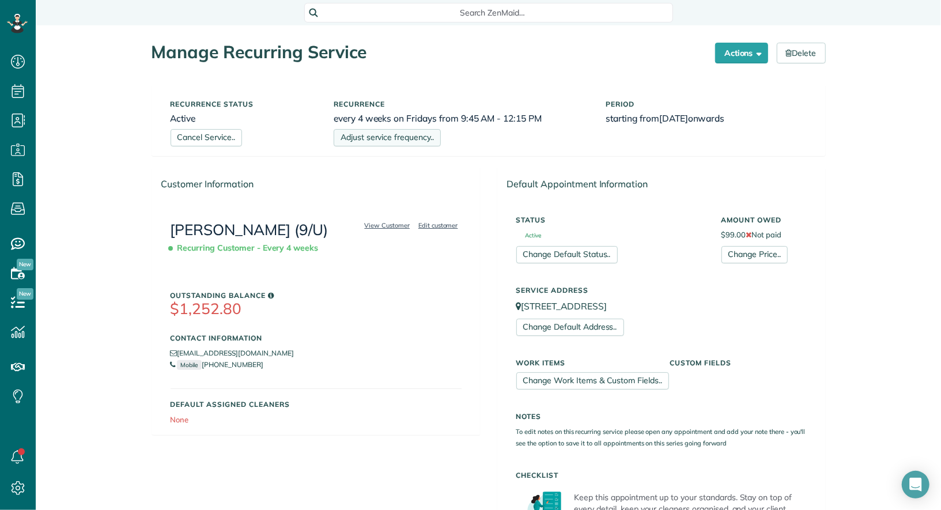
click at [417, 144] on link "Adjust service frequency.." at bounding box center [387, 137] width 107 height 17
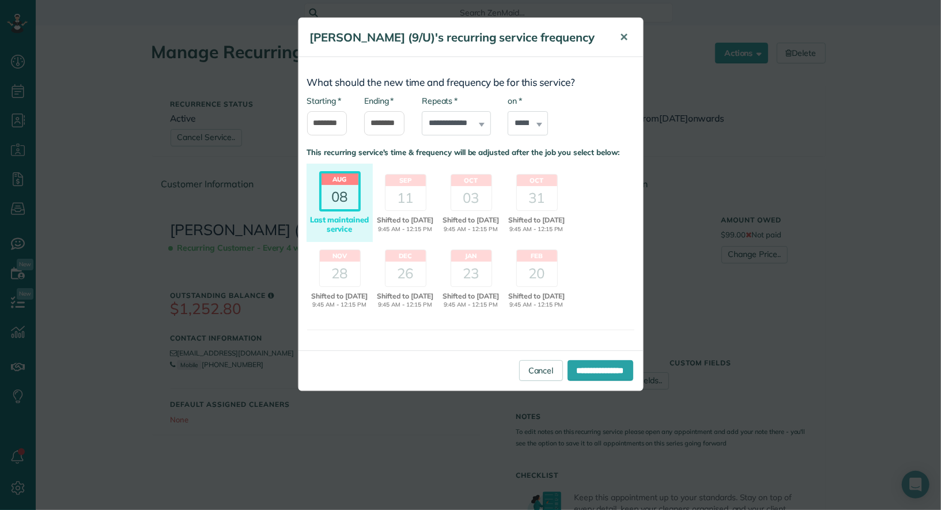
click at [626, 37] on span "✕" at bounding box center [624, 37] width 9 height 13
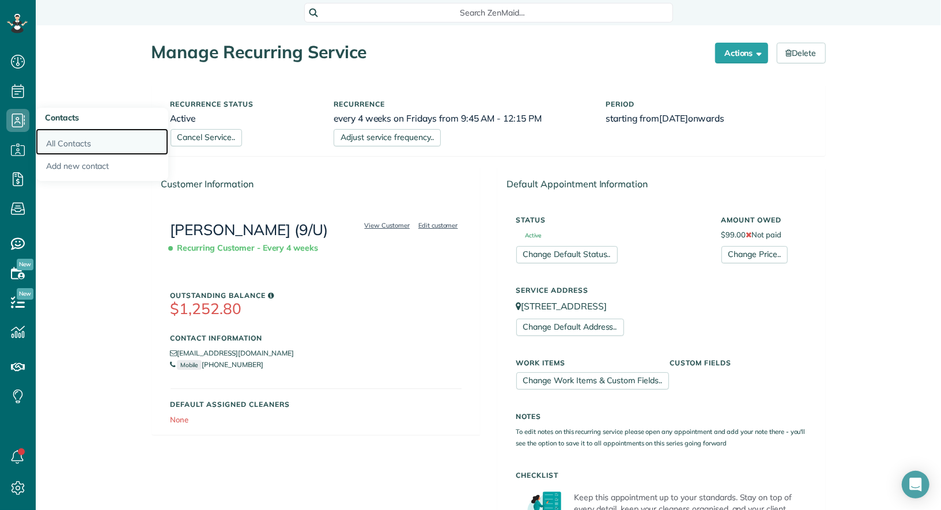
click at [66, 148] on link "All Contacts" at bounding box center [102, 142] width 133 height 27
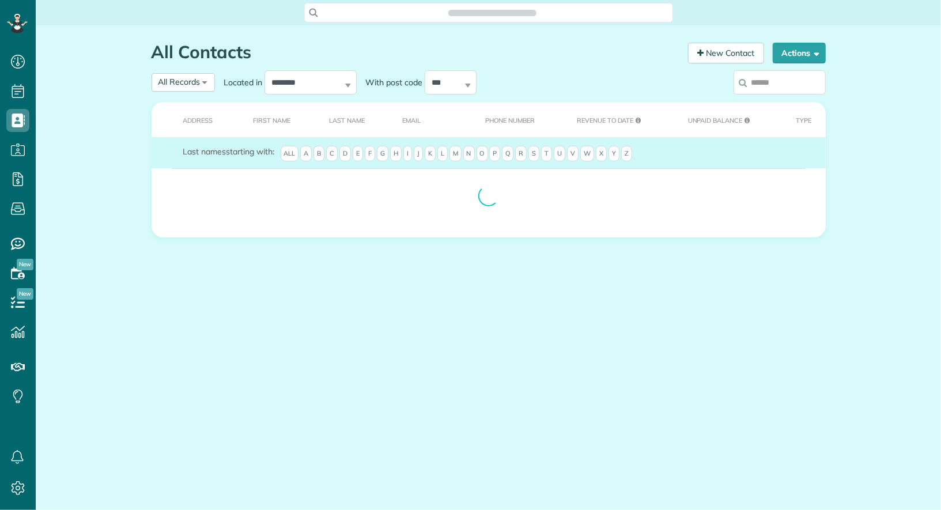
scroll to position [5, 5]
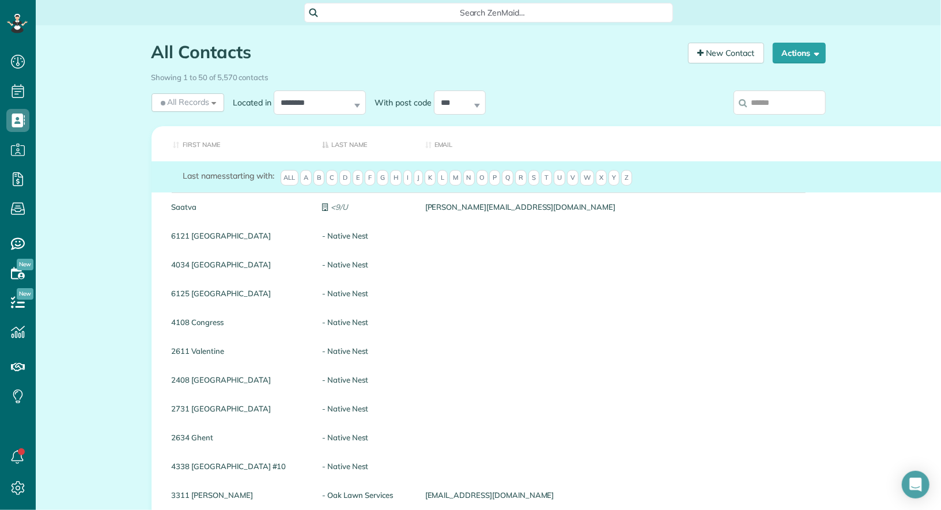
click at [775, 100] on input "search" at bounding box center [780, 102] width 92 height 24
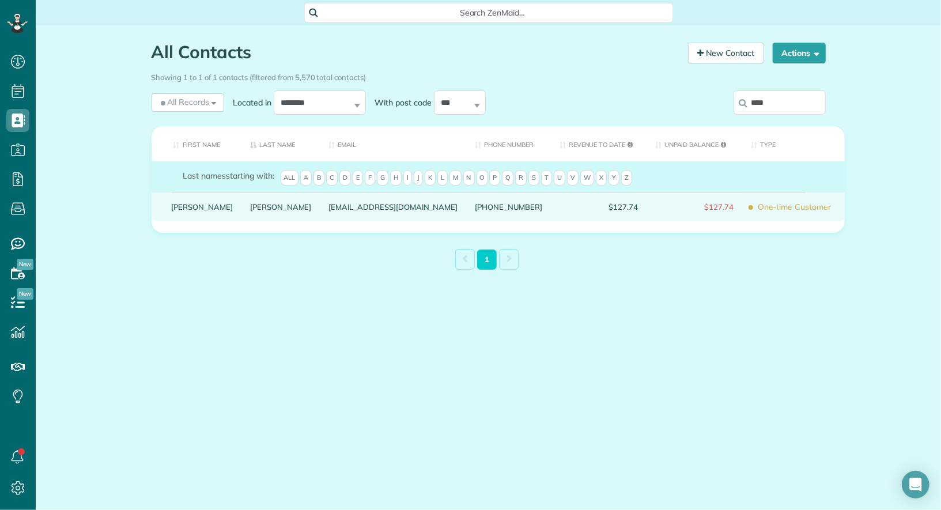
type input "****"
click at [182, 211] on link "[PERSON_NAME]" at bounding box center [203, 207] width 62 height 8
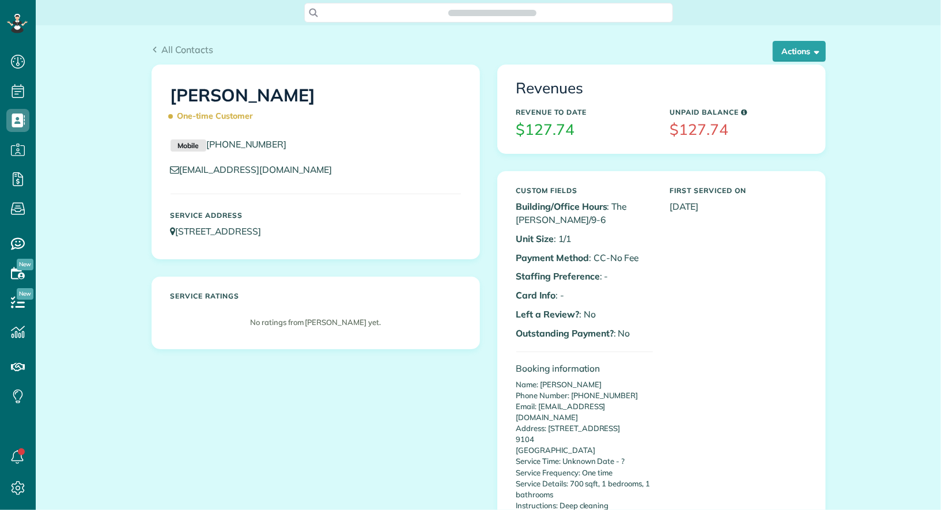
scroll to position [5, 5]
click at [795, 46] on button "Actions" at bounding box center [799, 51] width 53 height 21
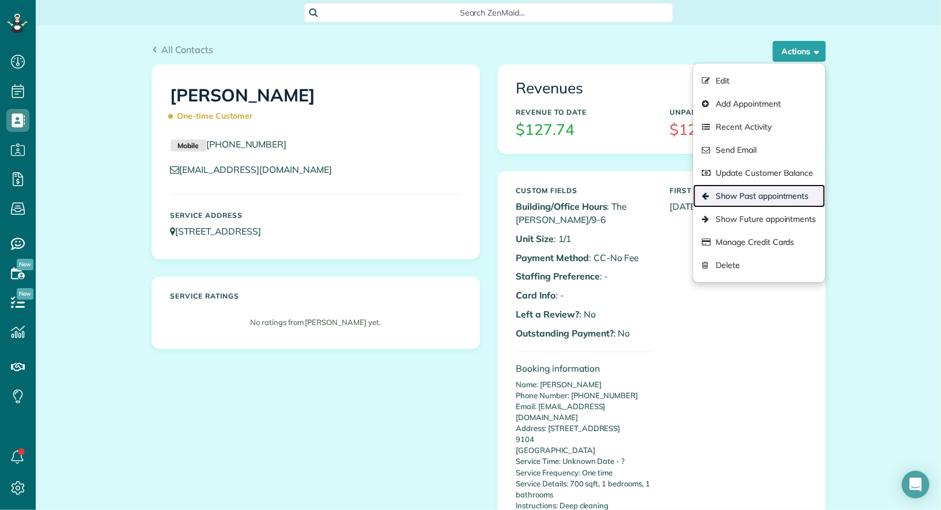
click at [798, 196] on link "Show Past appointments" at bounding box center [758, 195] width 131 height 23
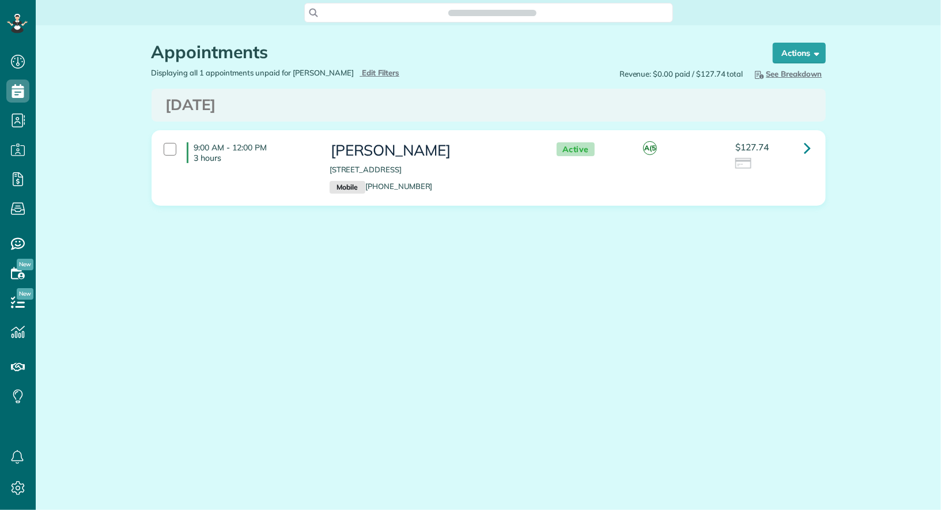
scroll to position [5, 5]
click at [808, 144] on icon at bounding box center [808, 148] width 7 height 20
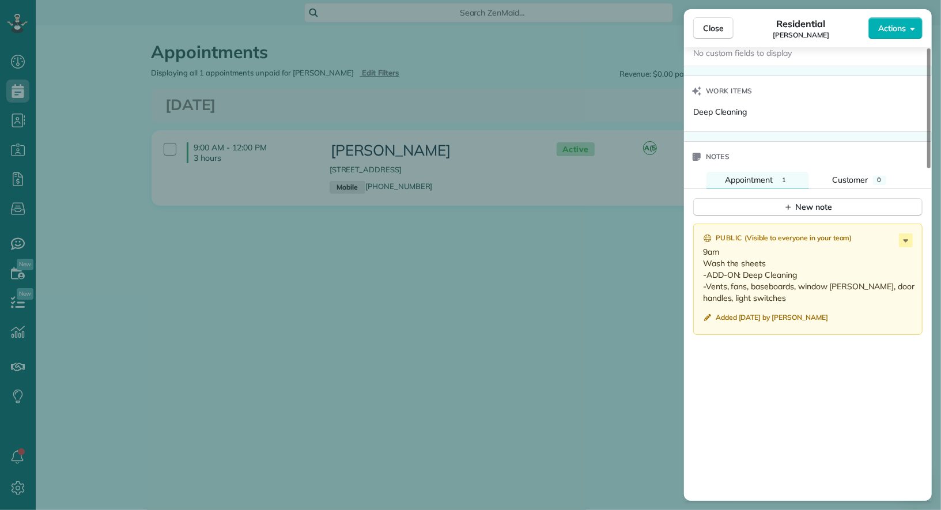
scroll to position [920, 0]
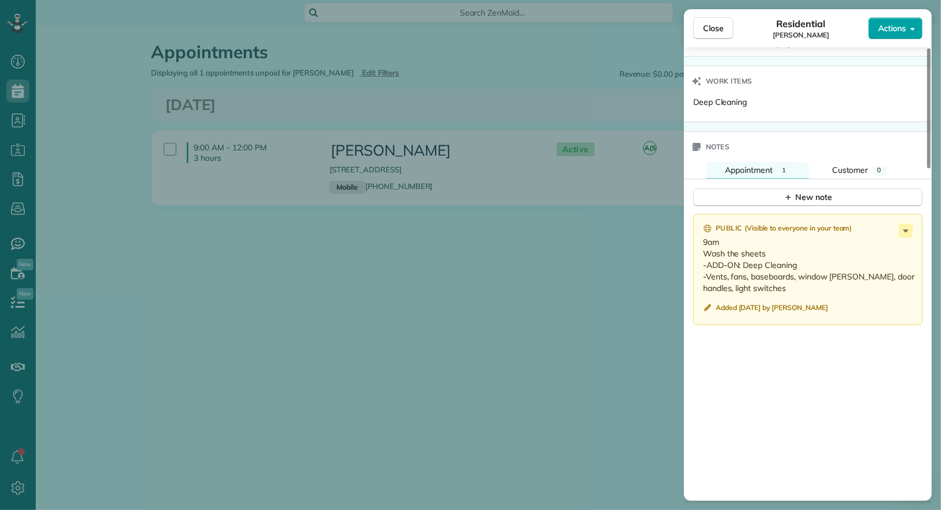
click at [903, 24] on span "Actions" at bounding box center [892, 28] width 28 height 12
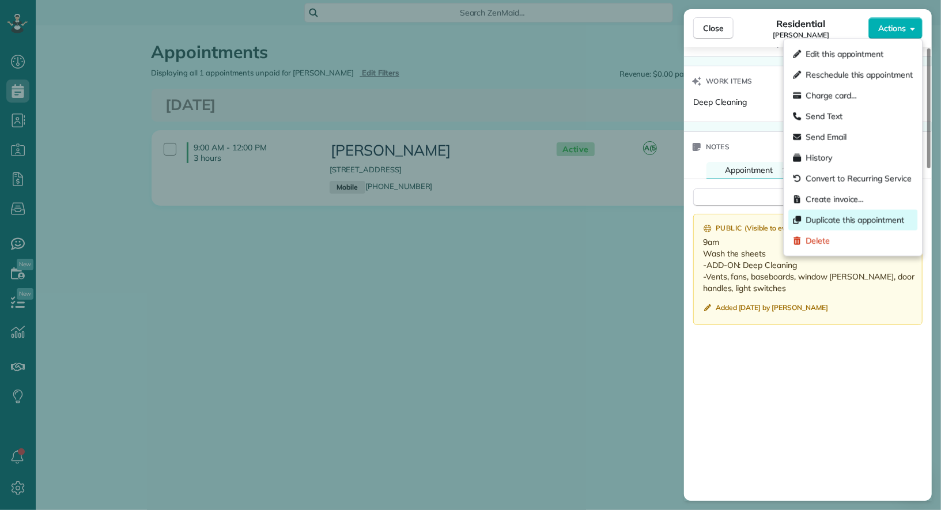
click at [874, 217] on span "Duplicate this appointment" at bounding box center [855, 220] width 99 height 12
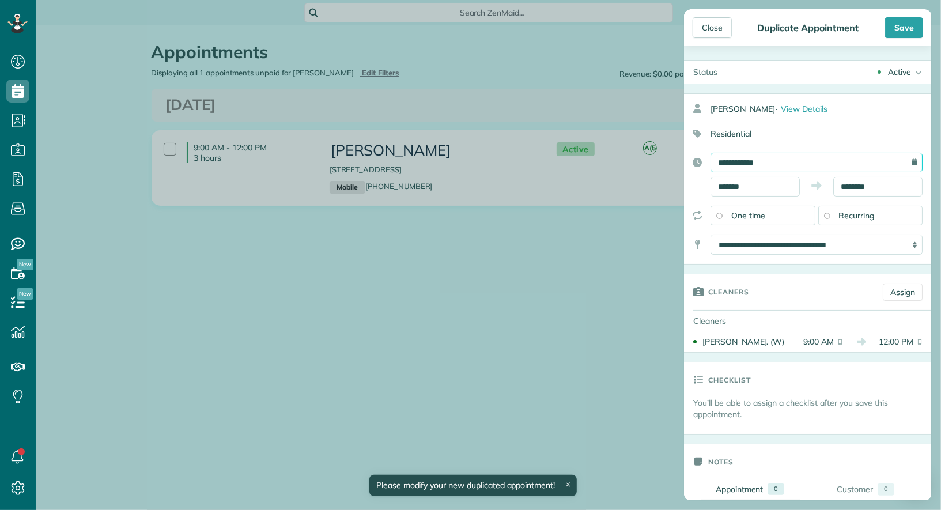
click at [859, 163] on input "**********" at bounding box center [817, 163] width 212 height 20
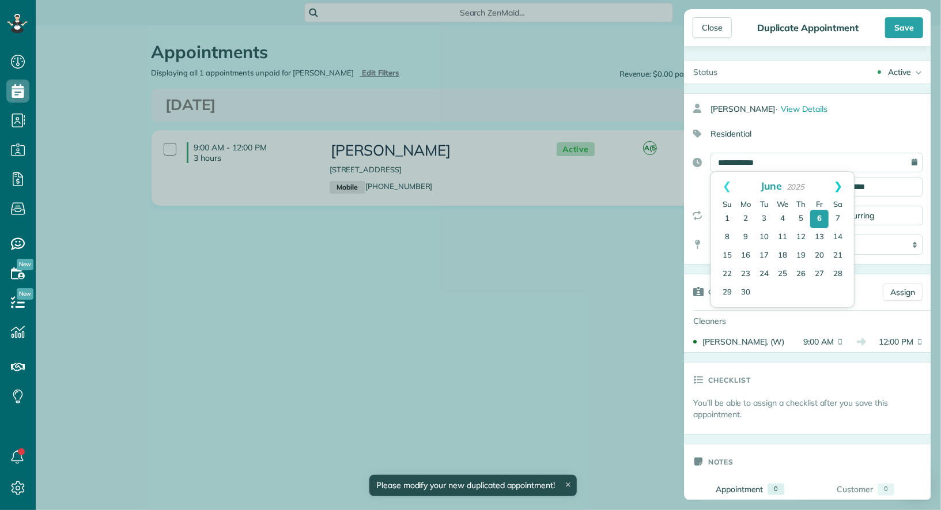
click at [841, 182] on link "Next" at bounding box center [838, 186] width 32 height 29
click at [840, 182] on link "Next" at bounding box center [838, 186] width 32 height 29
click at [824, 291] on link "29" at bounding box center [819, 293] width 18 height 18
type input "**********"
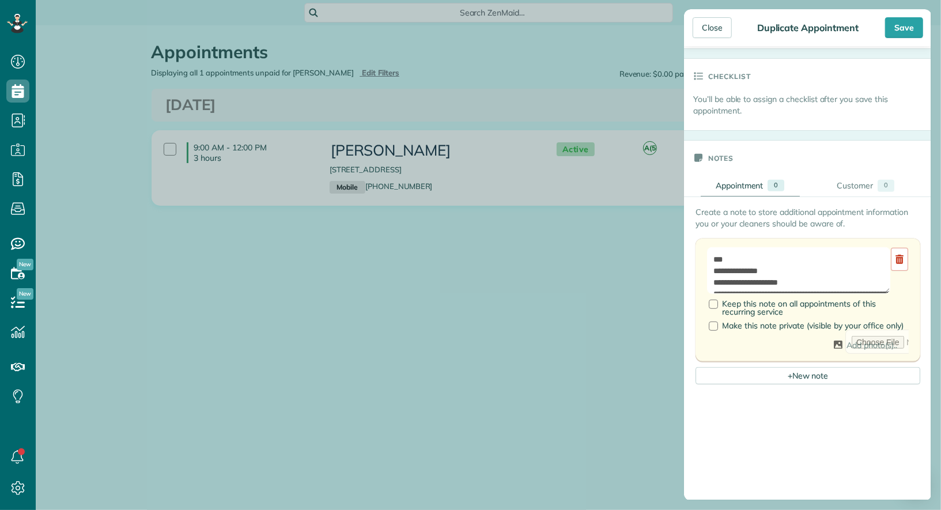
scroll to position [486, 0]
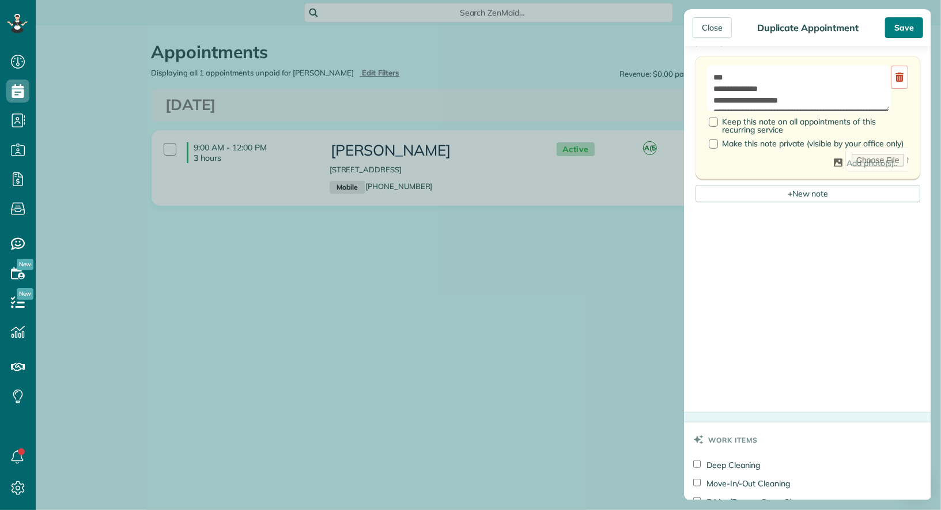
click at [902, 31] on div "Save" at bounding box center [904, 27] width 38 height 21
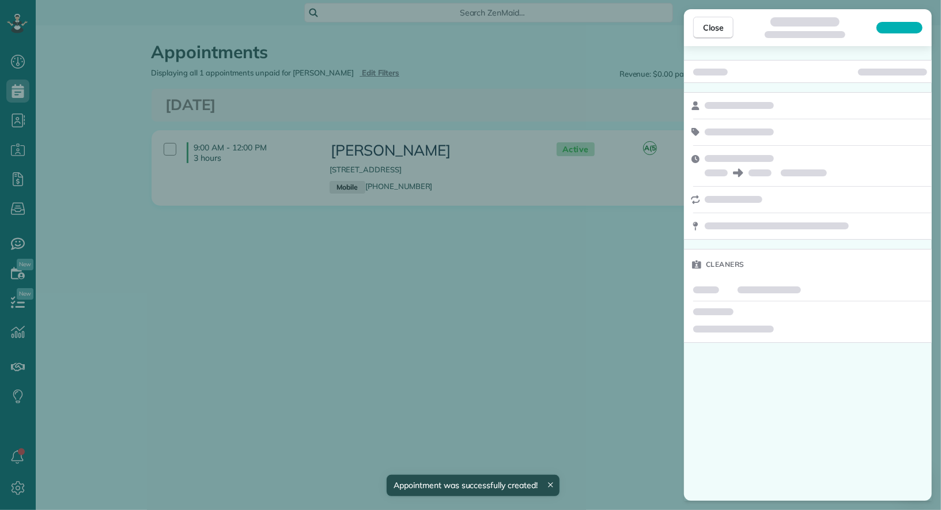
scroll to position [599, 0]
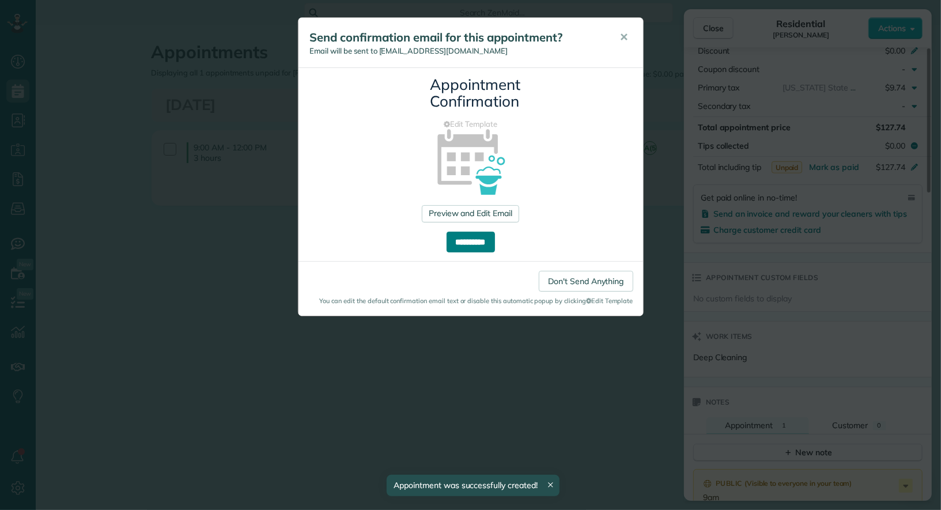
click at [484, 246] on input "**********" at bounding box center [471, 242] width 48 height 21
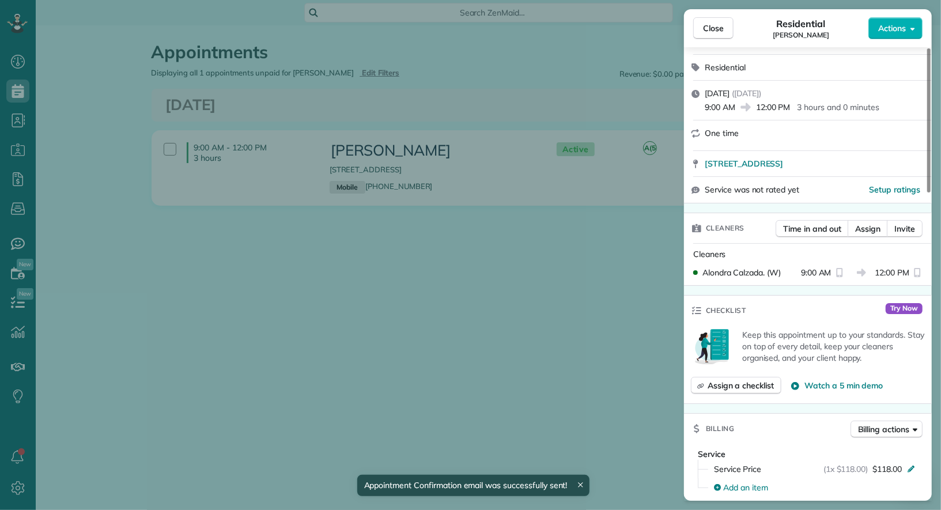
scroll to position [269, 0]
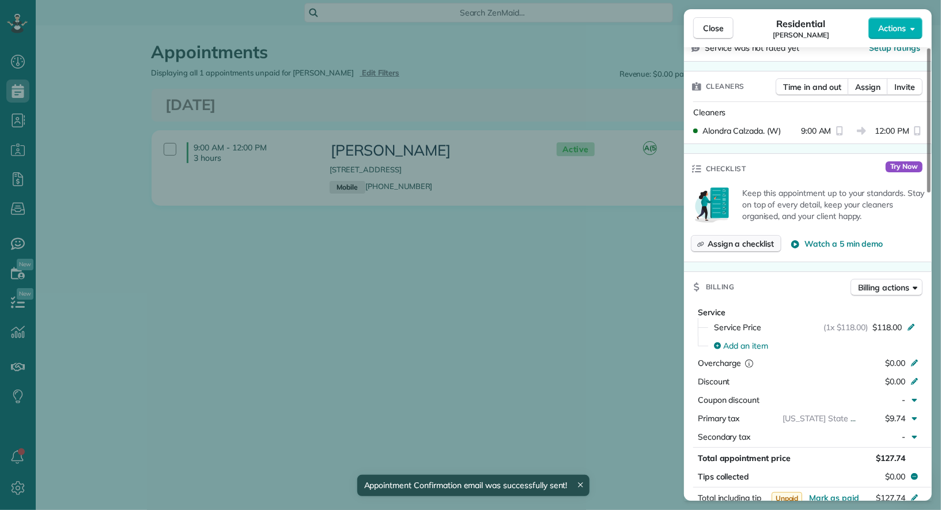
click at [754, 240] on span "Assign a checklist" at bounding box center [741, 244] width 66 height 12
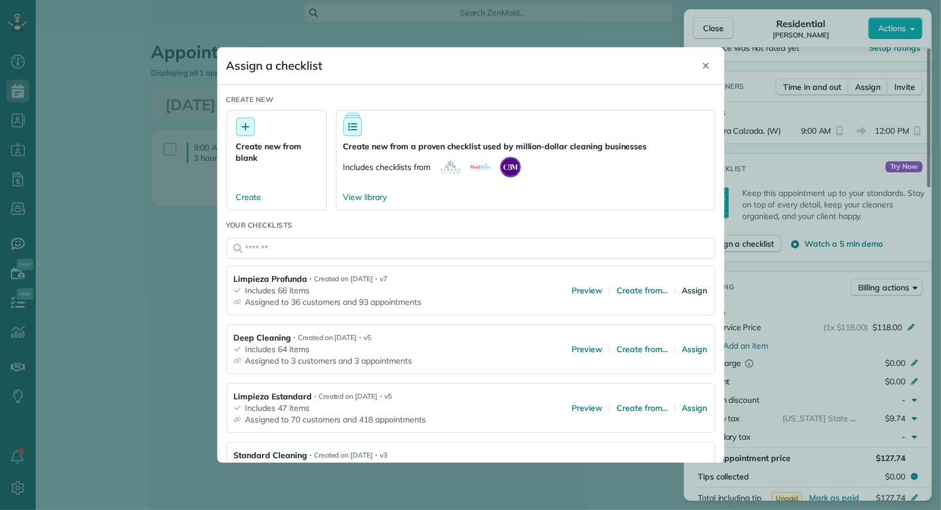
click at [688, 287] on span "Assign" at bounding box center [694, 291] width 25 height 12
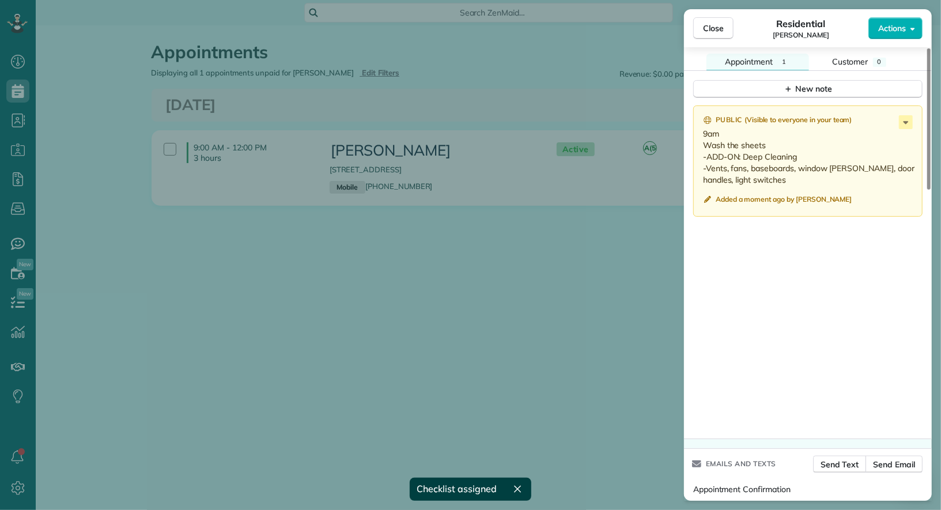
scroll to position [935, 0]
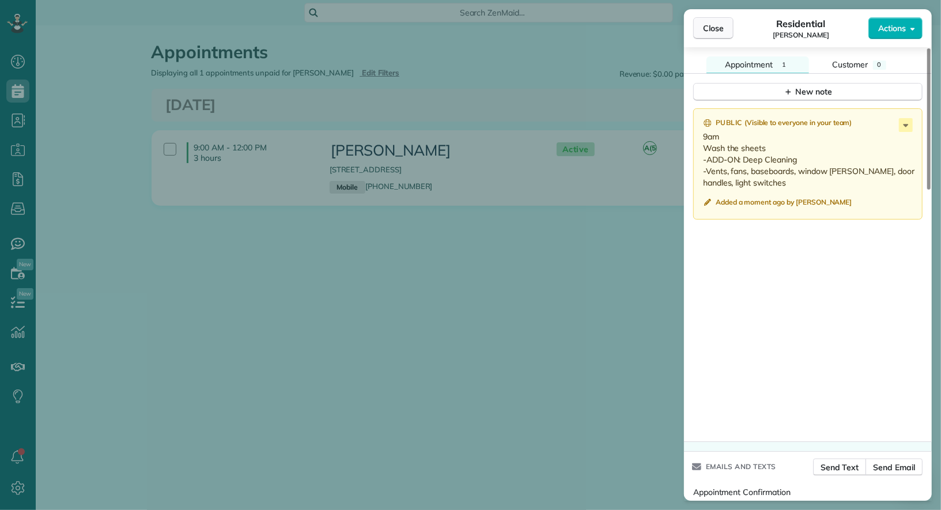
click at [714, 32] on span "Close" at bounding box center [713, 28] width 21 height 12
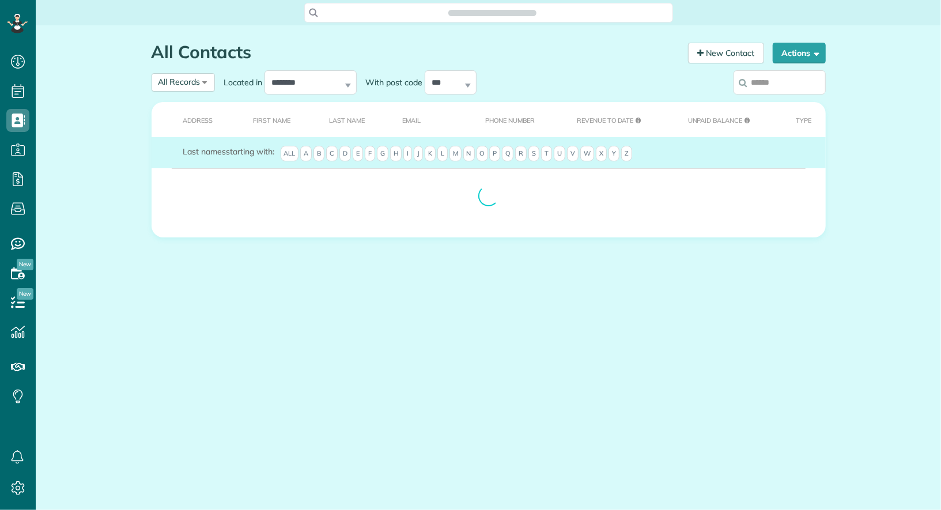
scroll to position [5, 5]
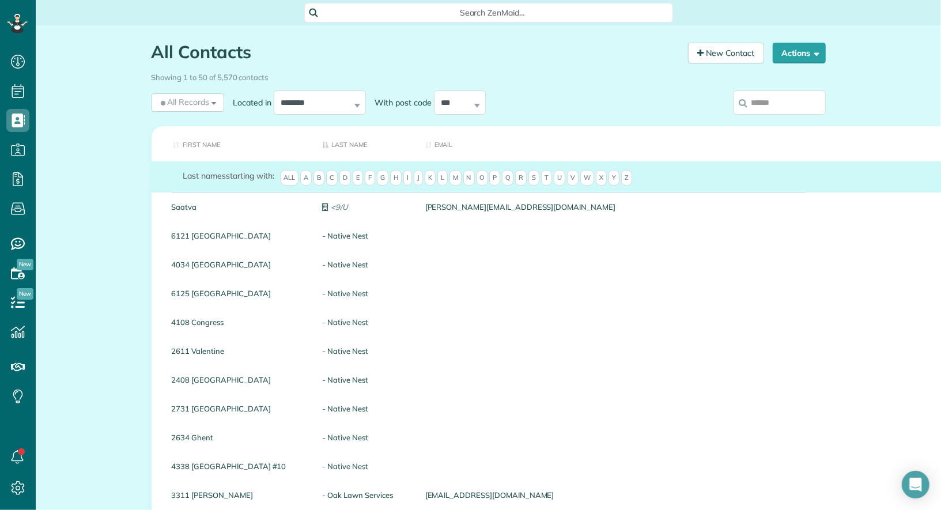
click at [788, 98] on input "search" at bounding box center [780, 102] width 92 height 24
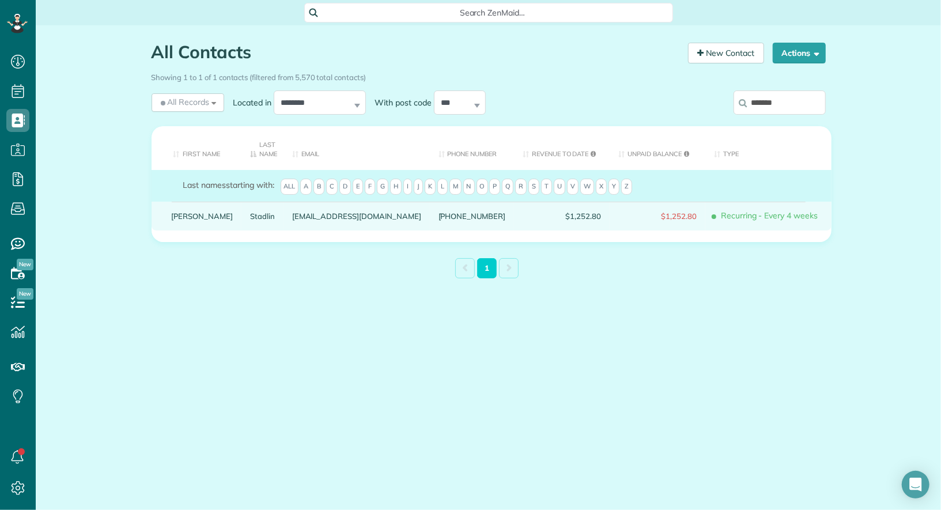
type input "*******"
click at [180, 215] on link "Kelly" at bounding box center [203, 216] width 62 height 8
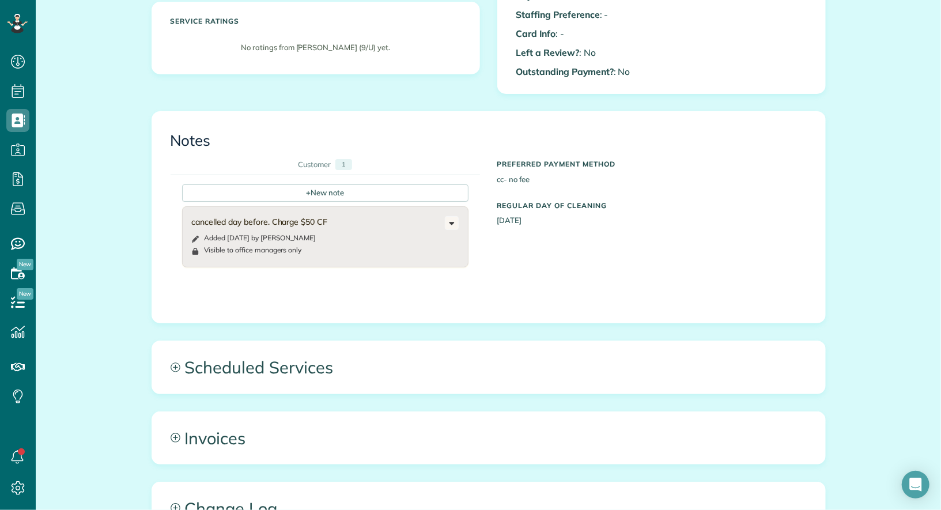
scroll to position [473, 0]
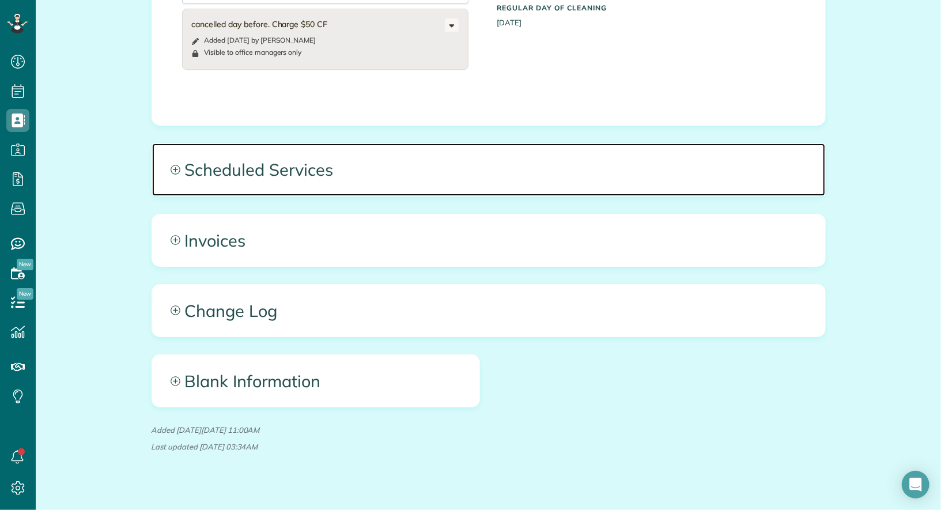
click at [381, 148] on span "Scheduled Services" at bounding box center [488, 170] width 673 height 52
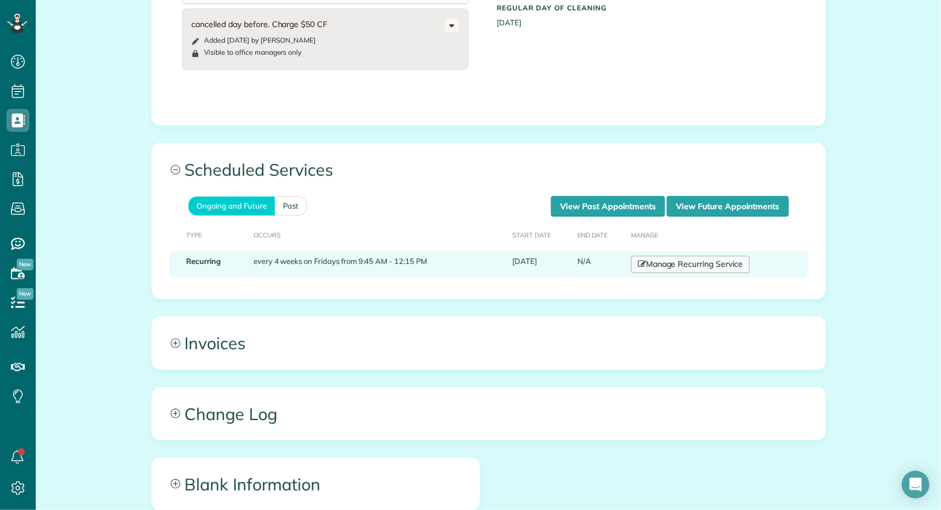
click at [664, 256] on link "Manage Recurring Service" at bounding box center [690, 264] width 119 height 17
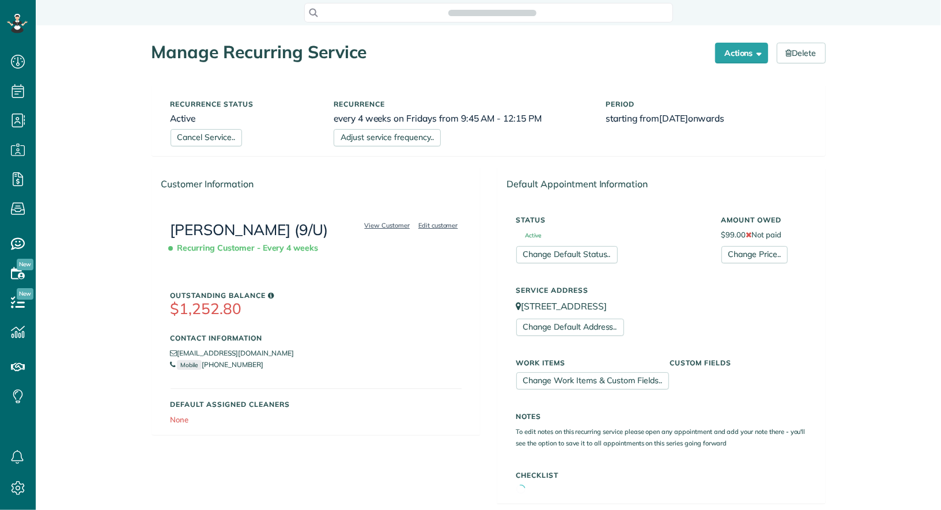
scroll to position [510, 35]
click at [414, 138] on link "Adjust service frequency.." at bounding box center [387, 137] width 107 height 17
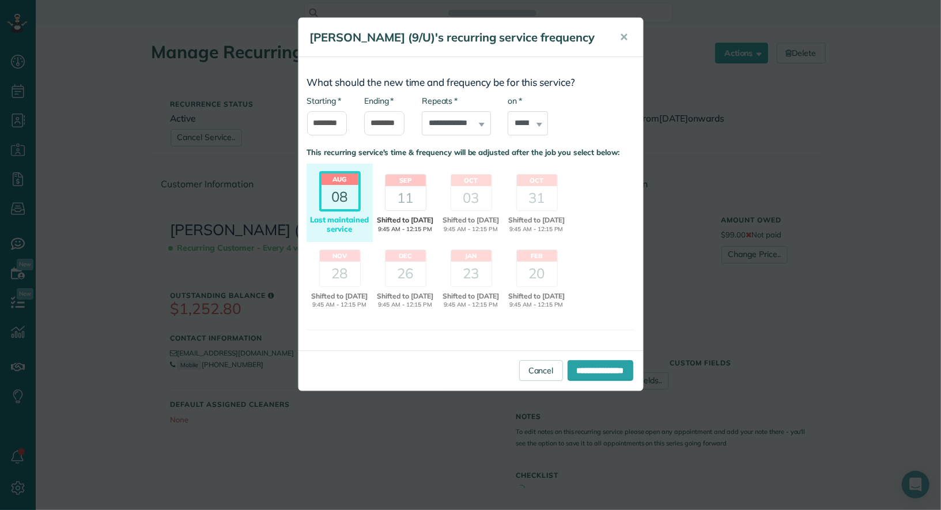
click at [418, 210] on div "11" at bounding box center [406, 198] width 40 height 24
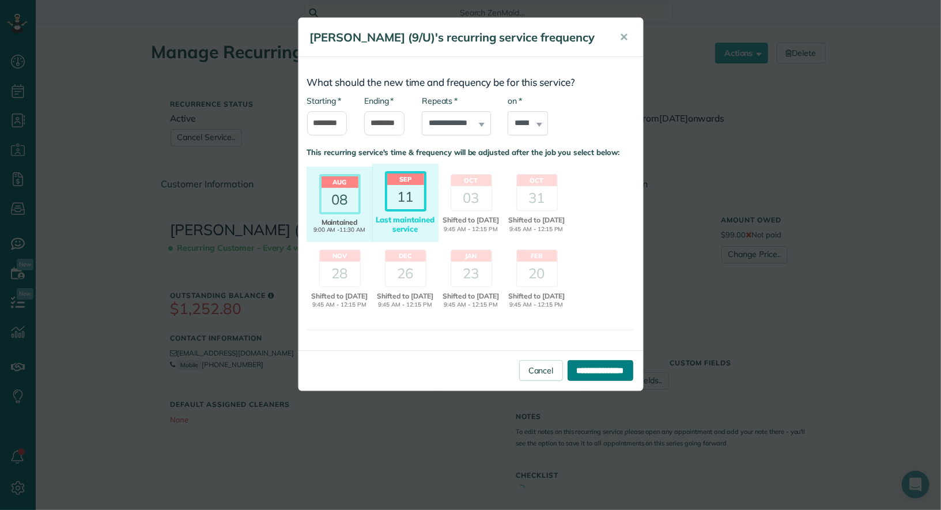
click at [599, 381] on input "**********" at bounding box center [601, 370] width 66 height 21
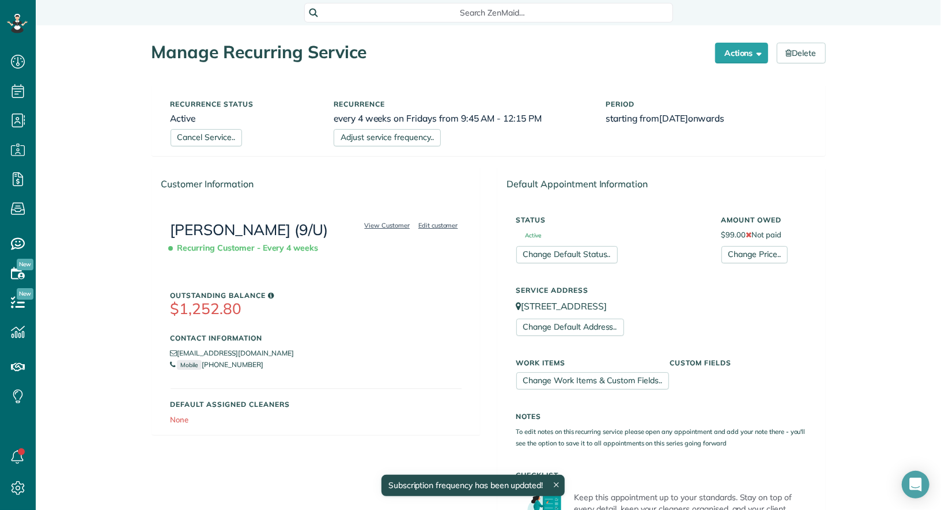
scroll to position [376, 0]
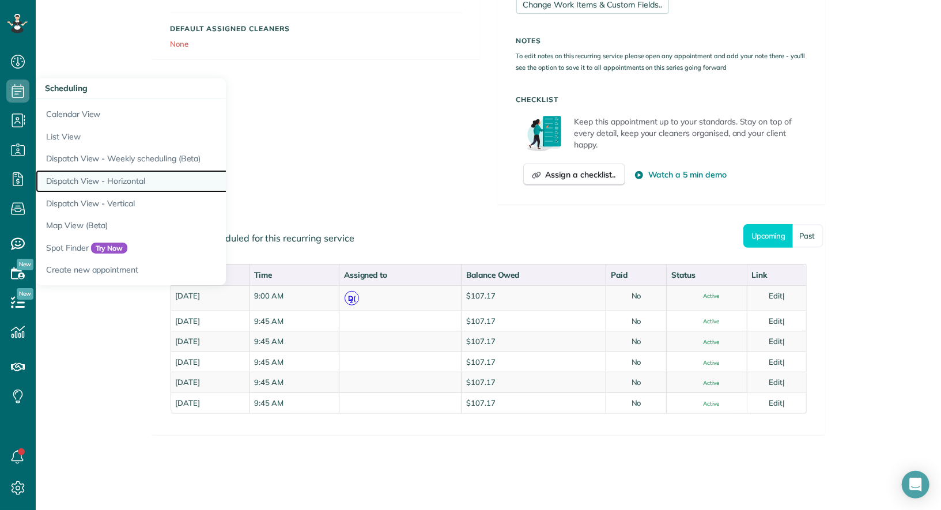
click at [109, 171] on link "Dispatch View - Horizontal" at bounding box center [180, 181] width 288 height 22
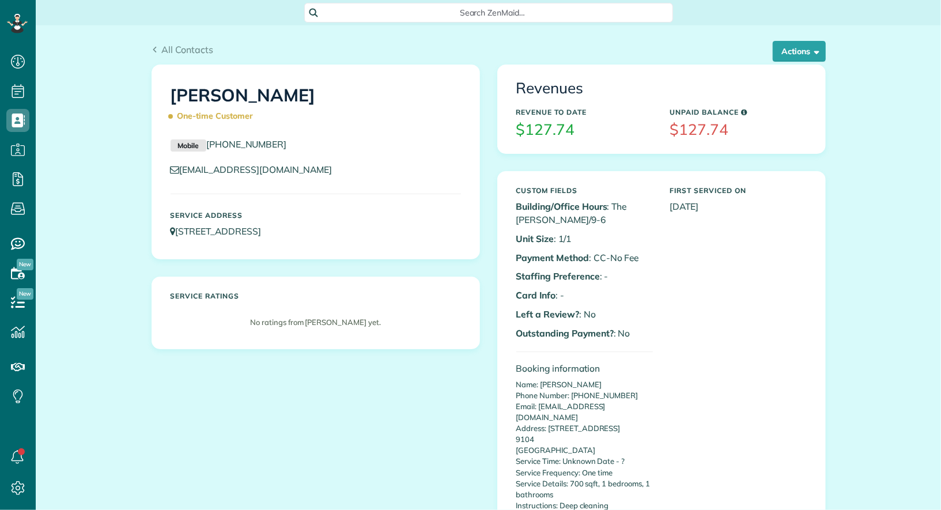
scroll to position [5, 5]
click at [790, 59] on button "Actions" at bounding box center [799, 51] width 53 height 21
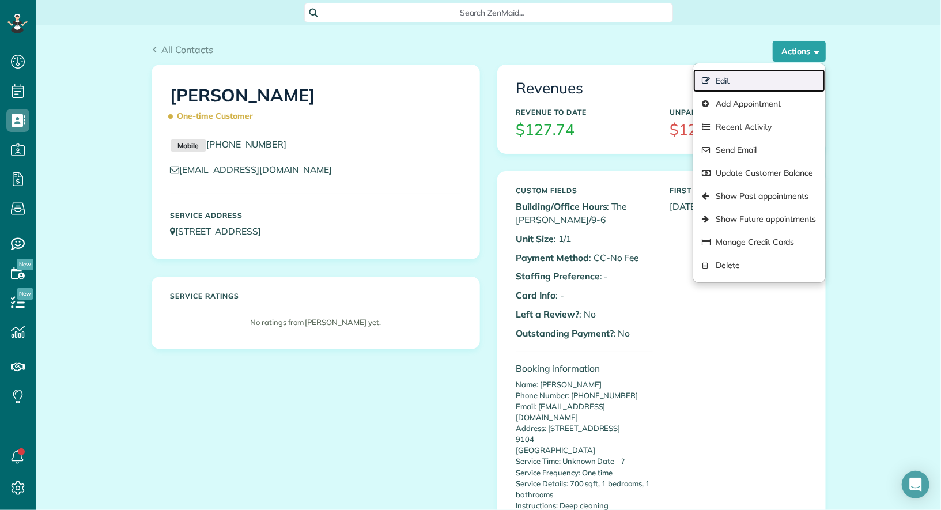
click at [771, 77] on link "Edit" at bounding box center [758, 80] width 131 height 23
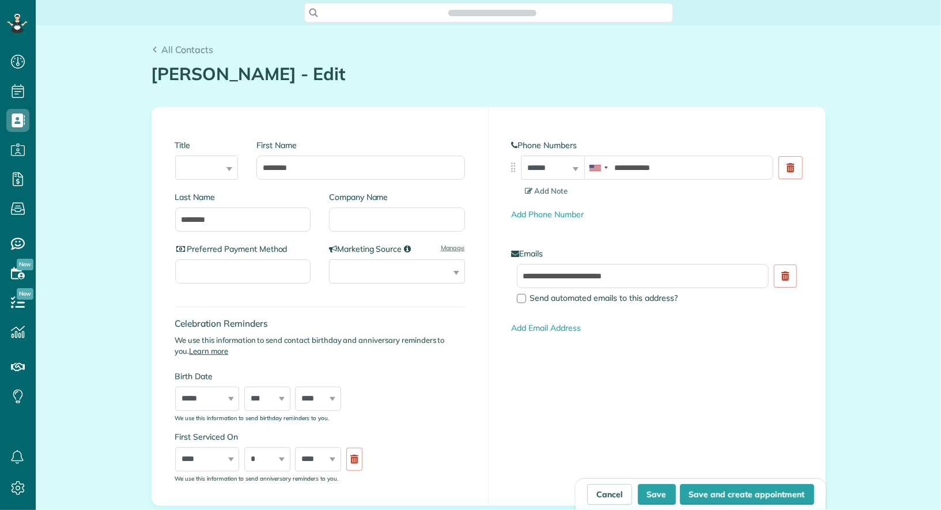
type input "**********"
click at [378, 220] on input "Company Name" at bounding box center [397, 219] width 136 height 24
type input "***"
click at [659, 499] on button "Save" at bounding box center [657, 494] width 38 height 21
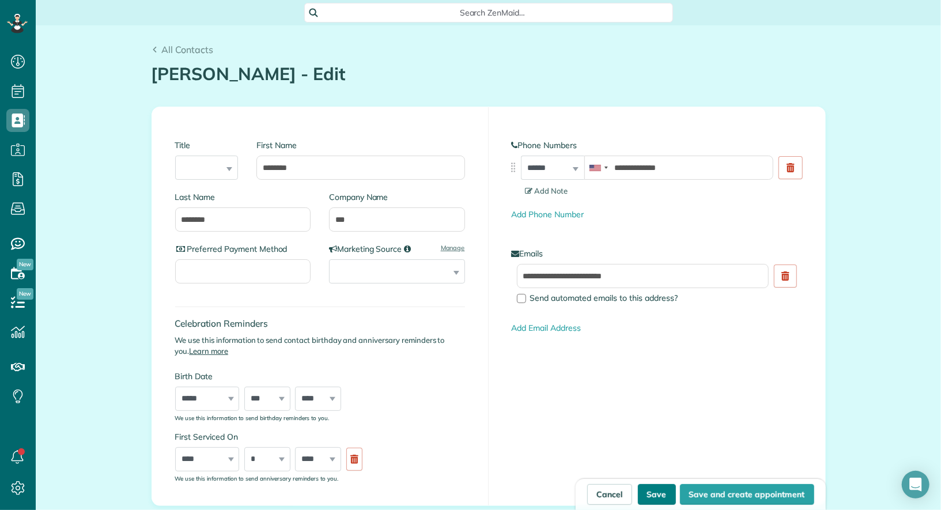
type input "**********"
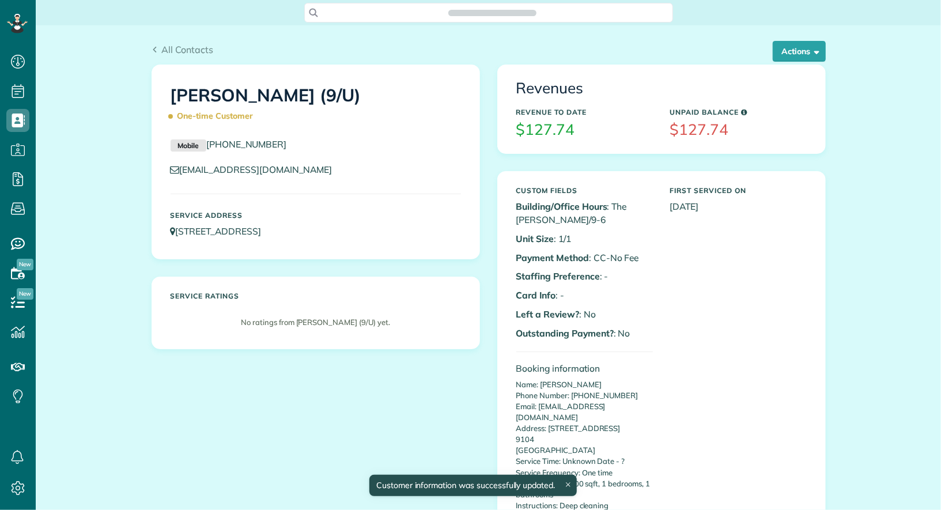
scroll to position [5, 5]
click at [788, 44] on button "Actions" at bounding box center [799, 51] width 53 height 21
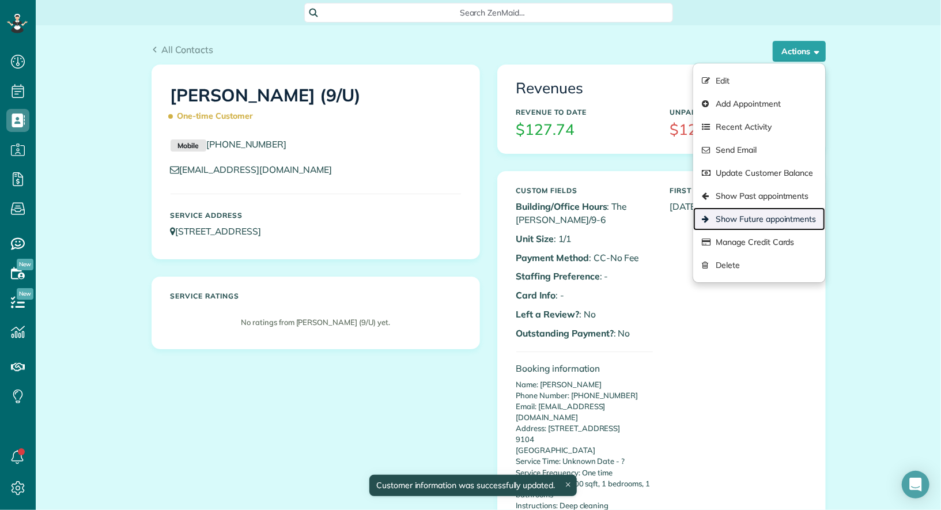
click at [762, 216] on link "Show Future appointments" at bounding box center [758, 218] width 131 height 23
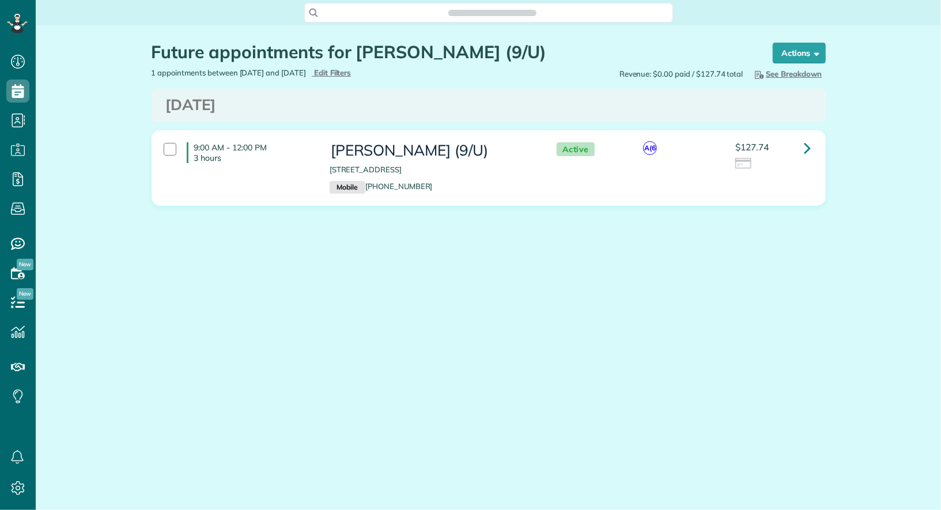
scroll to position [510, 35]
click at [799, 158] on div at bounding box center [772, 164] width 75 height 13
click at [803, 147] on link at bounding box center [807, 148] width 23 height 23
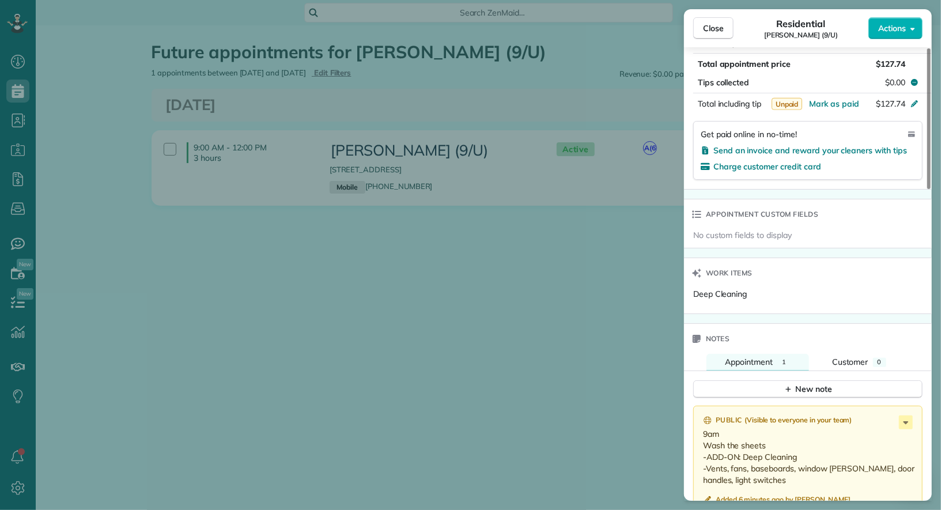
scroll to position [698, 0]
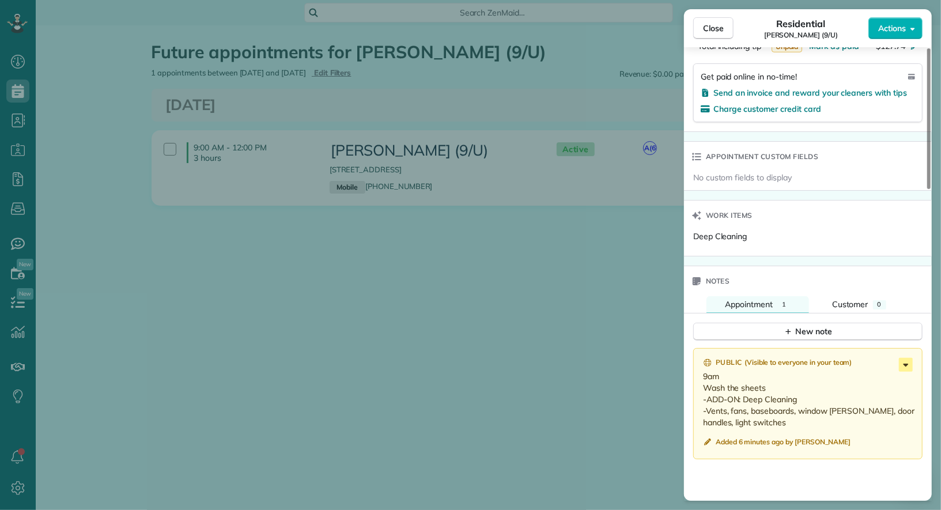
click at [907, 358] on icon at bounding box center [906, 365] width 14 height 14
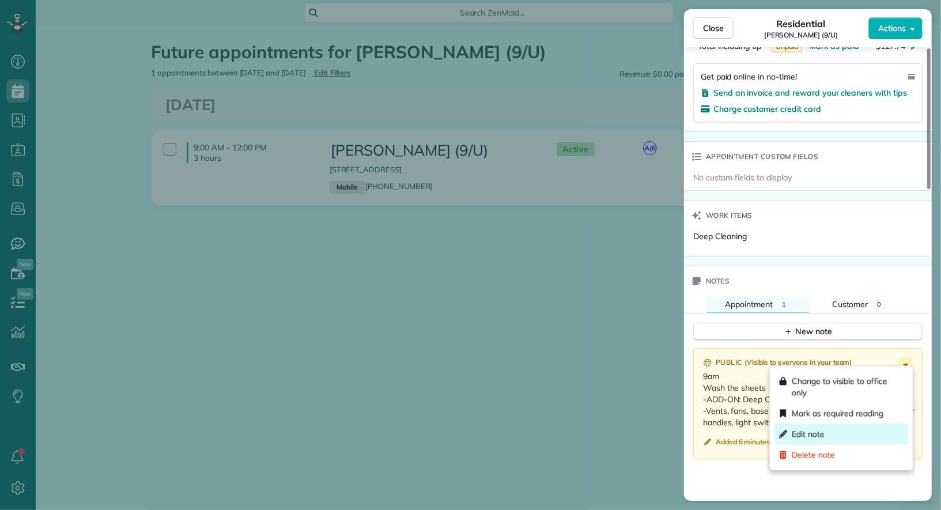
click at [855, 436] on div "Edit note" at bounding box center [842, 434] width 134 height 21
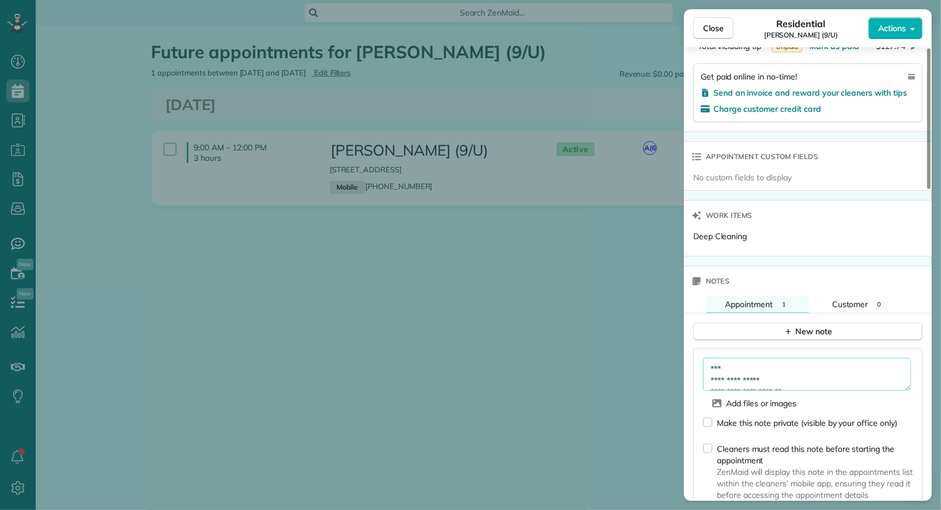
click at [762, 361] on textarea "**********" at bounding box center [807, 374] width 208 height 33
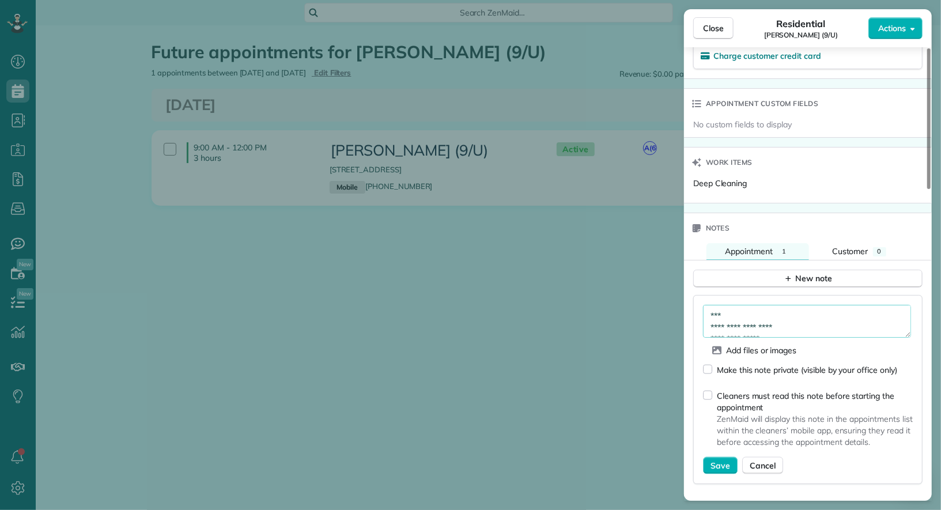
scroll to position [761, 0]
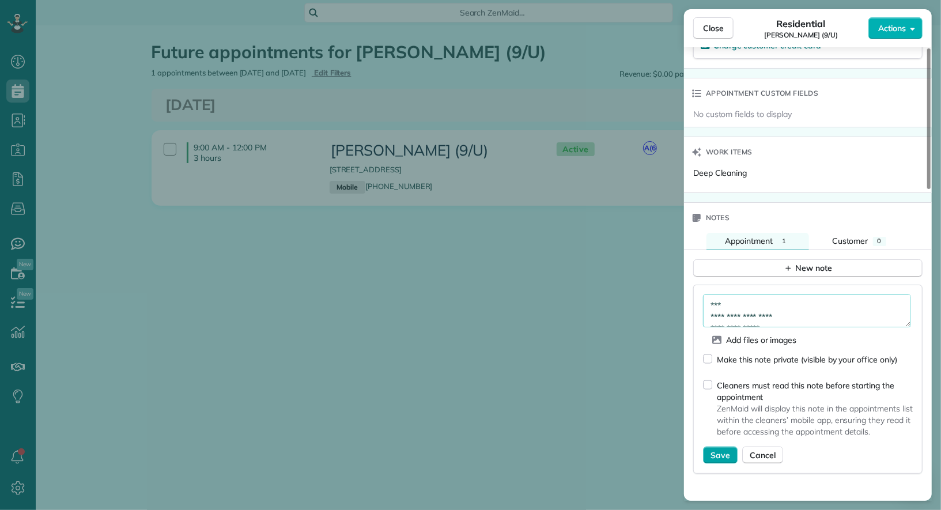
type textarea "**********"
click at [720, 452] on span "Save" at bounding box center [721, 456] width 20 height 12
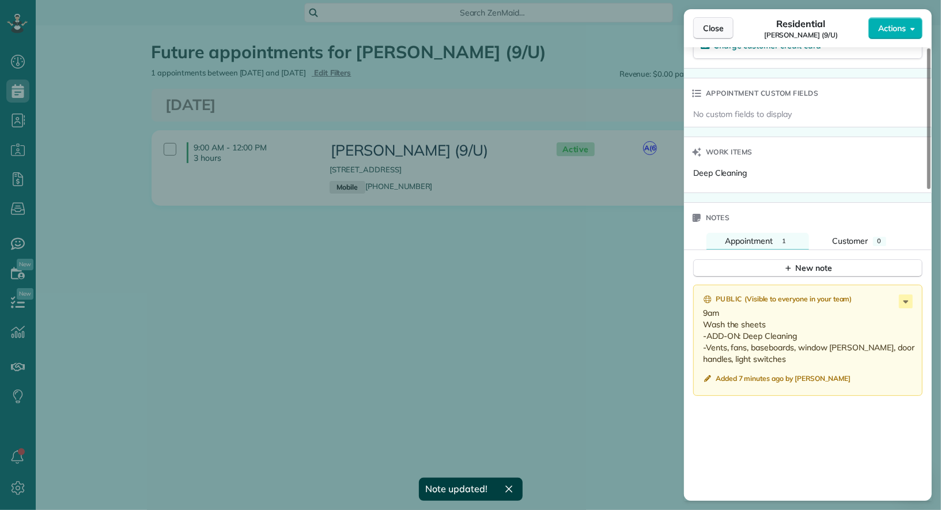
click at [719, 25] on span "Close" at bounding box center [713, 28] width 21 height 12
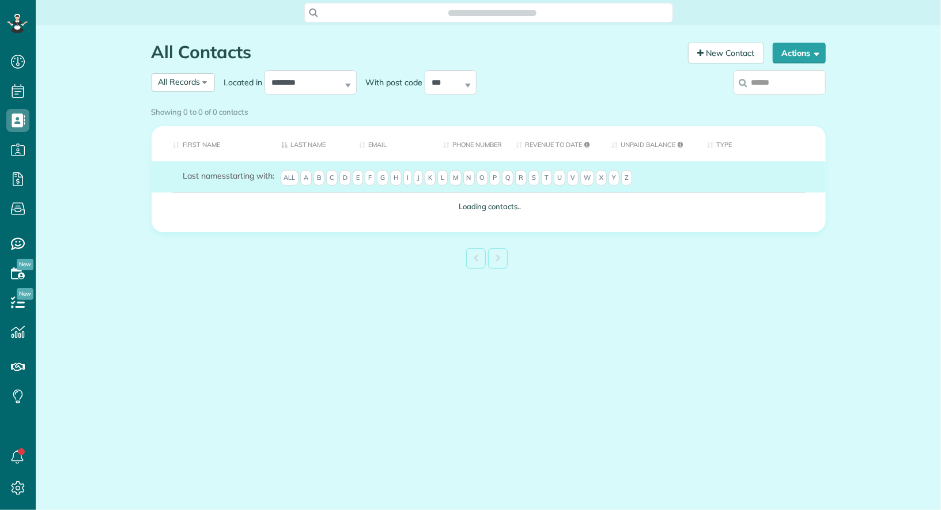
scroll to position [5, 5]
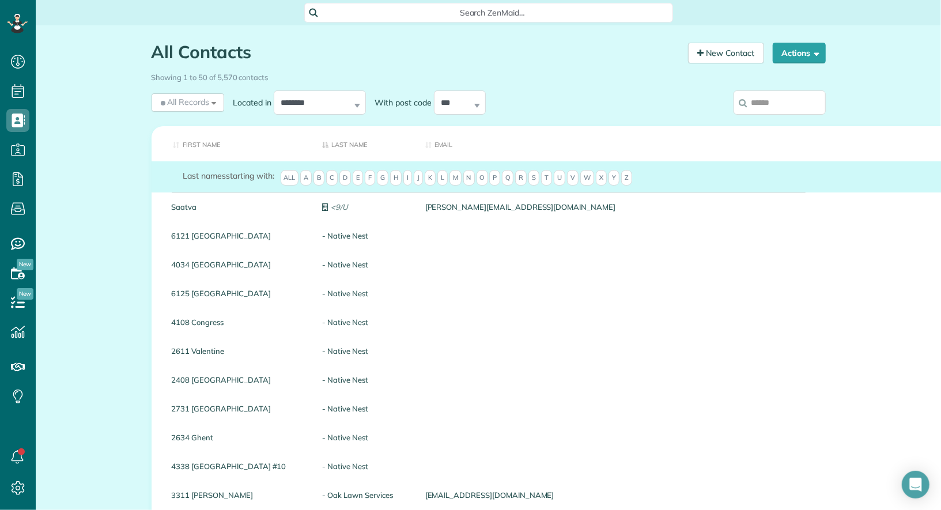
click at [798, 91] on input "search" at bounding box center [780, 102] width 92 height 24
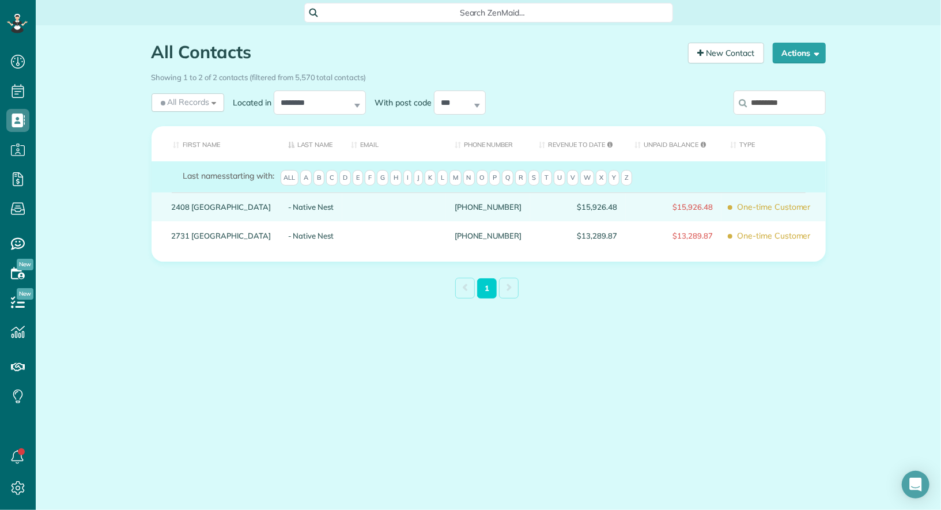
type input "*********"
click at [209, 209] on link "2408 Southland" at bounding box center [221, 207] width 99 height 8
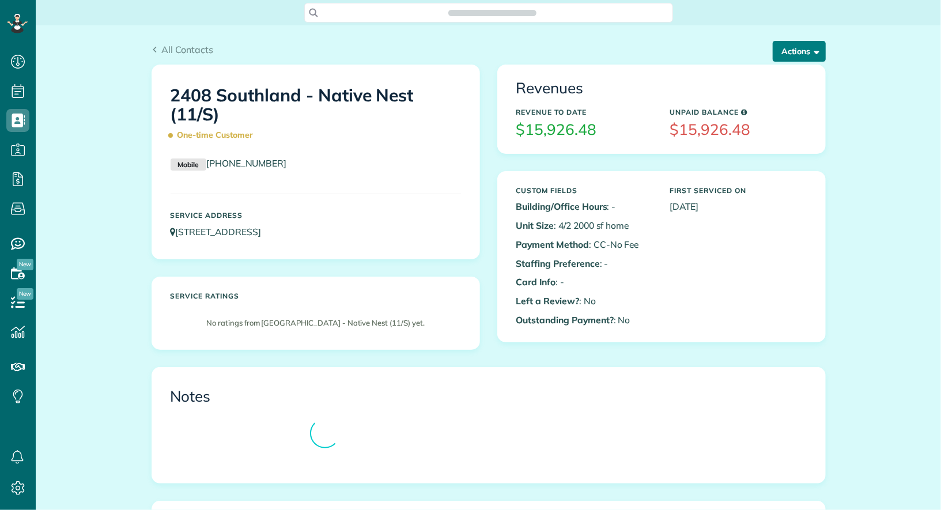
scroll to position [5, 5]
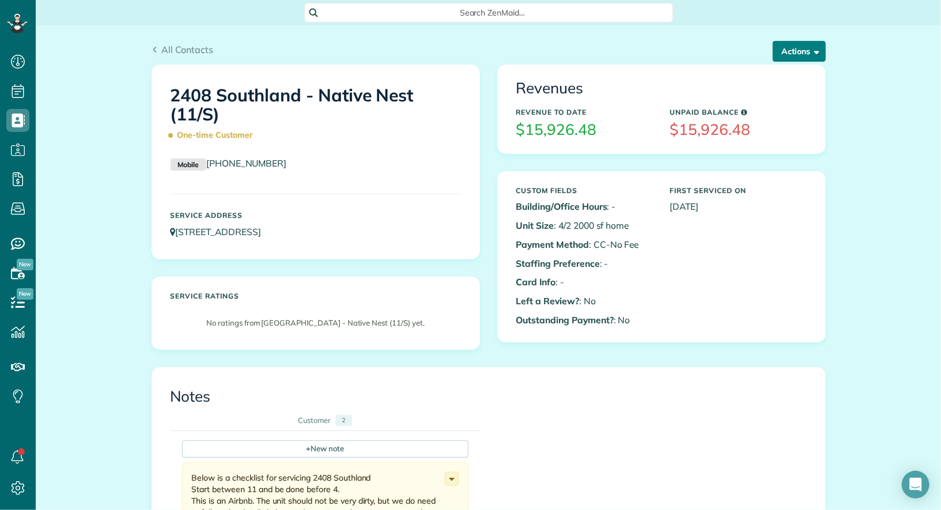
click at [813, 55] on button "Actions" at bounding box center [799, 51] width 53 height 21
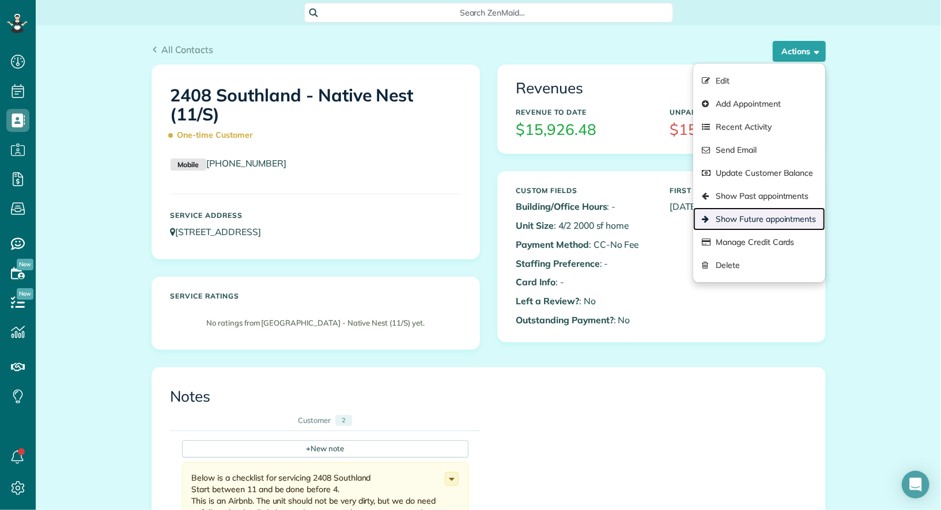
click at [777, 219] on link "Show Future appointments" at bounding box center [758, 218] width 131 height 23
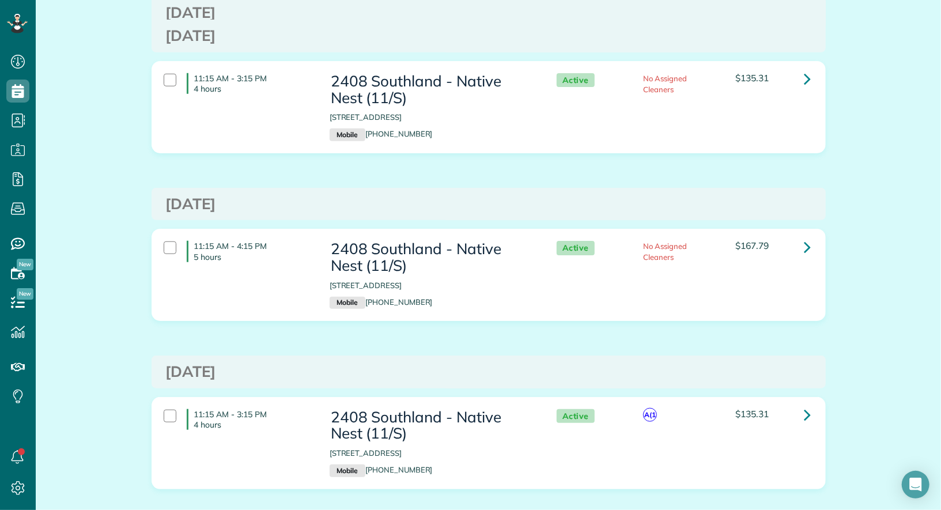
scroll to position [575, 0]
click at [795, 244] on div "$167.79" at bounding box center [772, 244] width 75 height 10
click at [803, 244] on link at bounding box center [807, 244] width 23 height 23
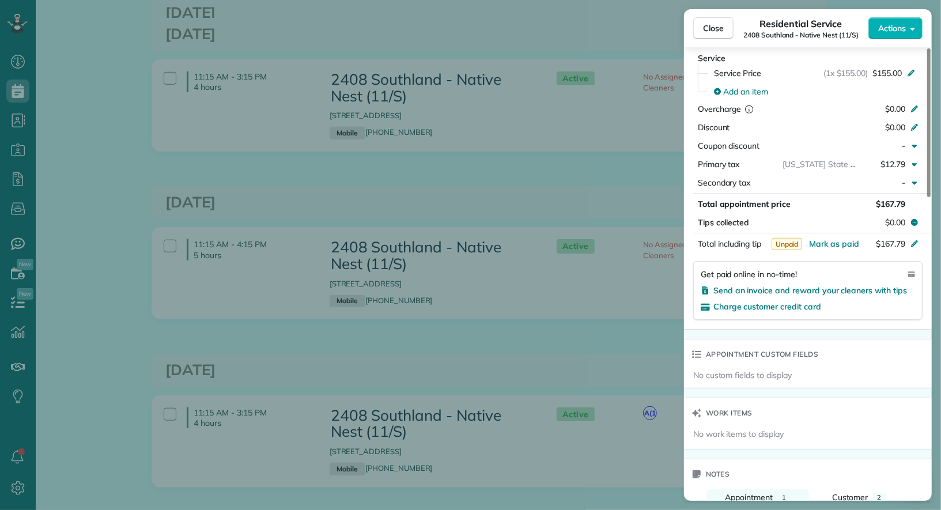
scroll to position [800, 0]
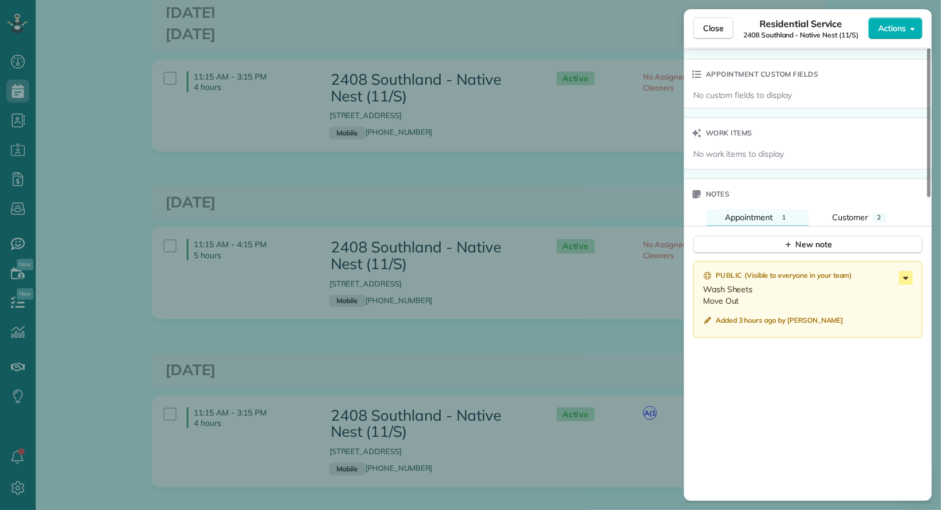
click at [908, 273] on icon at bounding box center [906, 278] width 14 height 14
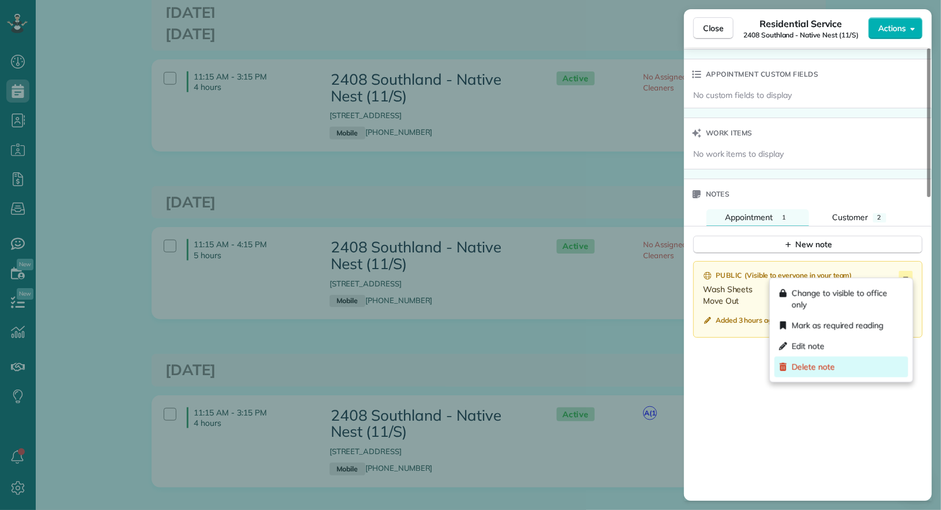
click at [832, 372] on span "Delete note" at bounding box center [813, 367] width 43 height 12
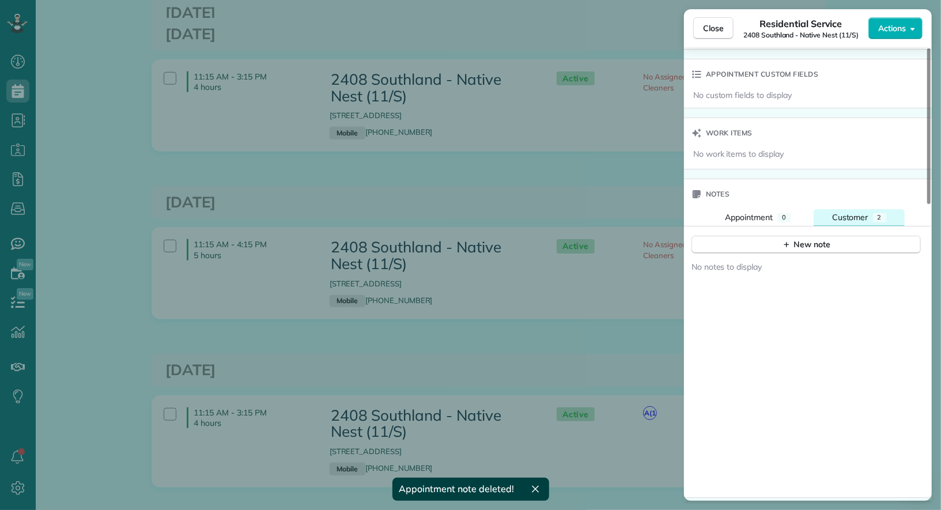
click at [847, 216] on span "Customer" at bounding box center [850, 217] width 36 height 10
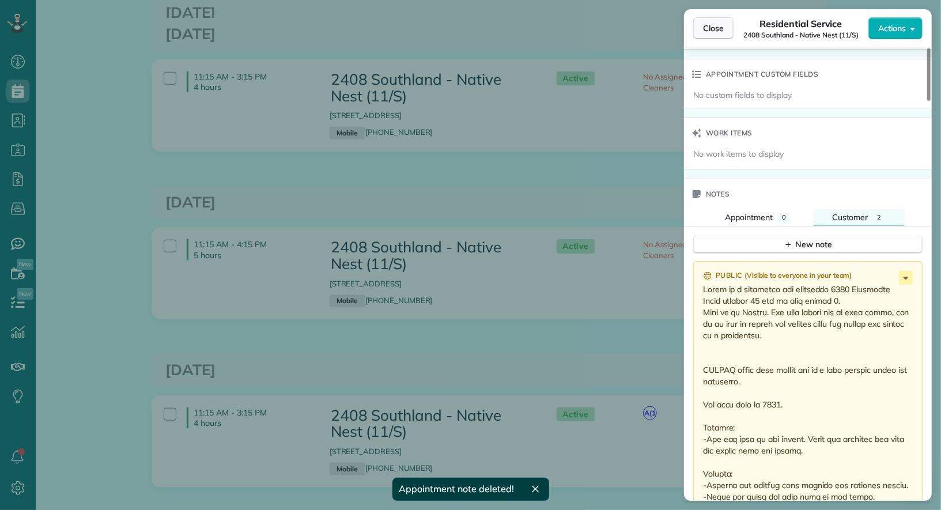
click at [703, 26] on span "Close" at bounding box center [713, 28] width 21 height 12
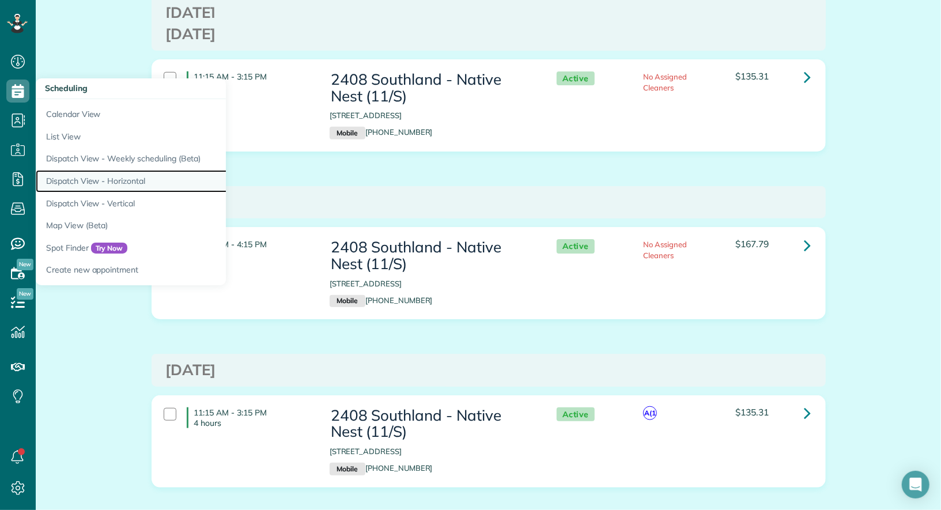
click at [107, 176] on link "Dispatch View - Horizontal" at bounding box center [180, 181] width 288 height 22
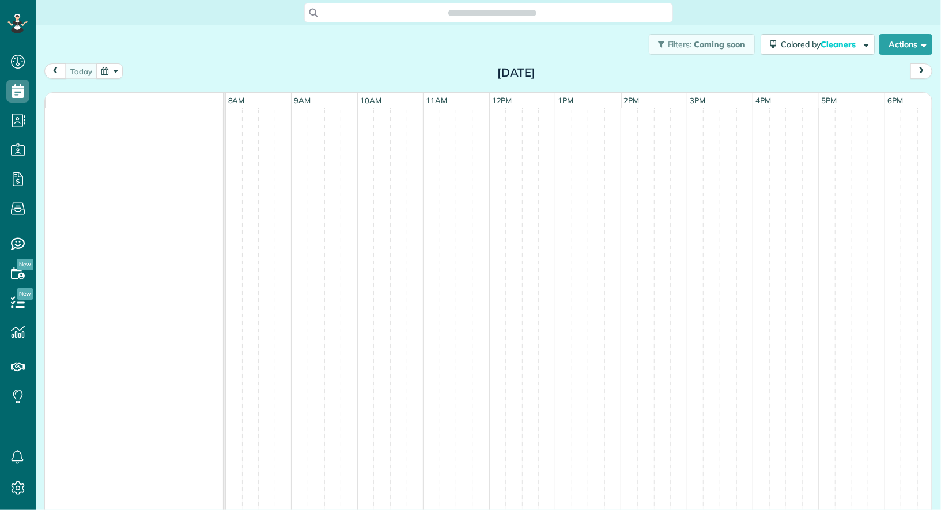
scroll to position [5, 5]
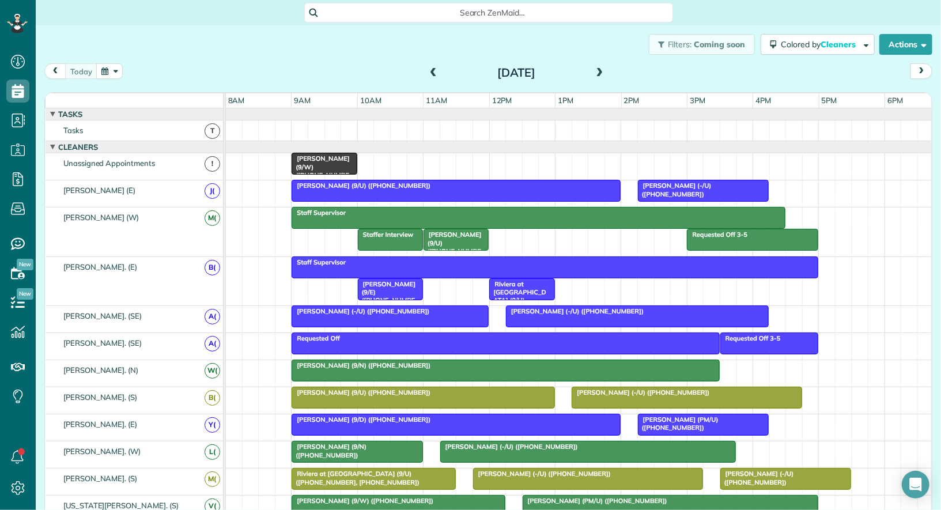
click at [120, 75] on button "button" at bounding box center [109, 71] width 27 height 16
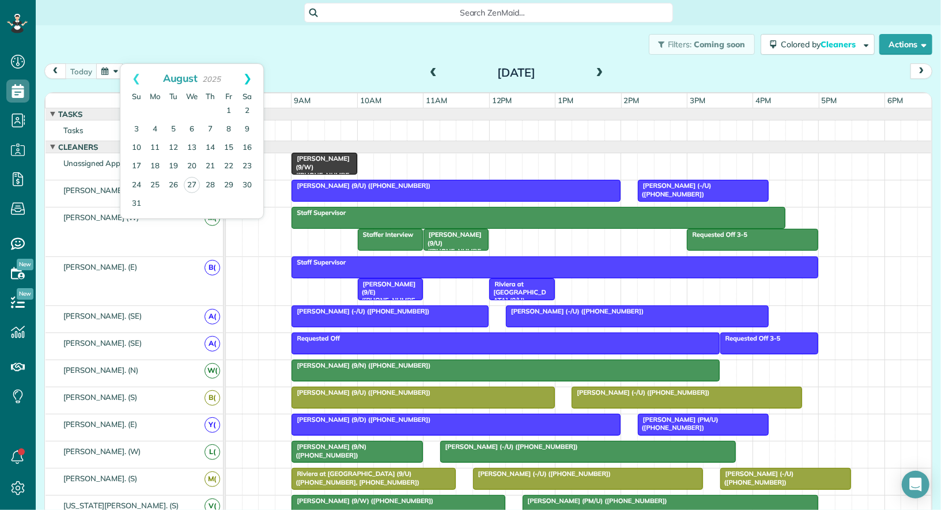
click at [252, 78] on link "Next" at bounding box center [248, 78] width 32 height 29
click at [173, 111] on link "2" at bounding box center [173, 111] width 18 height 18
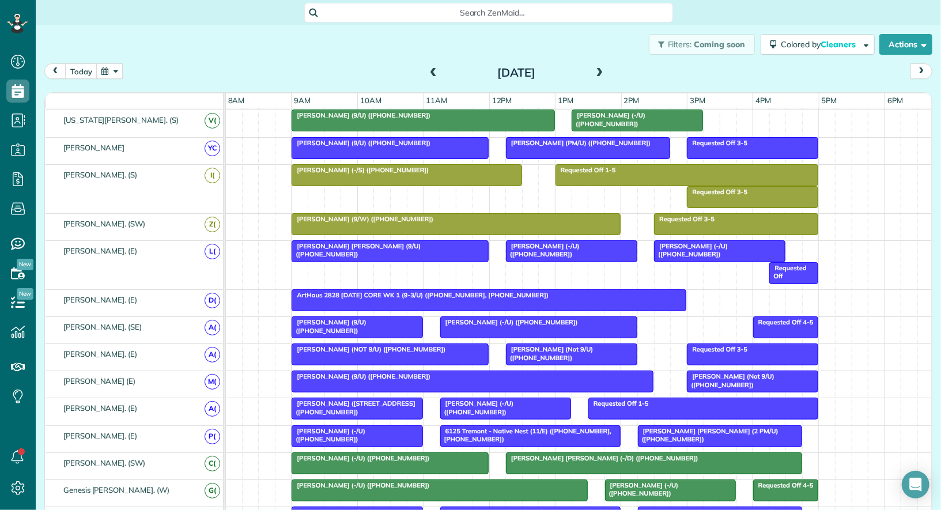
scroll to position [670, 0]
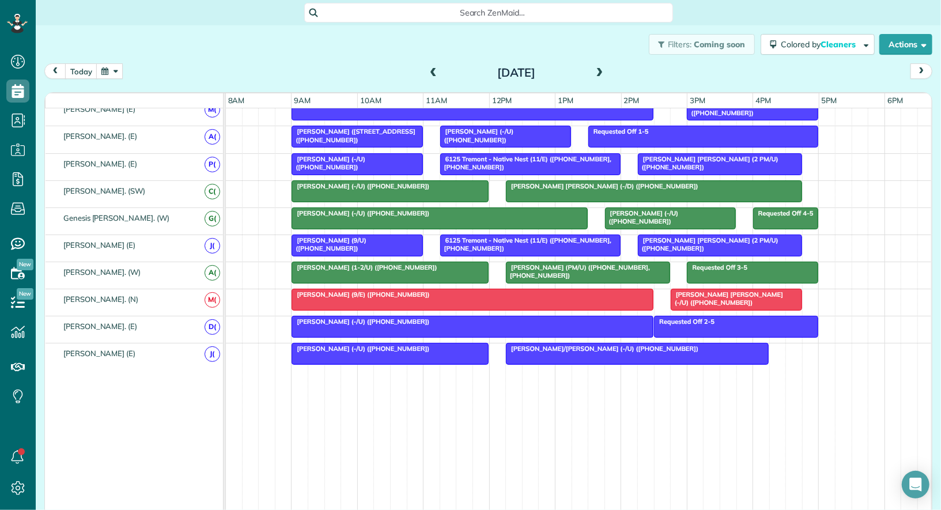
click at [602, 73] on span at bounding box center [600, 73] width 13 height 10
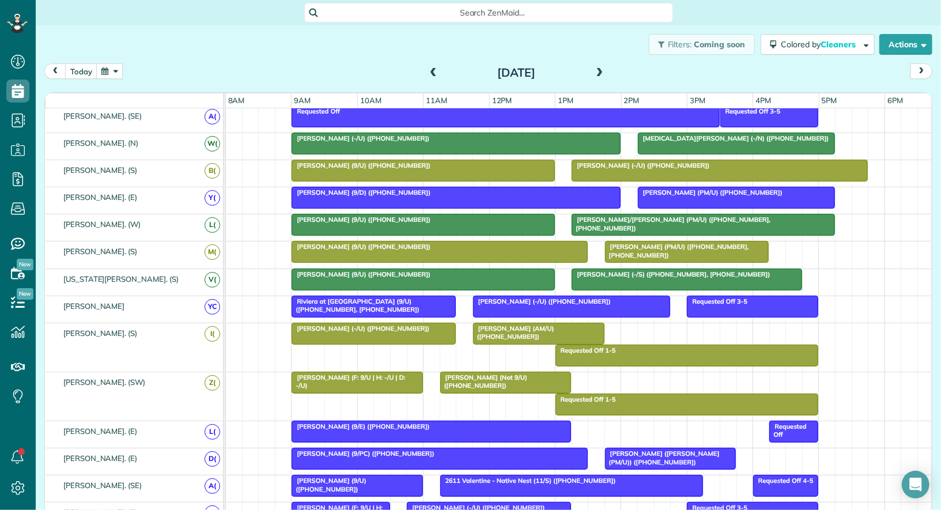
scroll to position [0, 0]
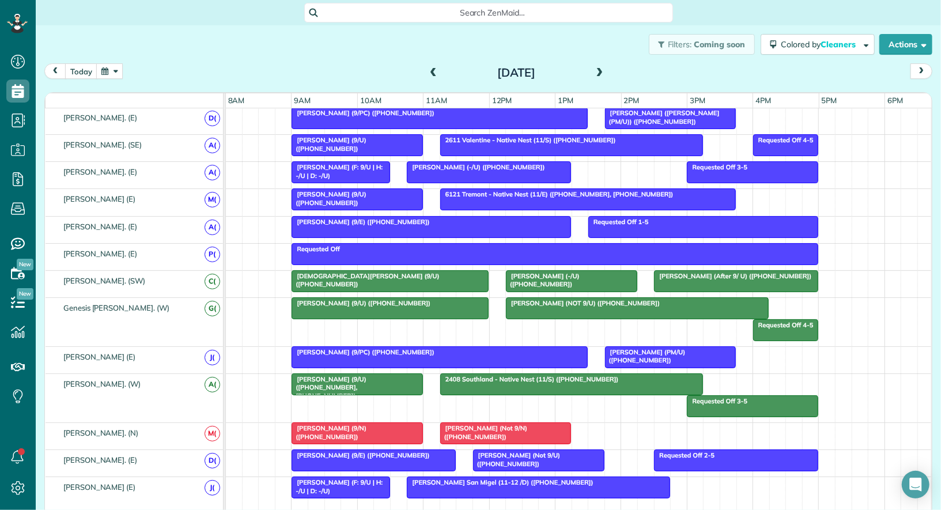
click at [599, 68] on span at bounding box center [600, 73] width 13 height 10
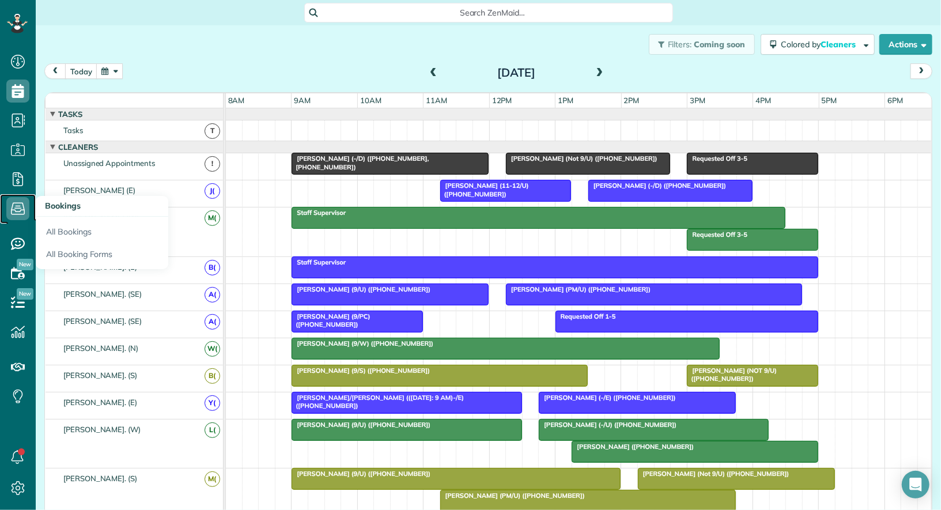
click at [14, 211] on icon at bounding box center [17, 208] width 23 height 23
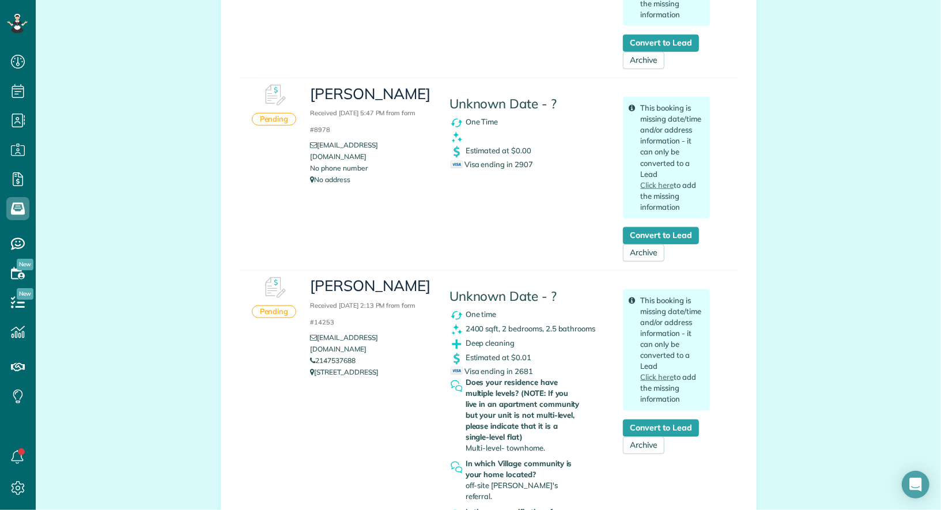
scroll to position [718, 0]
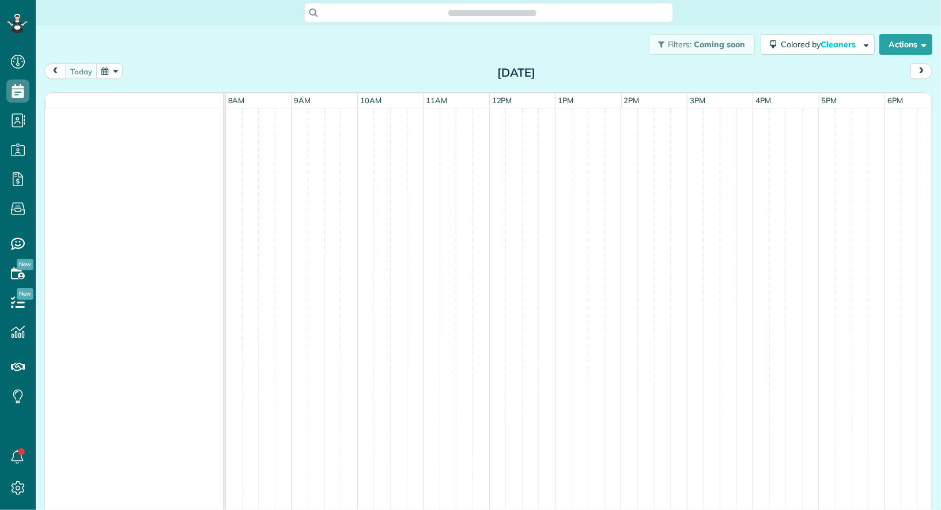
scroll to position [5, 5]
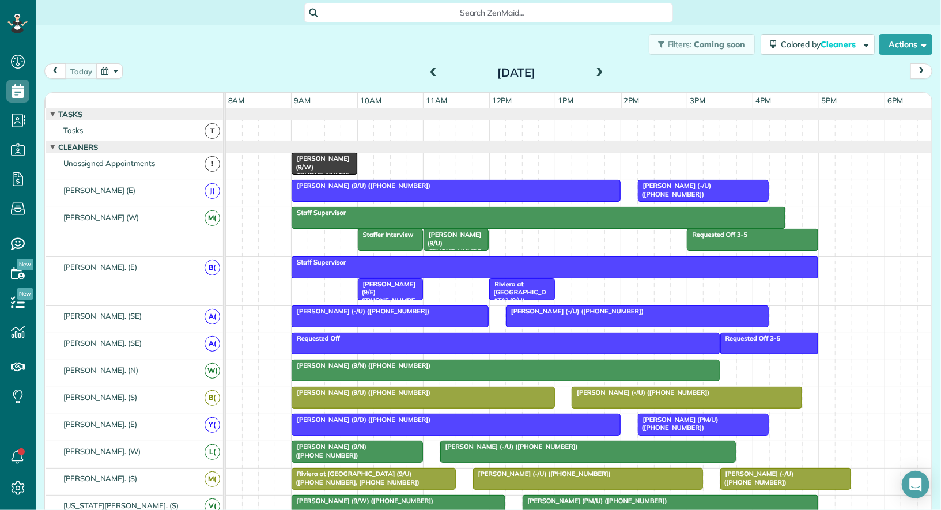
click at [603, 72] on span at bounding box center [600, 73] width 13 height 10
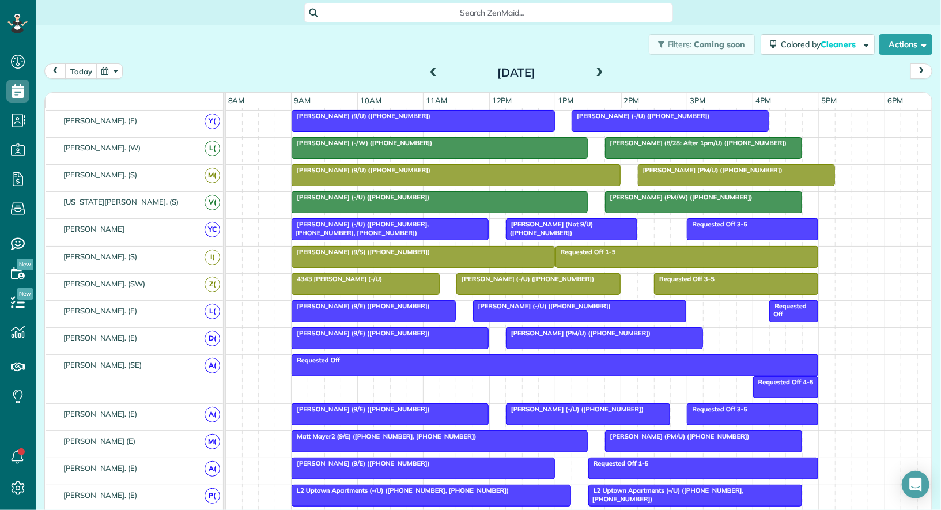
scroll to position [0, 0]
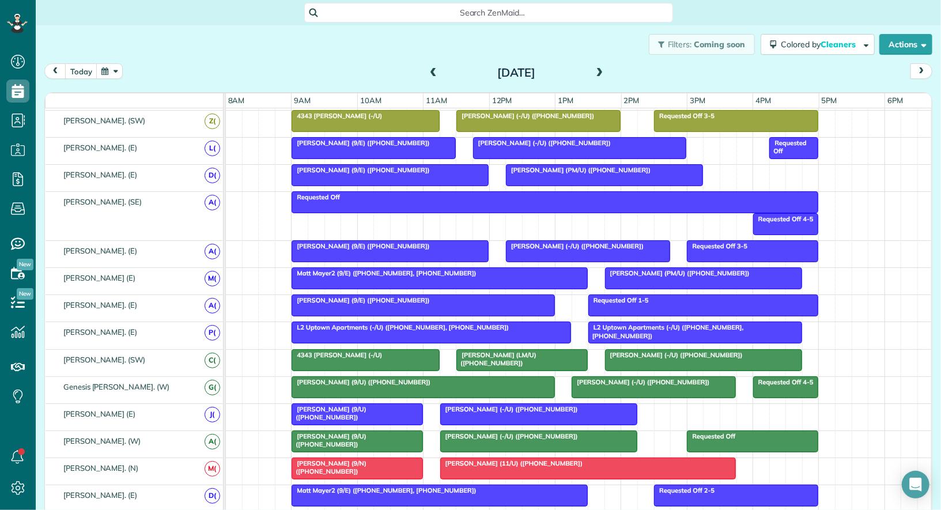
click at [599, 70] on span at bounding box center [600, 73] width 13 height 10
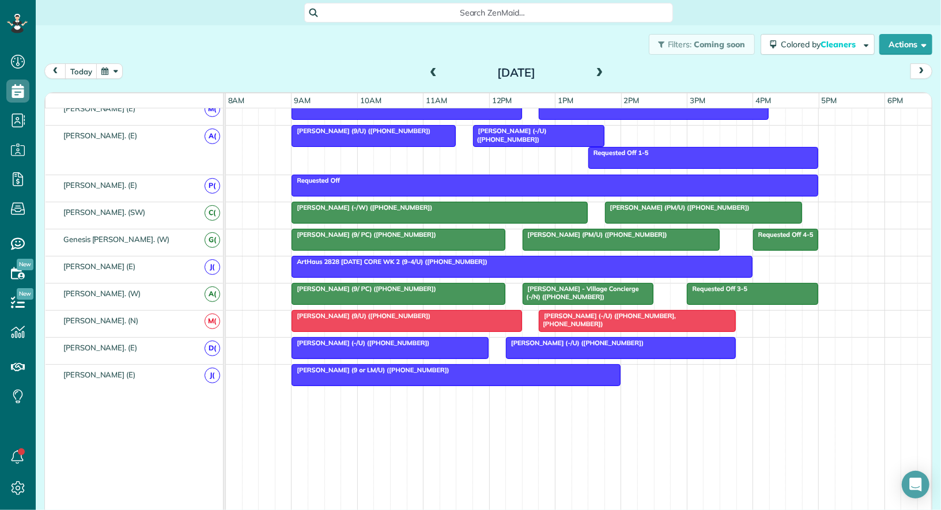
scroll to position [635, 0]
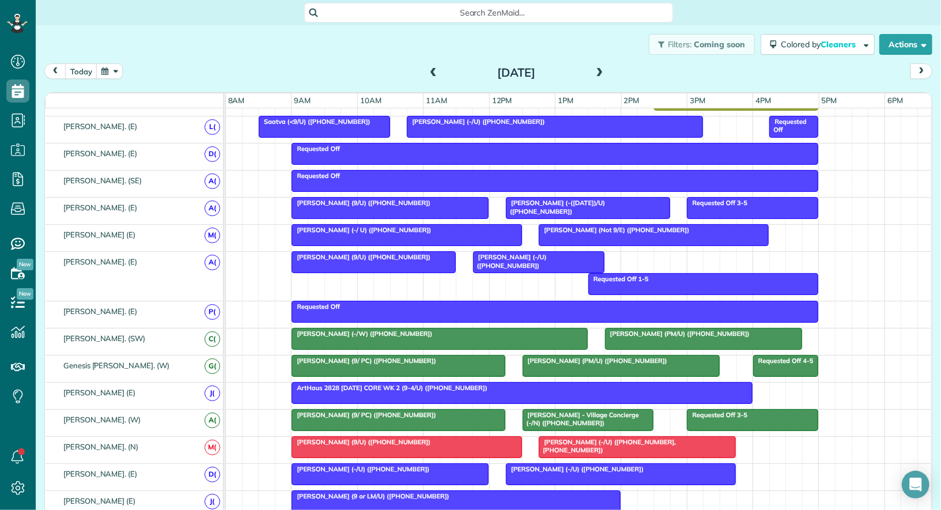
click at [526, 145] on div "Requested Off" at bounding box center [555, 149] width 520 height 8
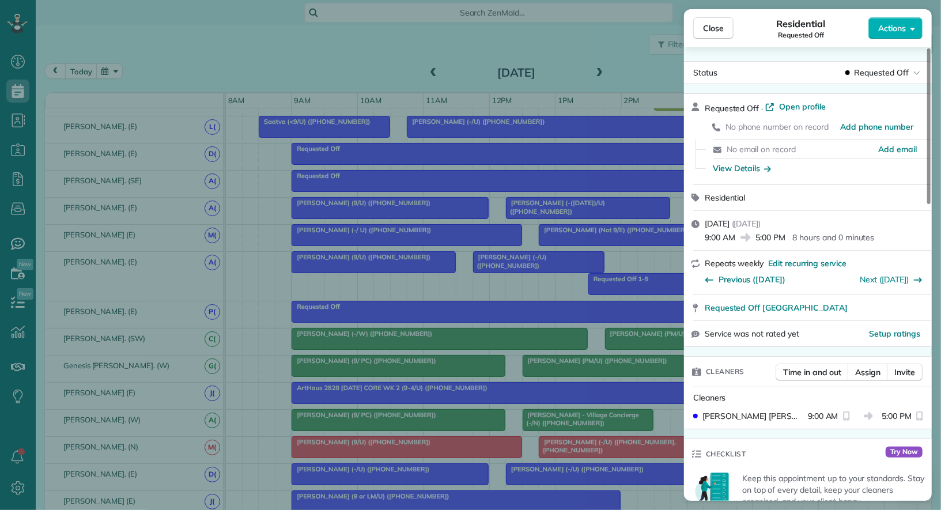
click at [905, 30] on span "Actions" at bounding box center [892, 28] width 28 height 12
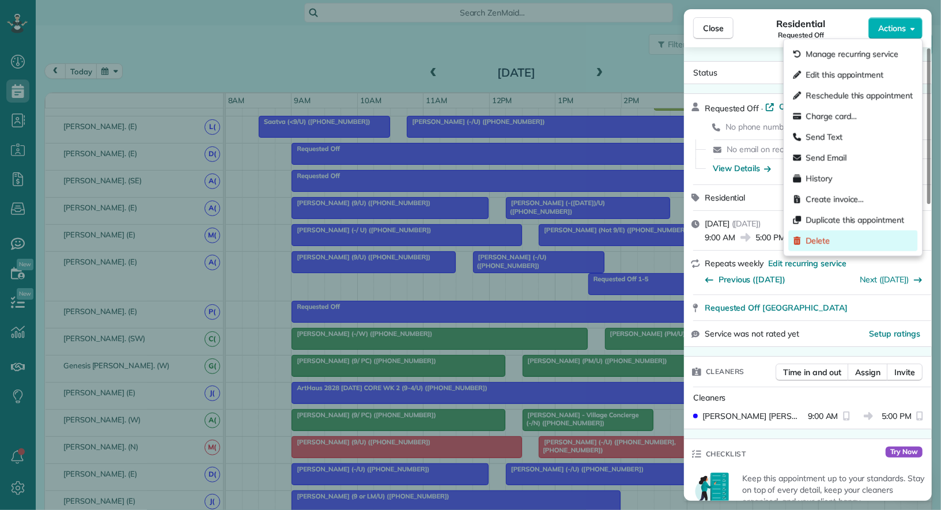
click at [833, 235] on div "Delete" at bounding box center [852, 241] width 129 height 21
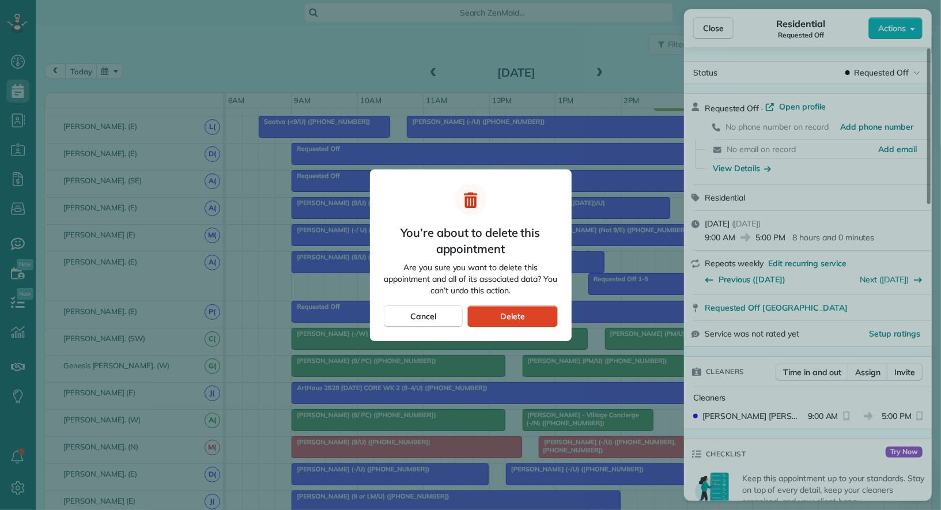
click at [516, 319] on span "Delete" at bounding box center [512, 317] width 25 height 12
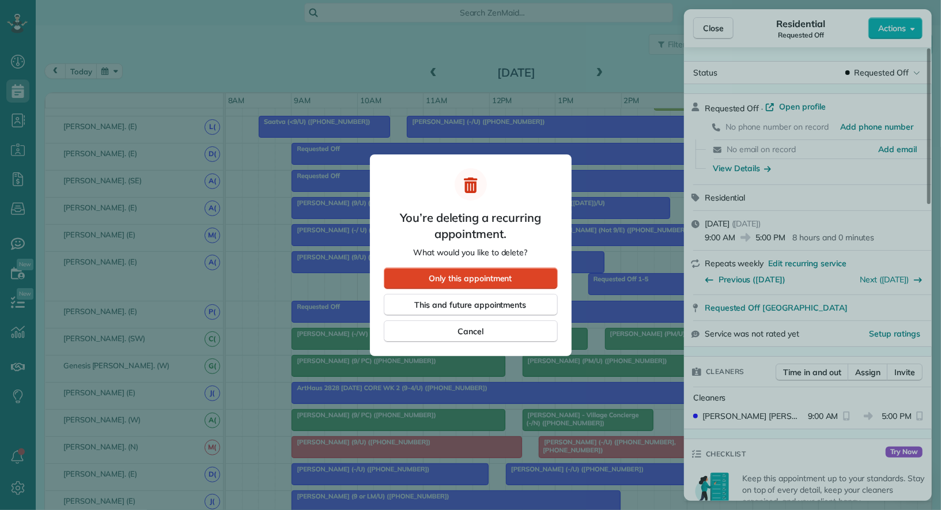
click at [502, 277] on span "Only this appointment" at bounding box center [470, 279] width 83 height 12
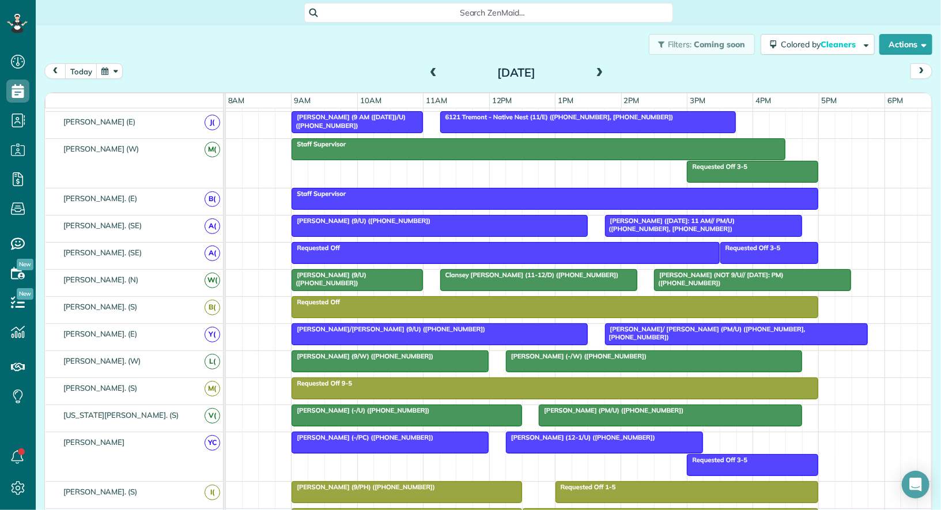
scroll to position [110, 0]
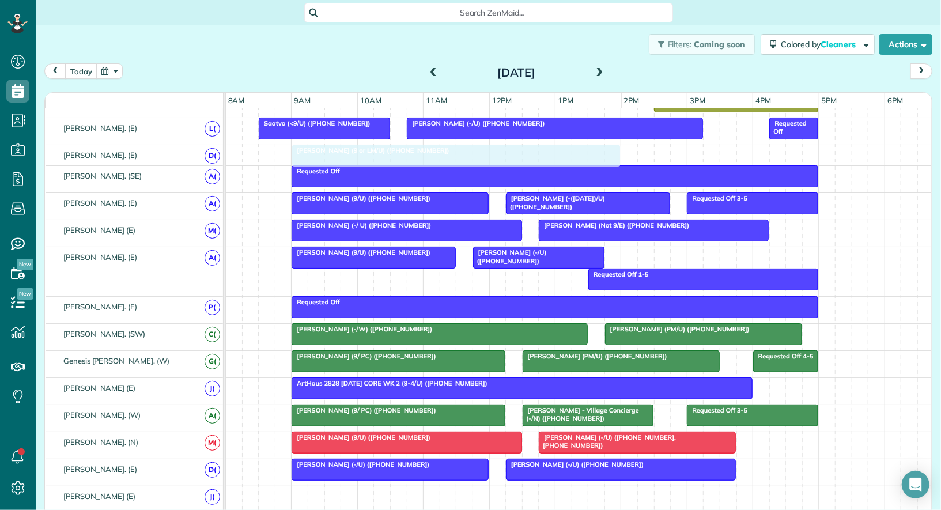
drag, startPoint x: 331, startPoint y: 482, endPoint x: 335, endPoint y: 140, distance: 341.8
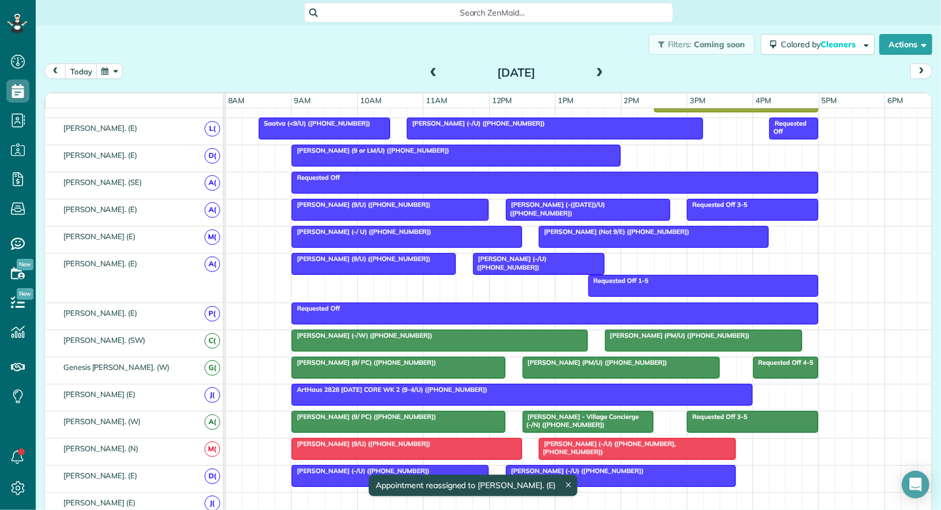
click at [296, 493] on div at bounding box center [579, 503] width 707 height 20
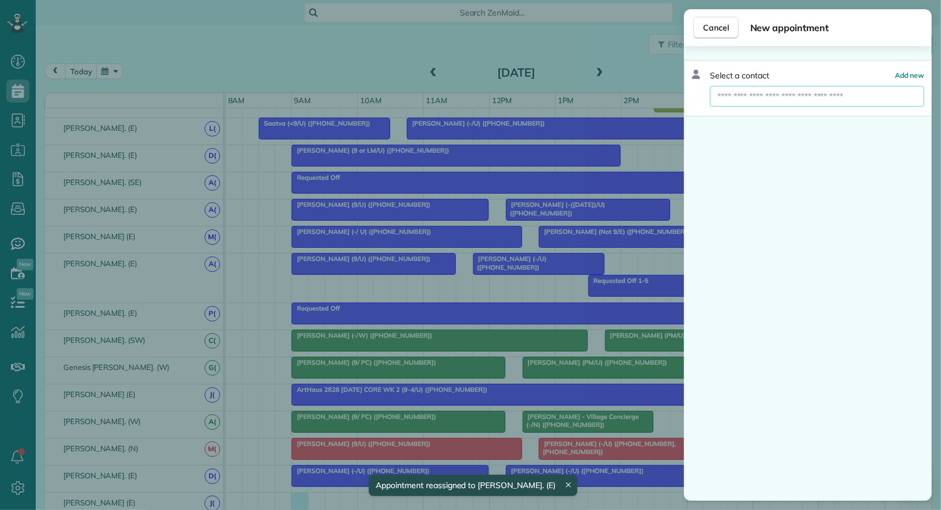
click at [766, 99] on input "text" at bounding box center [817, 96] width 214 height 21
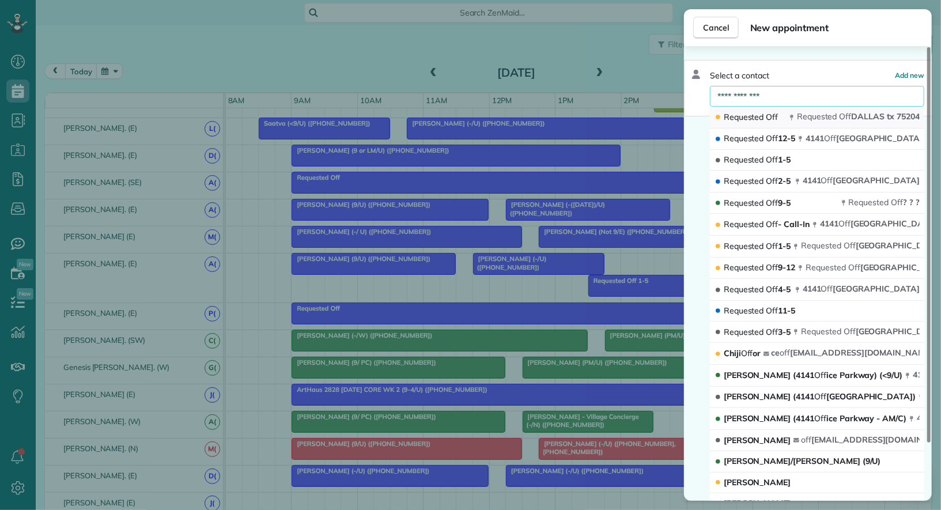
type input "**********"
click at [779, 117] on button "Requested Off Requested Off DALLAS tx 75204" at bounding box center [817, 118] width 214 height 22
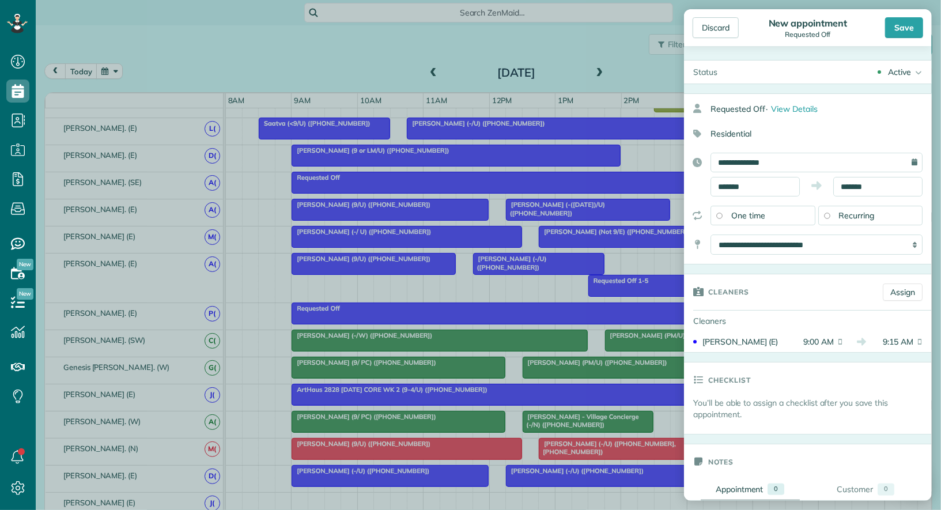
click at [880, 197] on div "**********" at bounding box center [808, 178] width 248 height 171
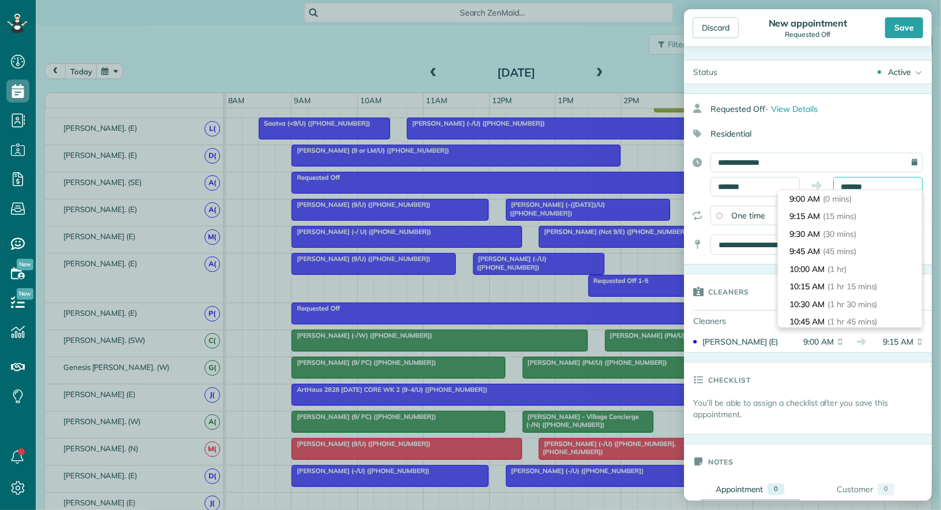
click at [880, 191] on body "Dashboard Scheduling Calendar View List View Dispatch View - Weekly scheduling …" at bounding box center [470, 255] width 941 height 510
type input "*******"
click at [866, 303] on li "5:00 PM (8 hrs)" at bounding box center [850, 312] width 144 height 18
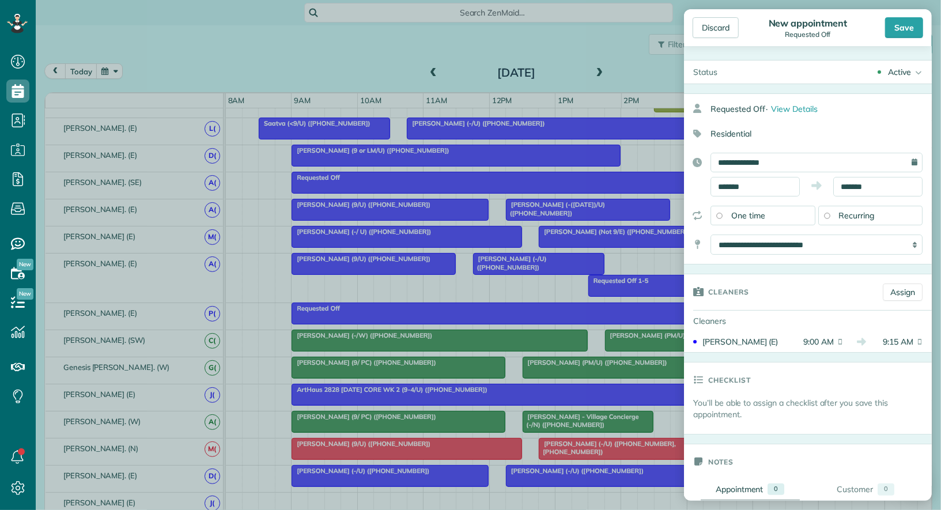
click at [901, 72] on div "Active" at bounding box center [899, 72] width 23 height 12
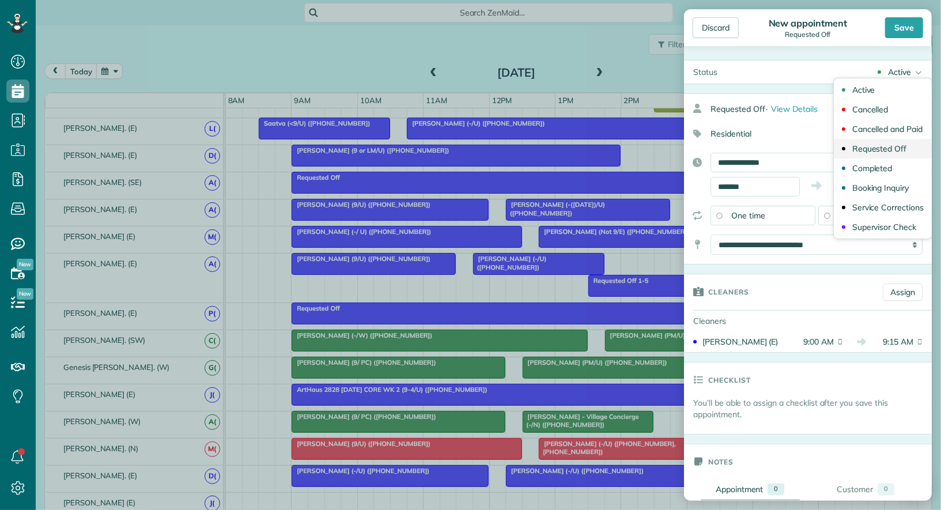
click at [894, 145] on div "Requested Off" at bounding box center [879, 149] width 55 height 8
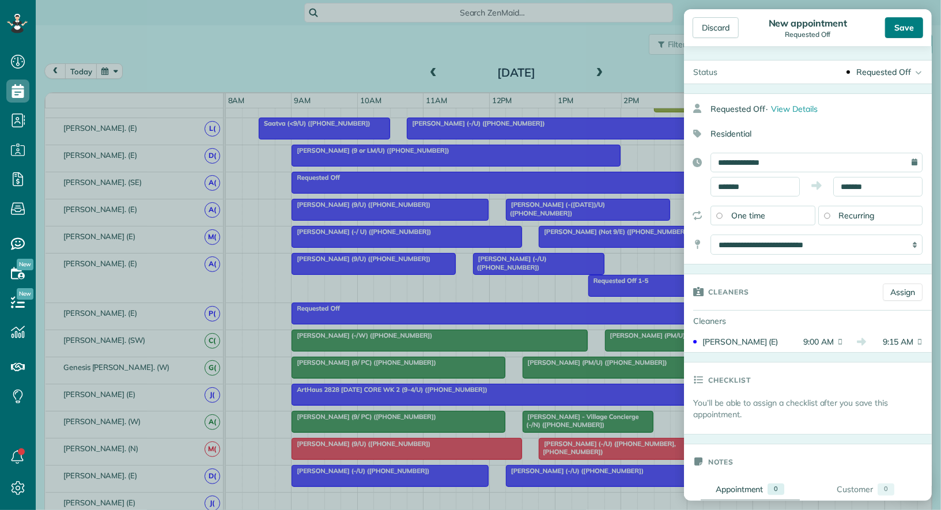
click at [911, 22] on div "Save" at bounding box center [904, 27] width 38 height 21
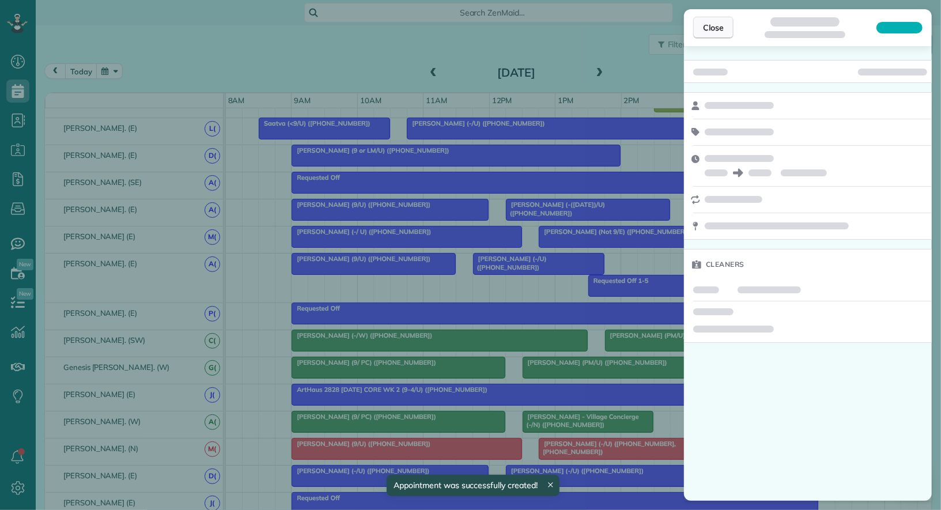
click at [714, 30] on span "Close" at bounding box center [713, 28] width 21 height 12
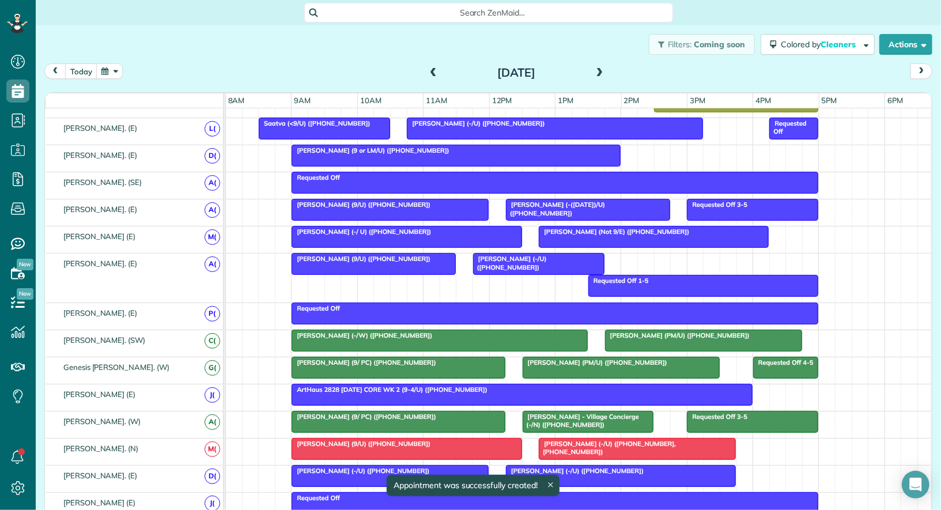
click at [434, 65] on span at bounding box center [433, 73] width 13 height 17
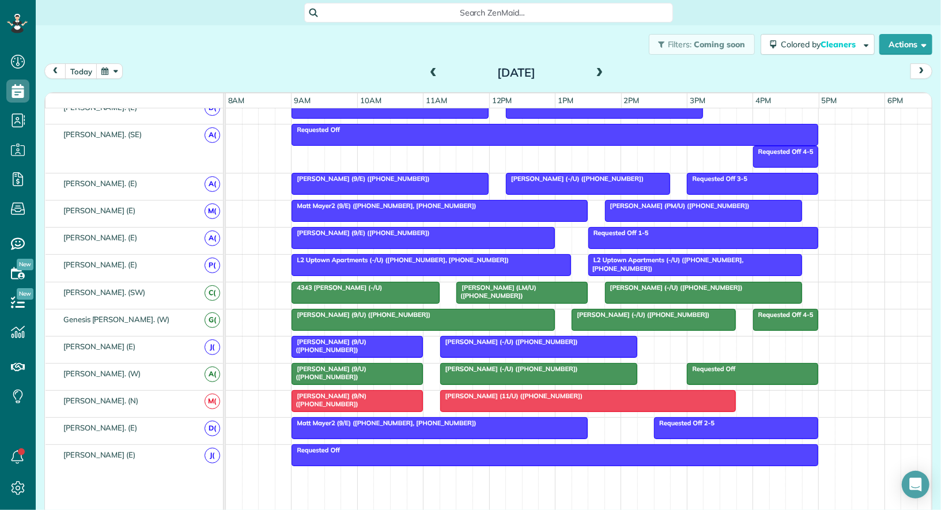
click at [602, 67] on span at bounding box center [600, 73] width 13 height 17
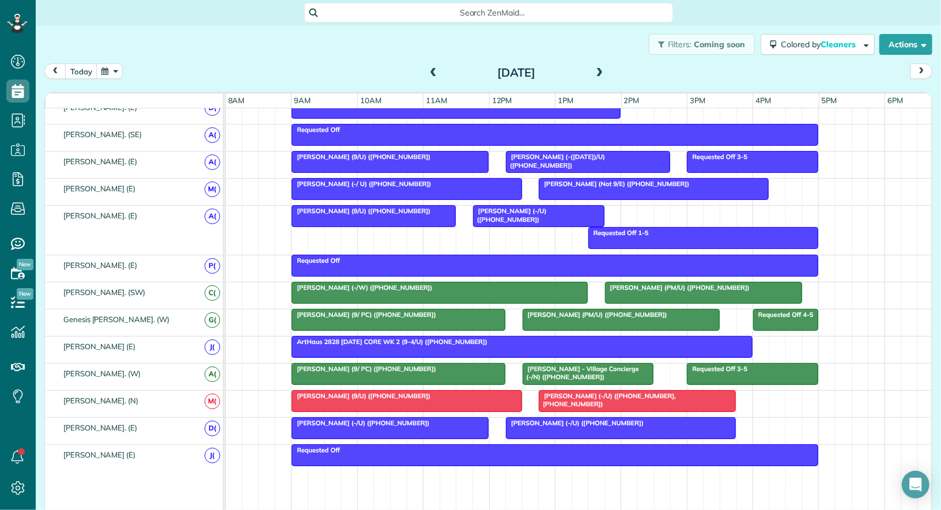
click at [499, 446] on div "Requested Off" at bounding box center [555, 450] width 520 height 8
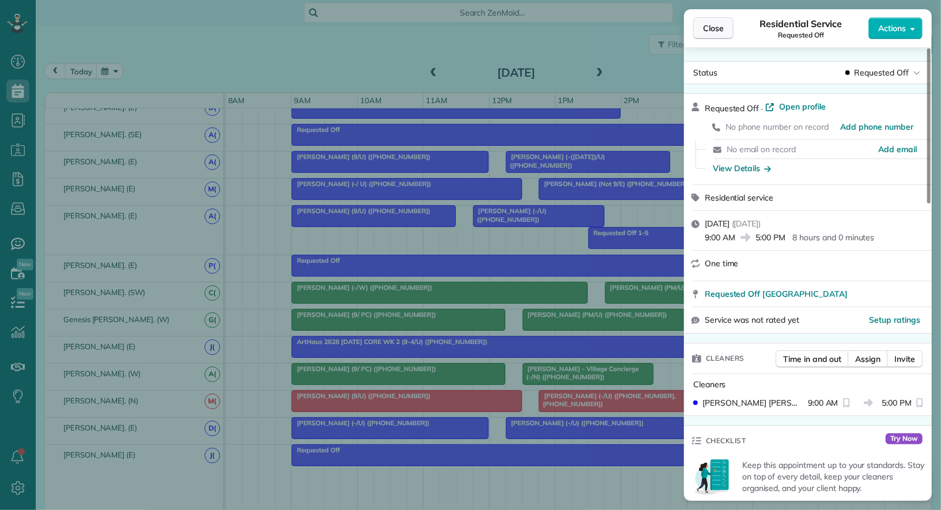
click at [715, 28] on span "Close" at bounding box center [713, 28] width 21 height 12
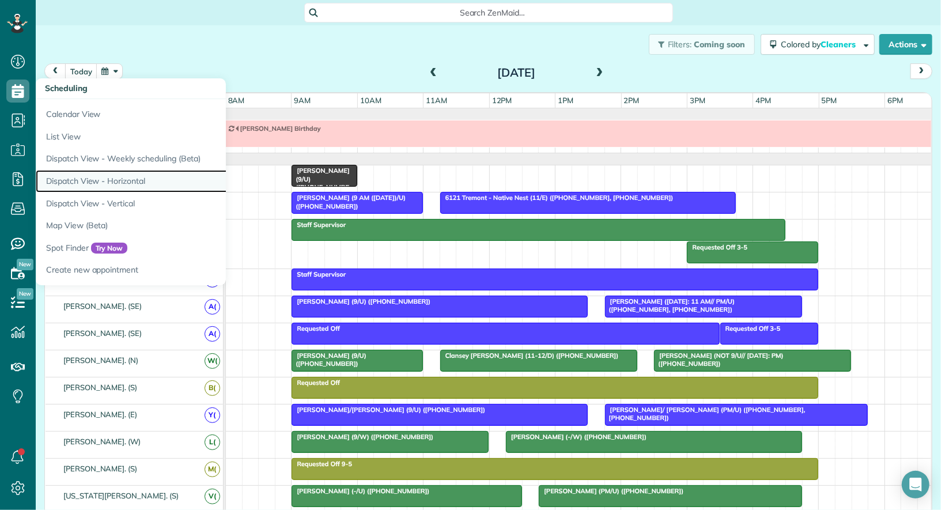
click at [112, 184] on link "Dispatch View - Horizontal" at bounding box center [180, 181] width 288 height 22
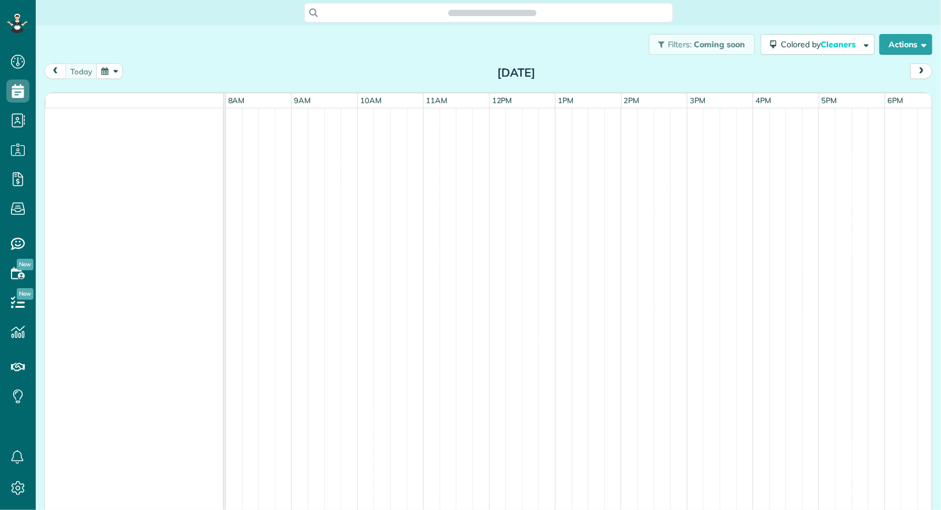
scroll to position [5, 5]
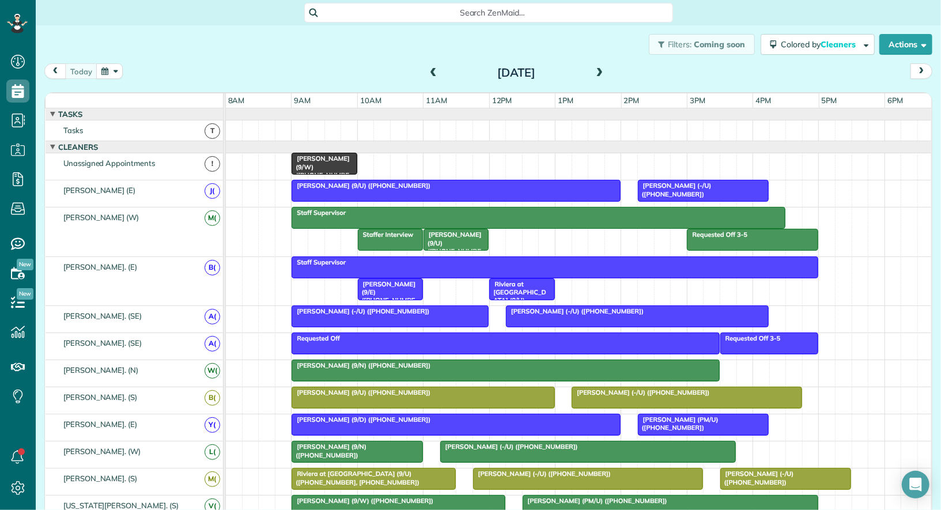
click at [116, 71] on button "button" at bounding box center [109, 71] width 27 height 16
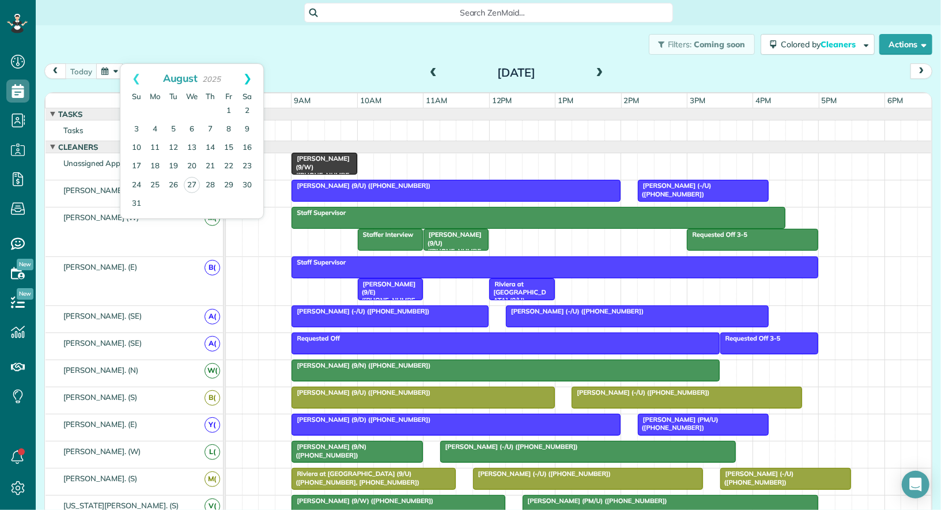
click at [250, 75] on link "Next" at bounding box center [248, 78] width 32 height 29
click at [171, 108] on link "2" at bounding box center [173, 111] width 18 height 18
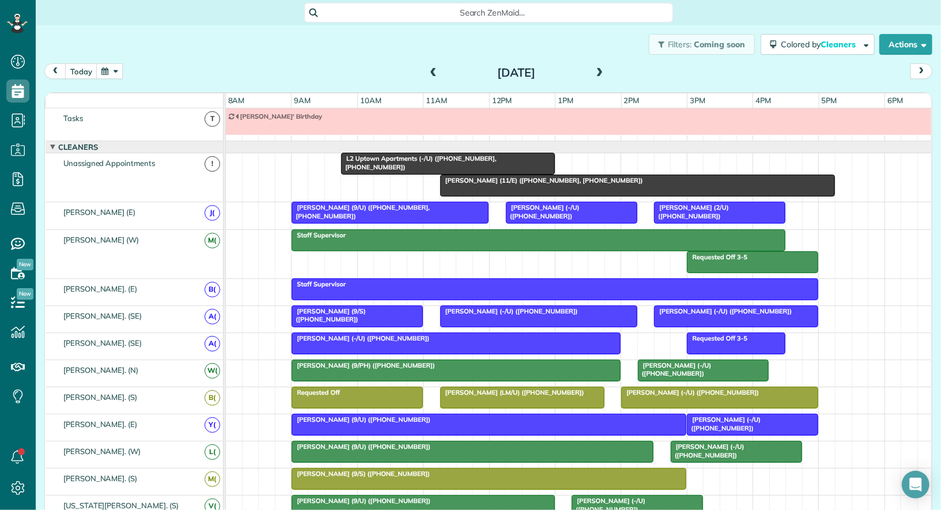
scroll to position [670, 0]
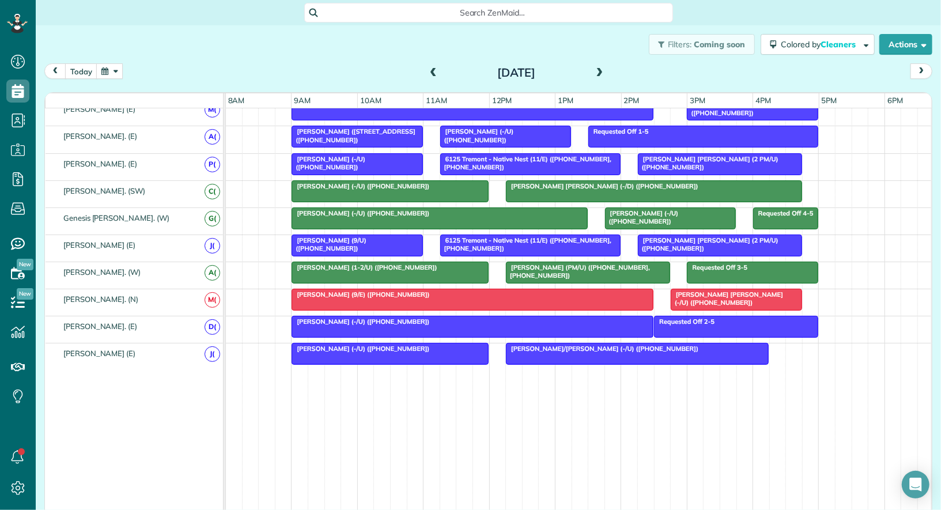
click at [300, 361] on td "[PERSON_NAME] (-/U) ([PHONE_NUMBER]) [PERSON_NAME]/[PERSON_NAME] (-/U) ([PHONE_…" at bounding box center [579, 440] width 707 height 195
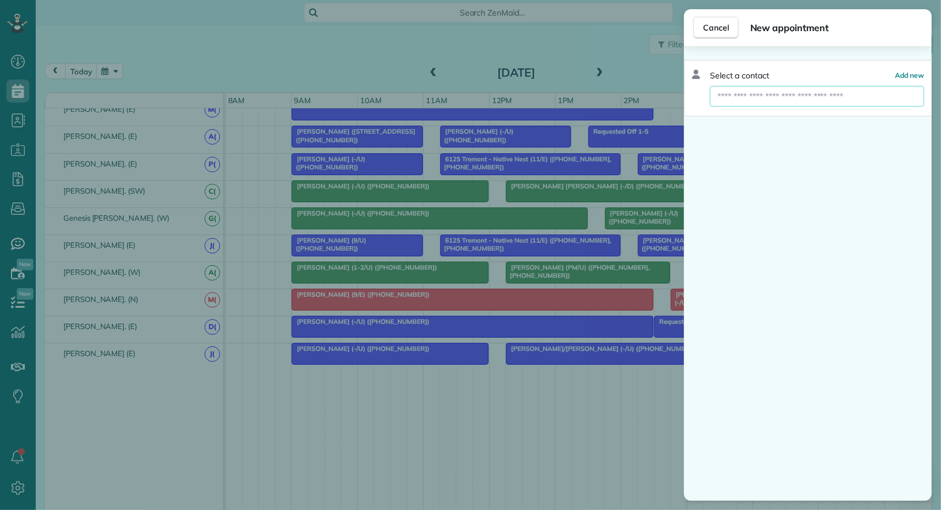
click at [769, 100] on input "text" at bounding box center [817, 96] width 214 height 21
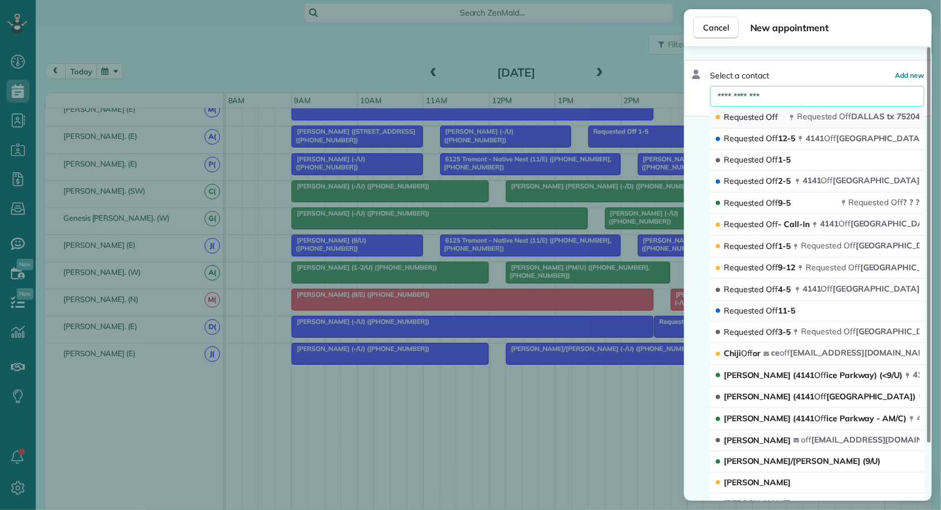
type input "**********"
click at [757, 118] on span "Requested" at bounding box center [744, 117] width 40 height 10
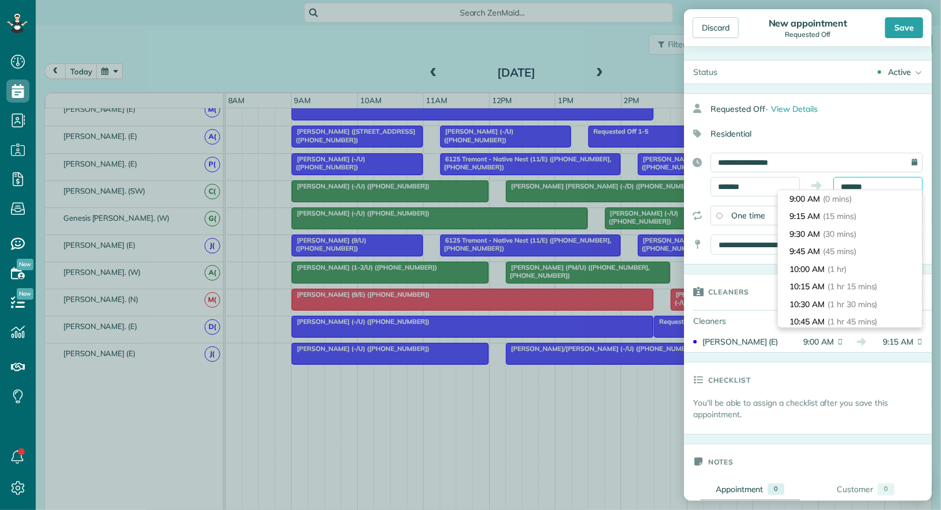
click at [880, 194] on body "Dashboard Scheduling Calendar View List View Dispatch View - Weekly scheduling …" at bounding box center [470, 255] width 941 height 510
type input "********"
click at [870, 268] on li "10:00 AM (1 hr)" at bounding box center [850, 269] width 144 height 18
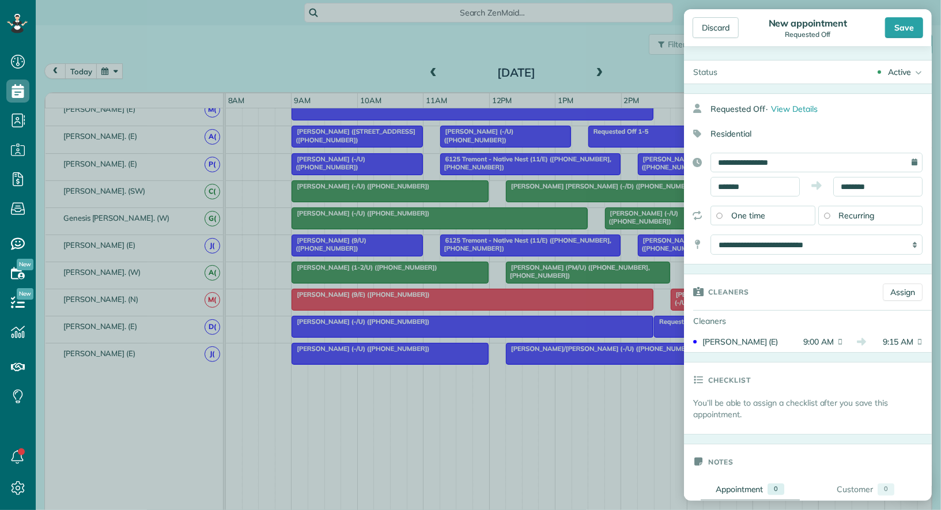
click at [908, 65] on div "Active Active Cancelled Cancelled and Paid Requested Off Completed" at bounding box center [829, 72] width 205 height 23
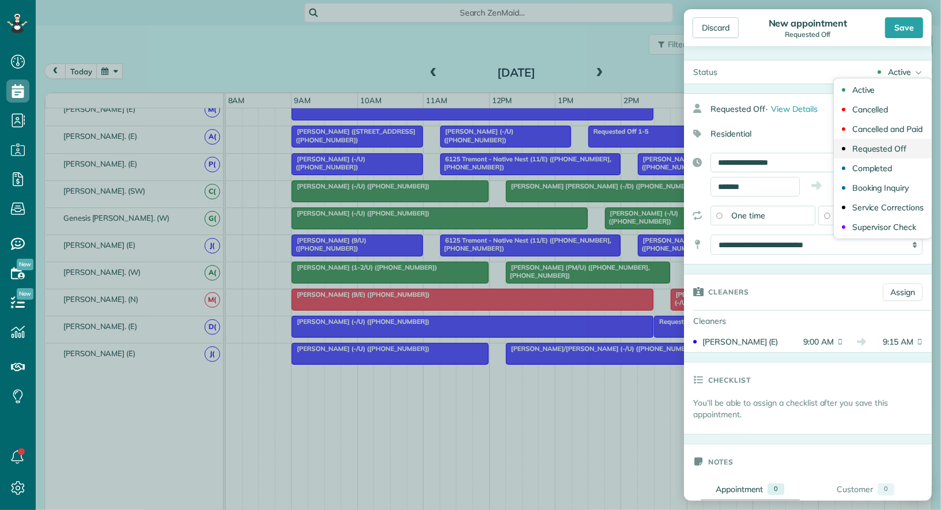
click at [887, 145] on div "Requested Off" at bounding box center [879, 149] width 55 height 8
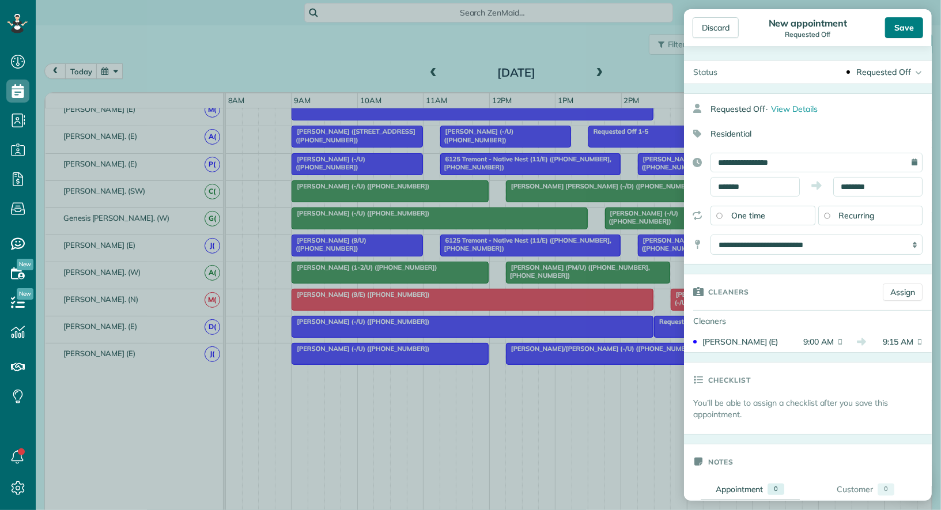
click at [898, 28] on div "Save" at bounding box center [904, 27] width 38 height 21
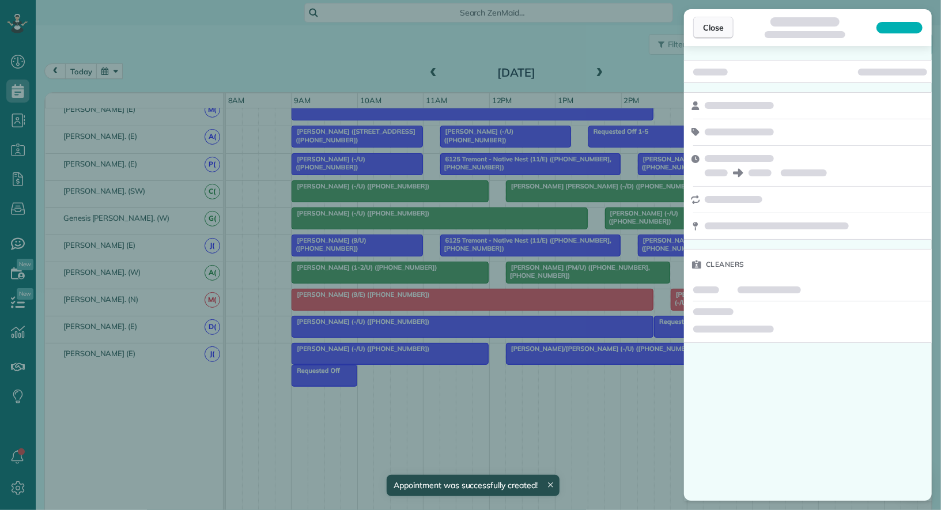
click at [713, 27] on span "Close" at bounding box center [713, 28] width 21 height 12
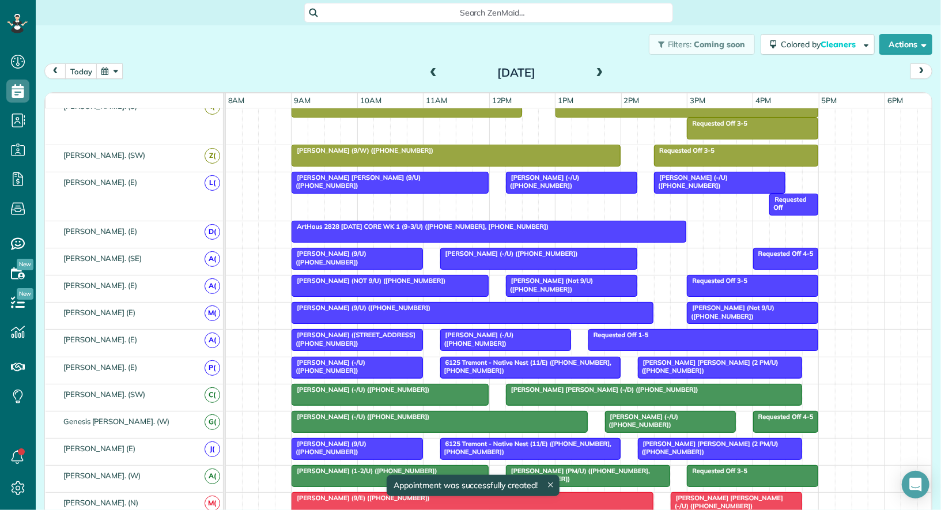
scroll to position [448, 0]
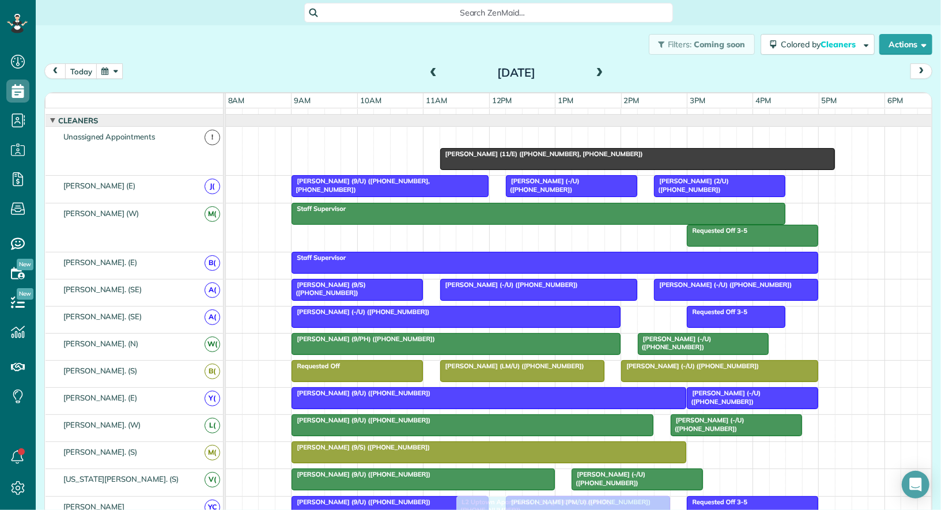
drag, startPoint x: 406, startPoint y: 138, endPoint x: 518, endPoint y: 510, distance: 388.2
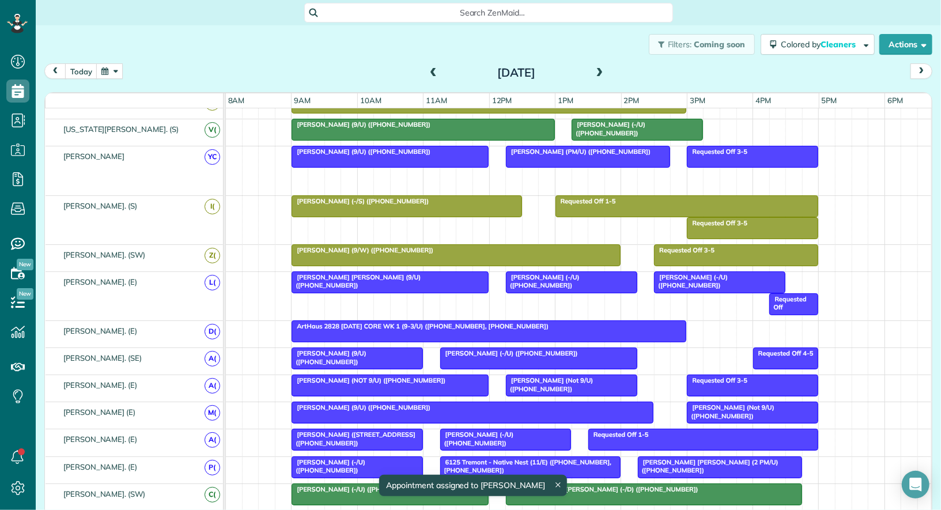
drag, startPoint x: 520, startPoint y: 172, endPoint x: 512, endPoint y: 510, distance: 338.4
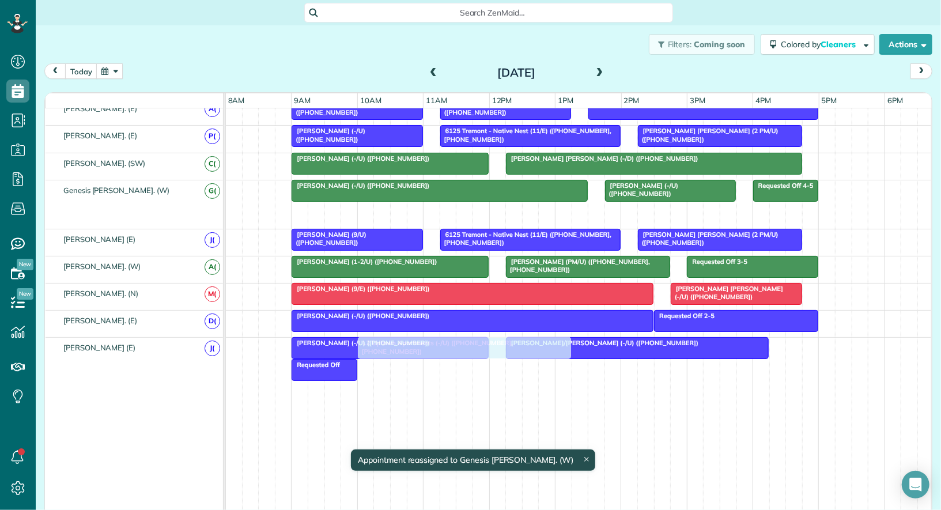
drag, startPoint x: 515, startPoint y: 199, endPoint x: 422, endPoint y: 357, distance: 182.9
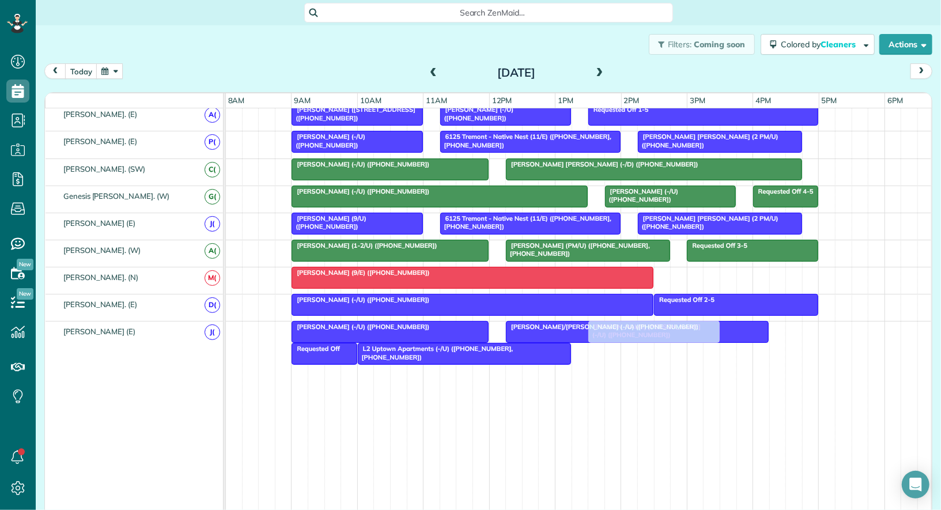
drag, startPoint x: 703, startPoint y: 269, endPoint x: 621, endPoint y: 338, distance: 106.7
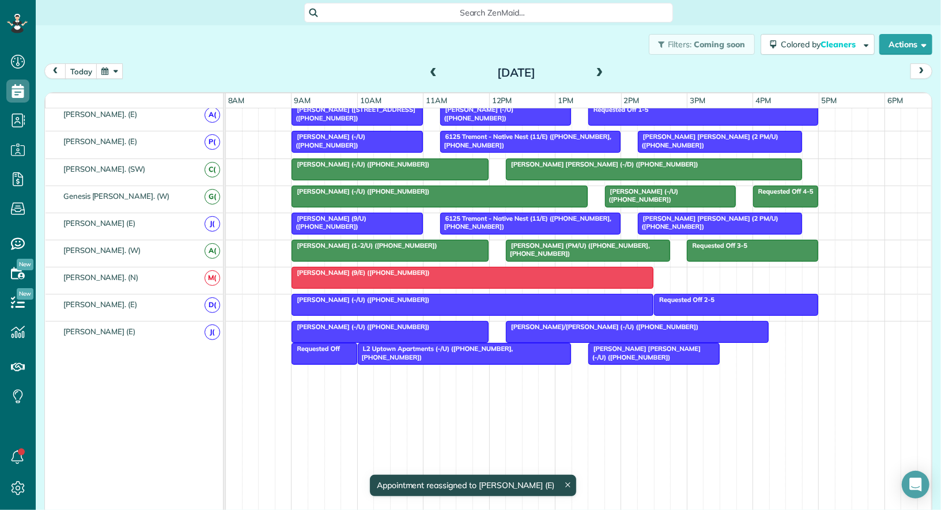
click at [677, 219] on div at bounding box center [720, 223] width 163 height 21
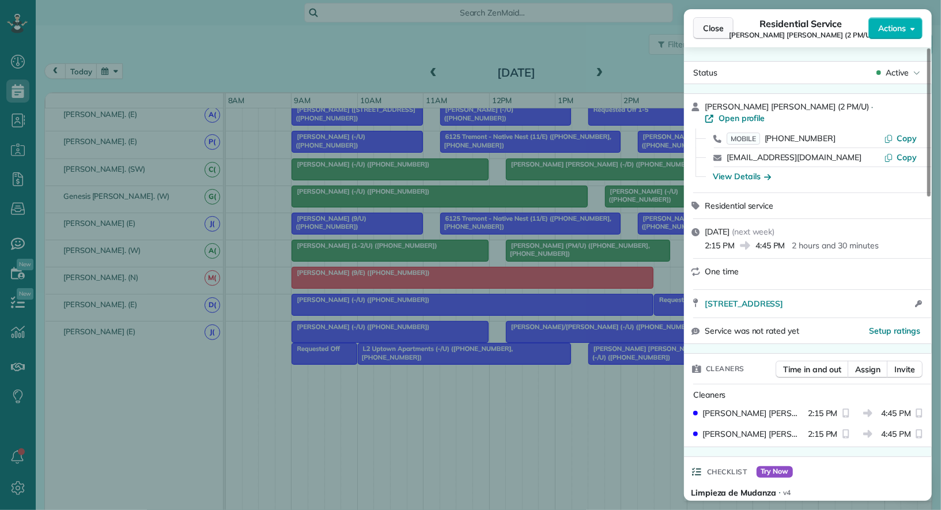
click at [711, 25] on span "Close" at bounding box center [713, 28] width 21 height 12
